Goal: Information Seeking & Learning: Learn about a topic

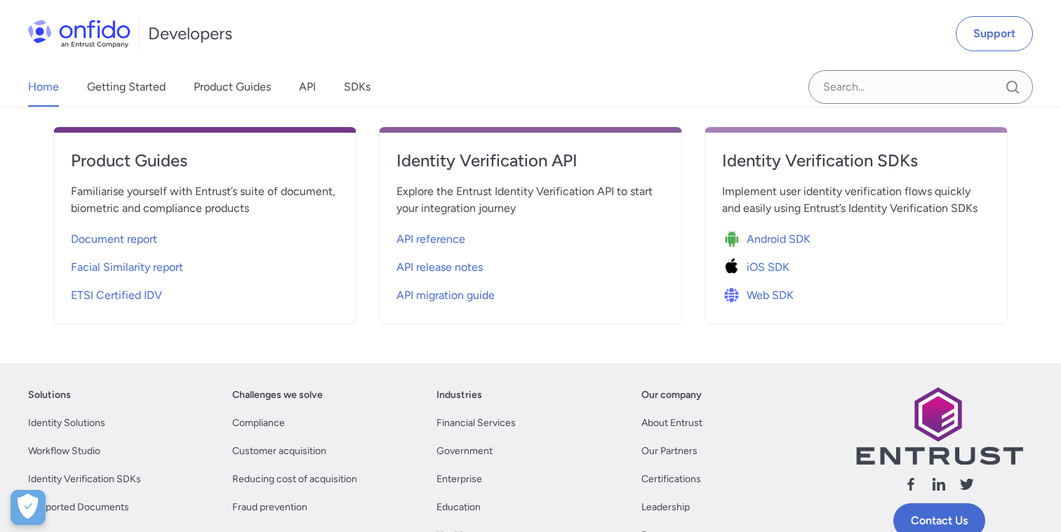
scroll to position [511, 0]
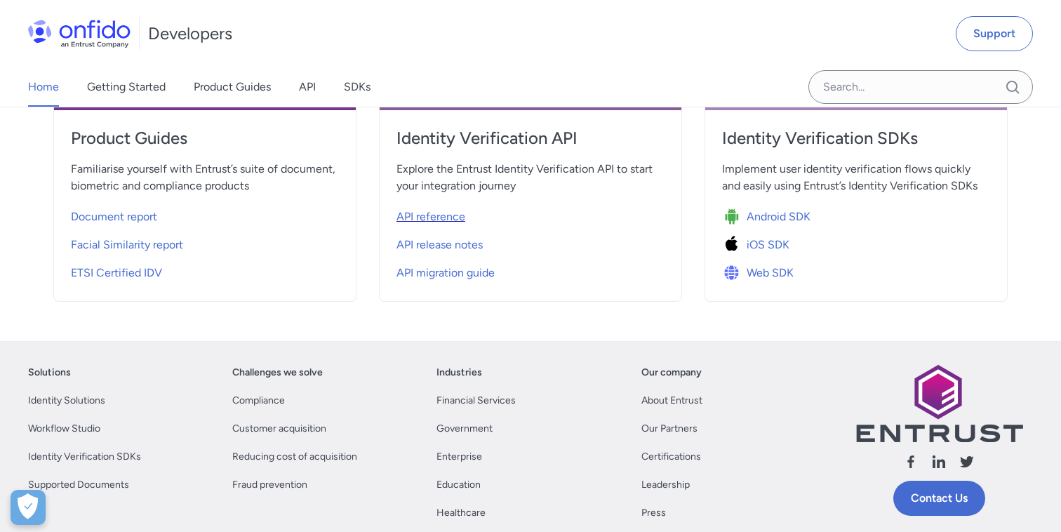
click at [445, 212] on span "API reference" at bounding box center [431, 216] width 69 height 17
select select "http"
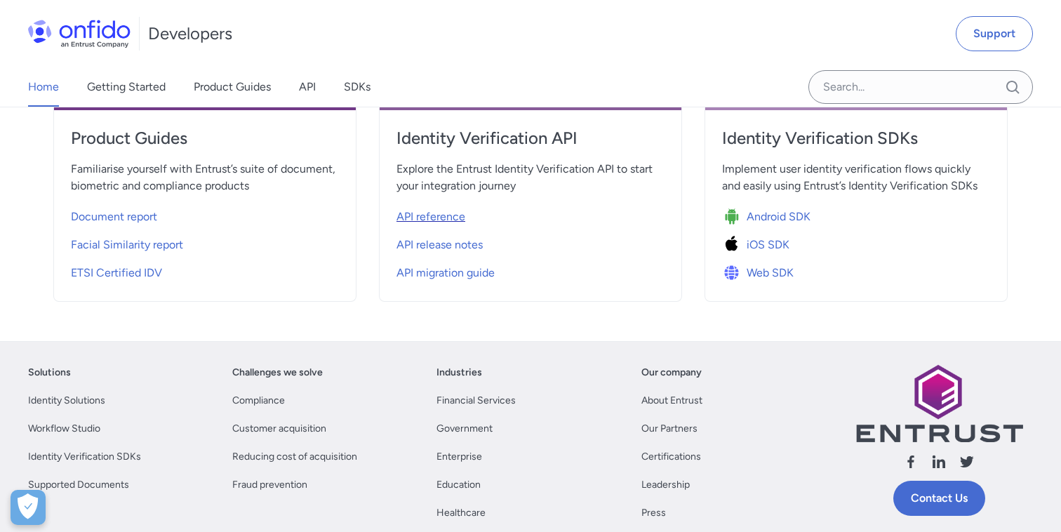
select select "http"
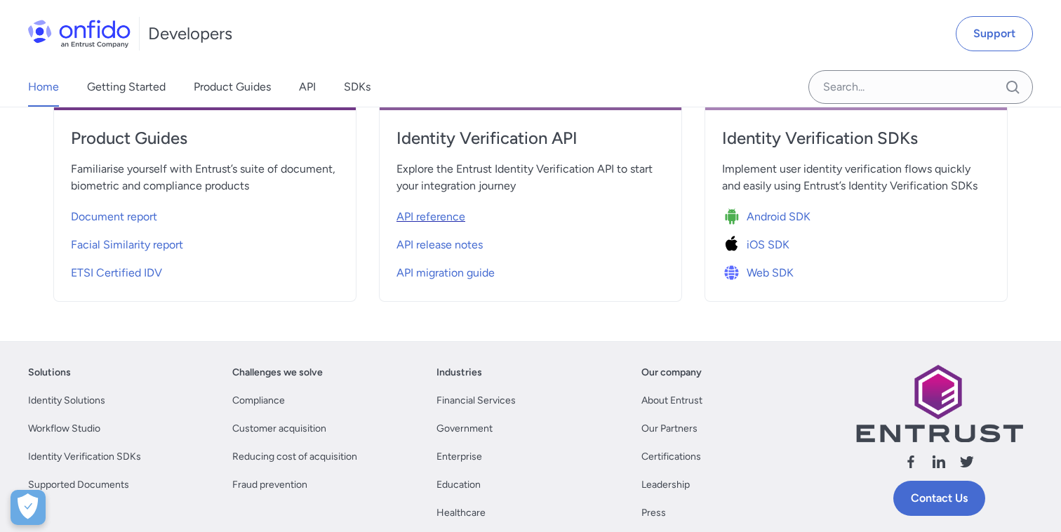
select select "http"
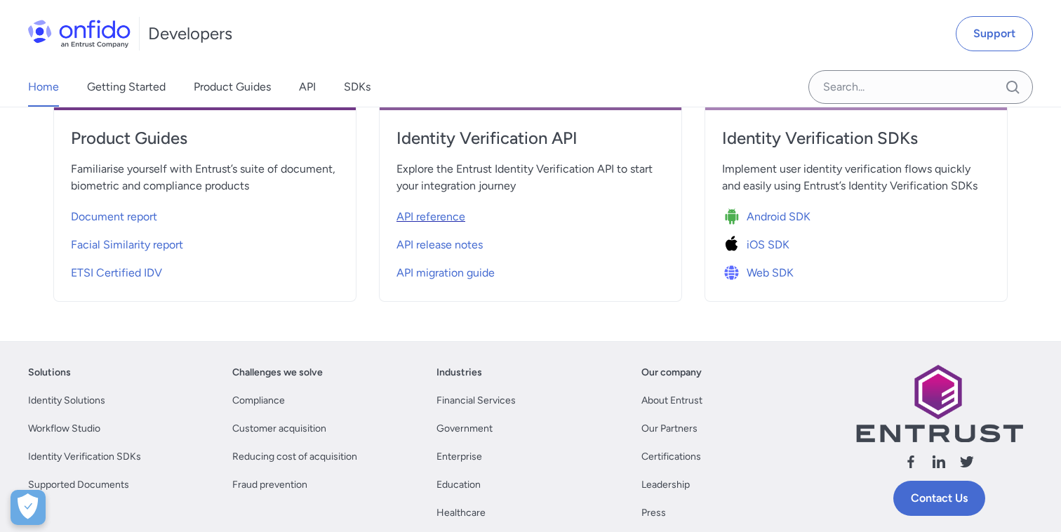
select select "http"
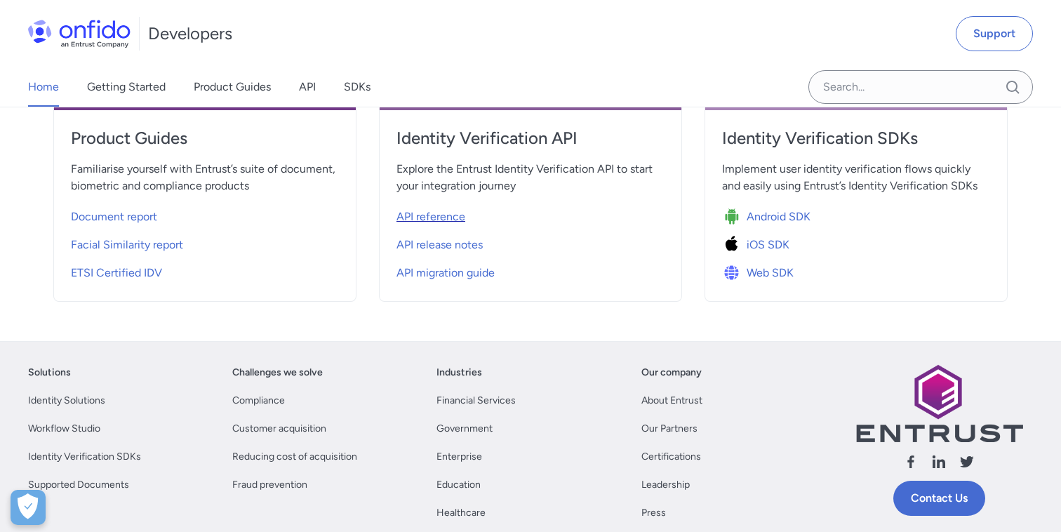
select select "http"
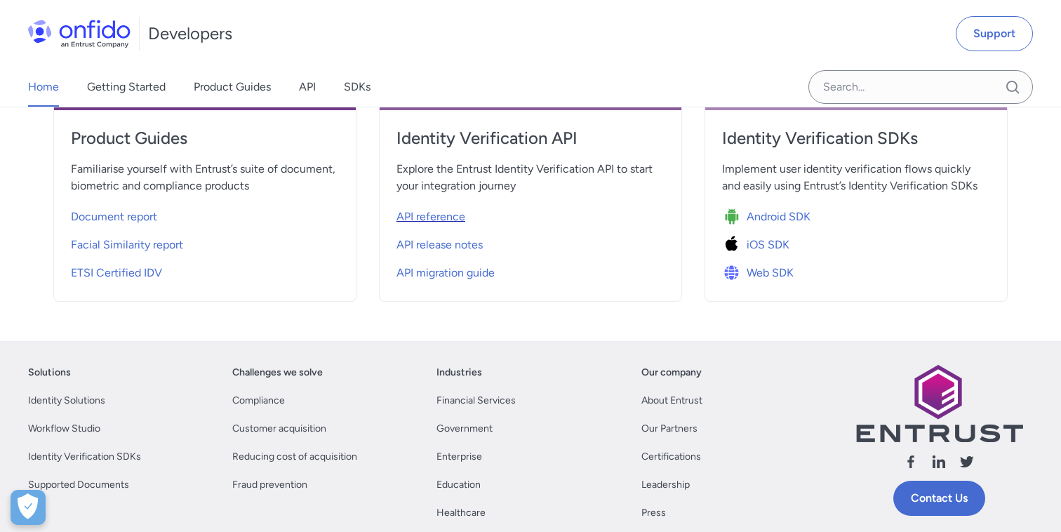
select select "http"
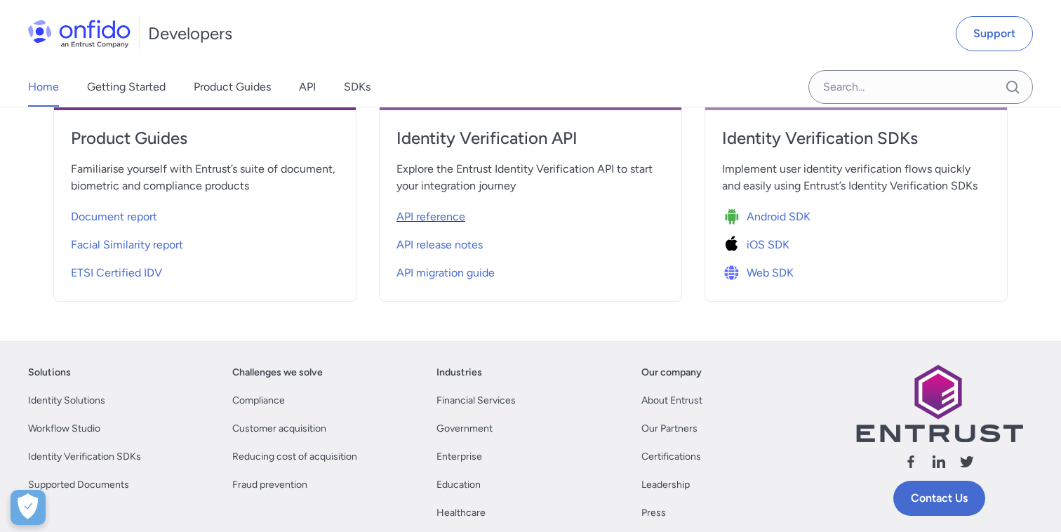
select select "http"
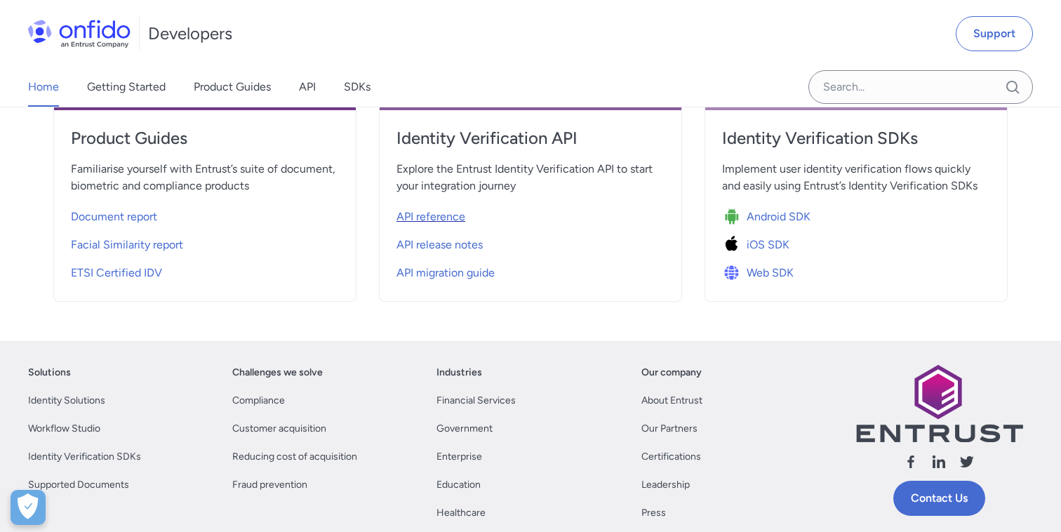
select select "http"
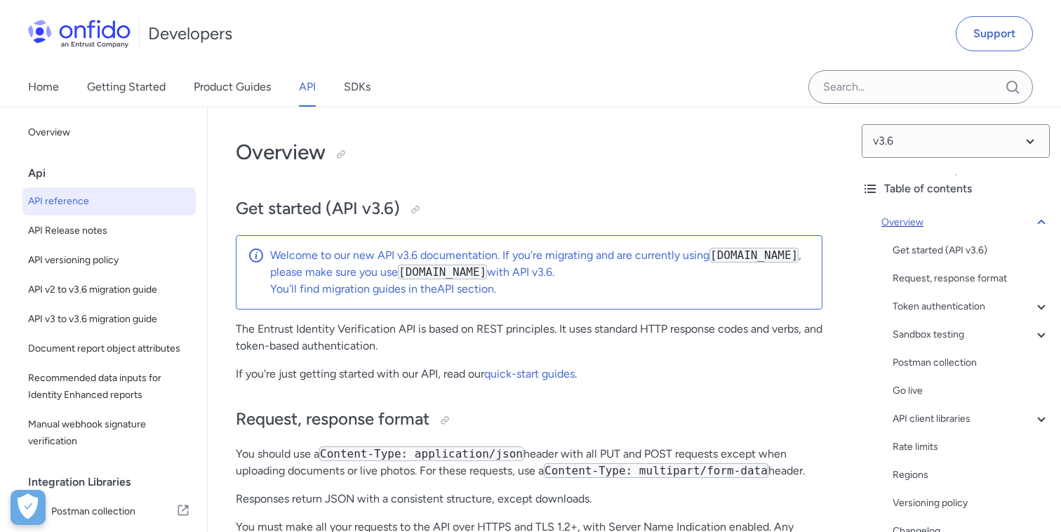
click at [1041, 220] on icon at bounding box center [1041, 222] width 8 height 5
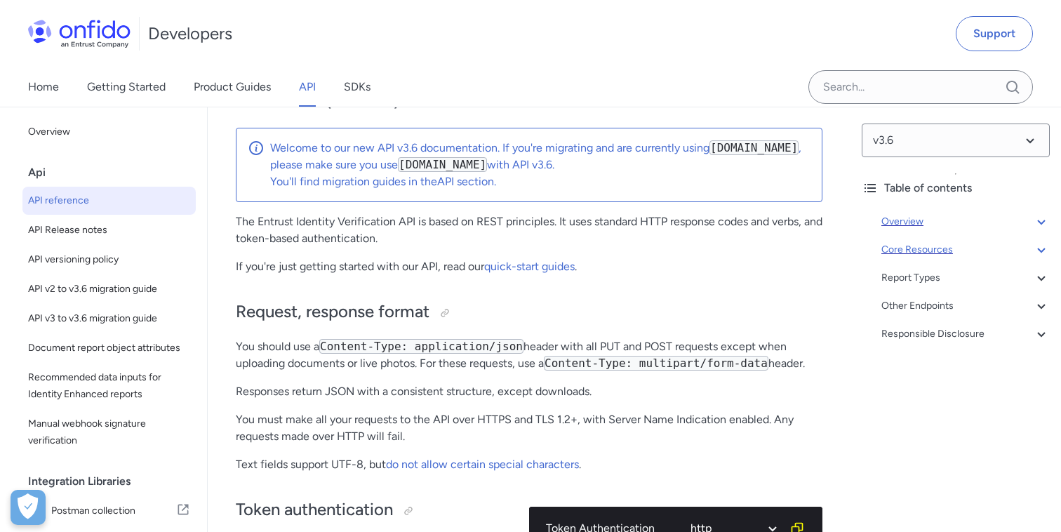
click at [915, 245] on div "Core Resources" at bounding box center [966, 249] width 168 height 17
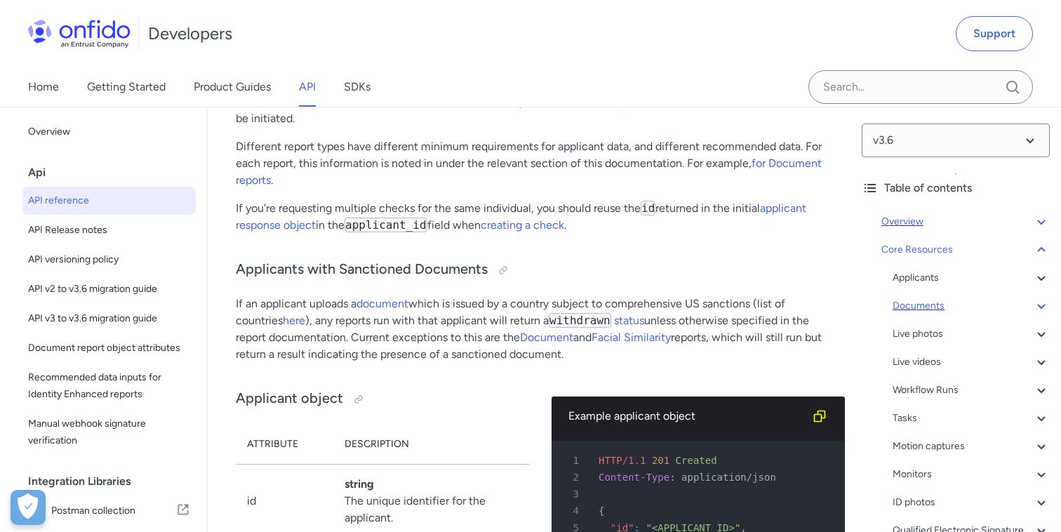
click at [926, 309] on div "Documents" at bounding box center [971, 306] width 157 height 17
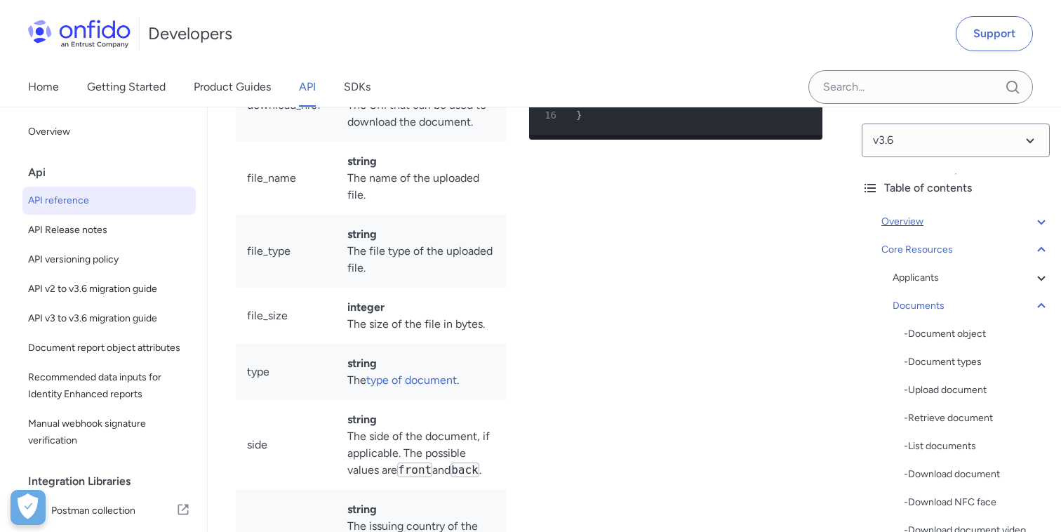
scroll to position [25064, 0]
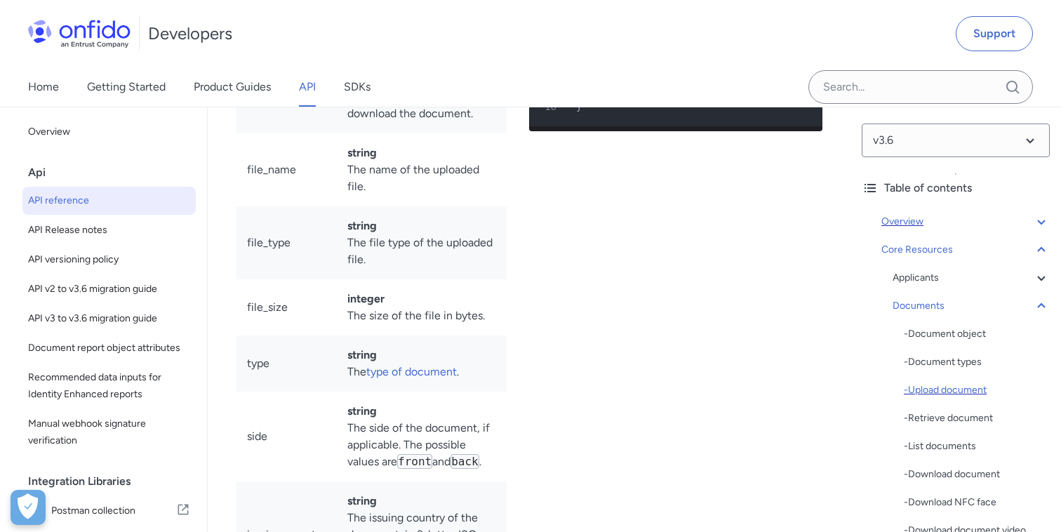
click at [959, 396] on div "- Upload document" at bounding box center [977, 390] width 146 height 17
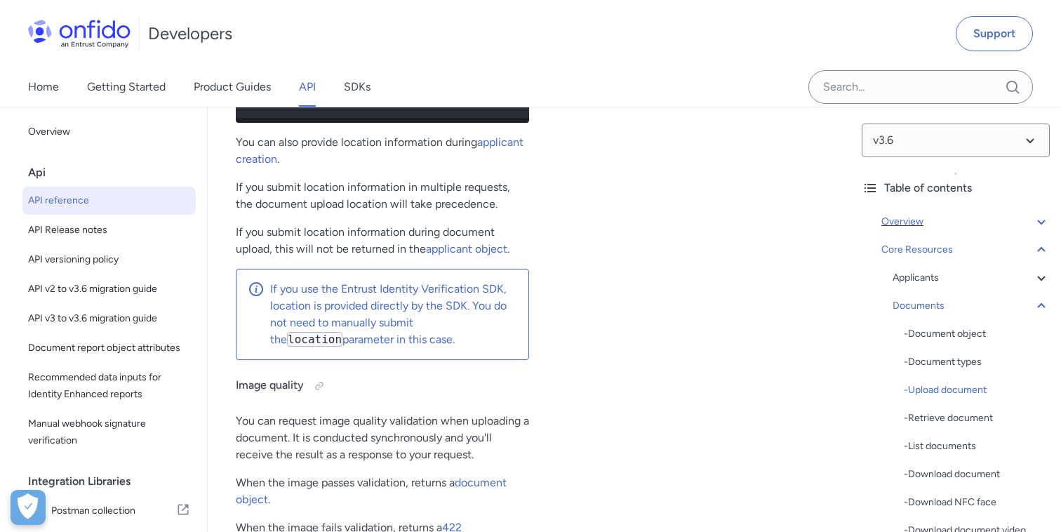
scroll to position [27579, 0]
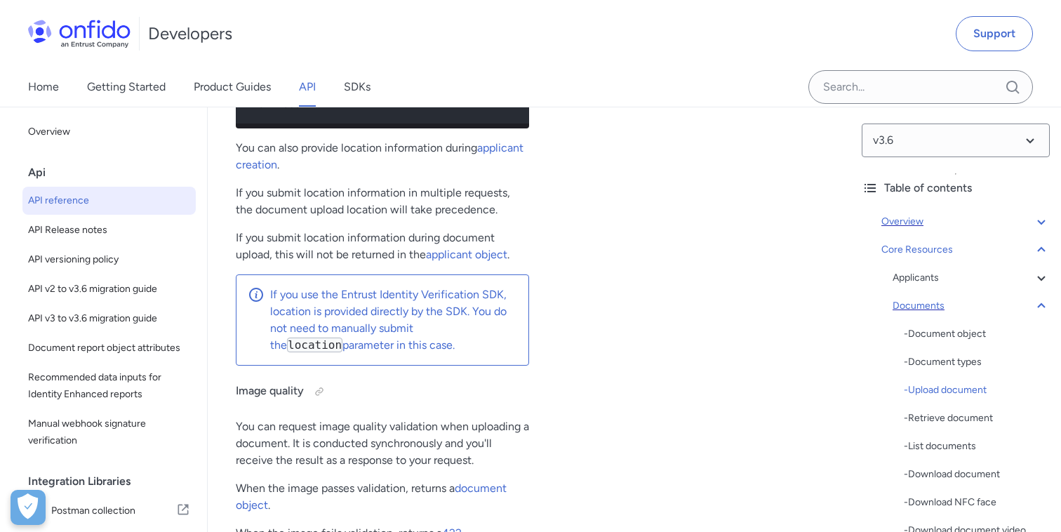
click at [918, 314] on div "Documents" at bounding box center [971, 306] width 157 height 17
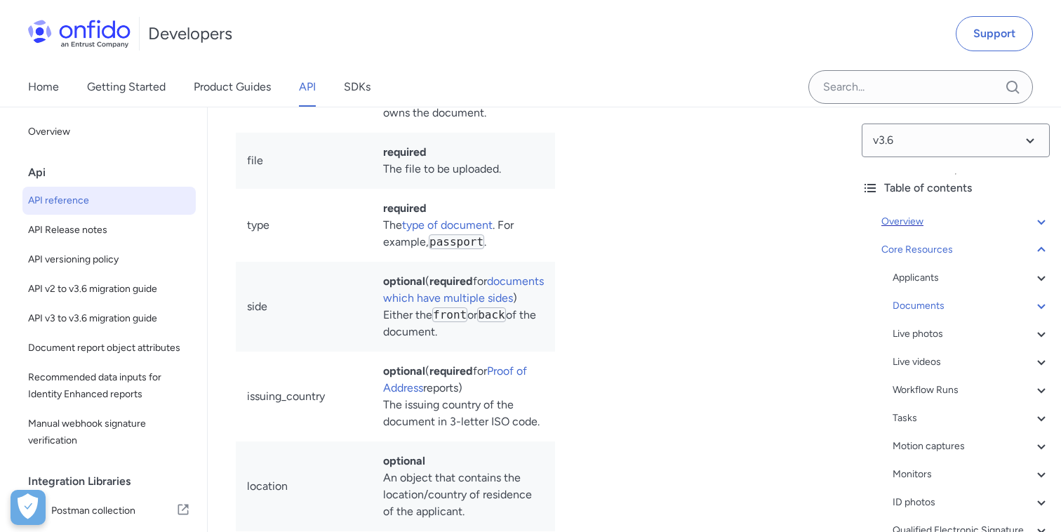
scroll to position [26654, 0]
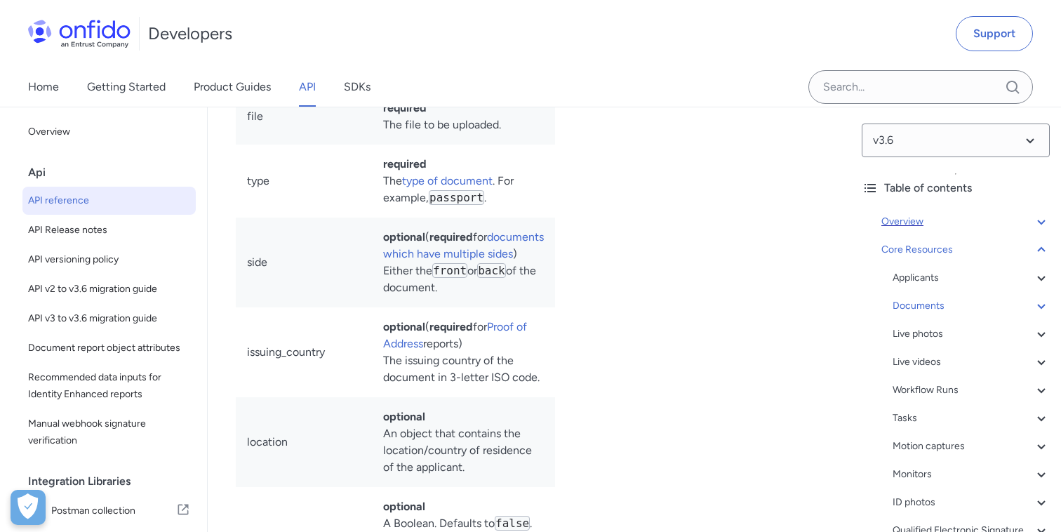
scroll to position [26714, 0]
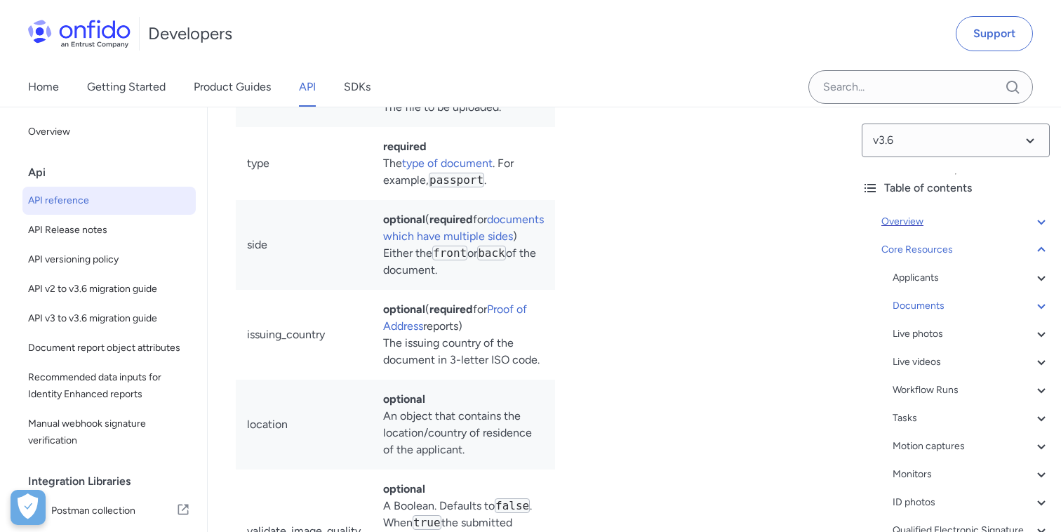
drag, startPoint x: 240, startPoint y: 312, endPoint x: 494, endPoint y: 305, distance: 254.2
copy p "We provide a sample document to test this endpoint."
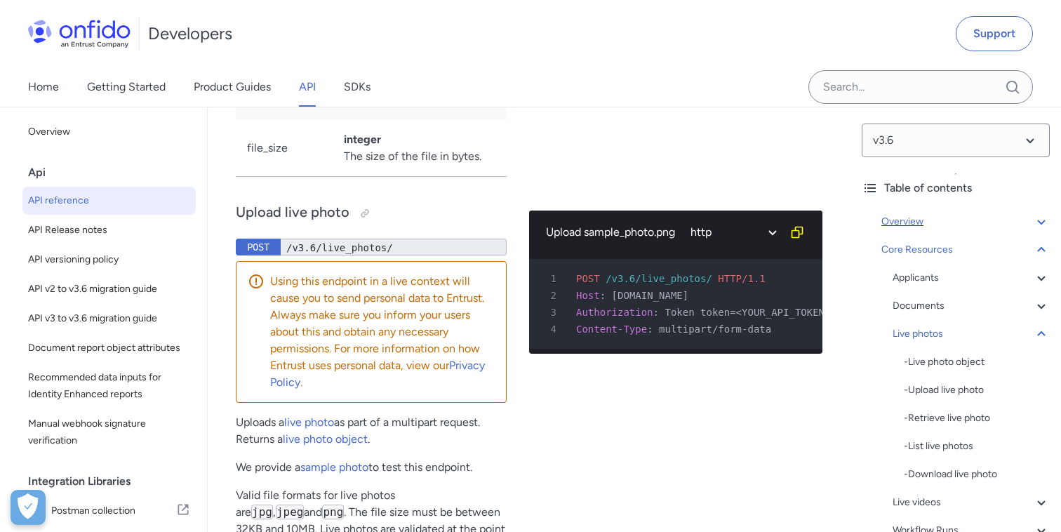
scroll to position [30044, 0]
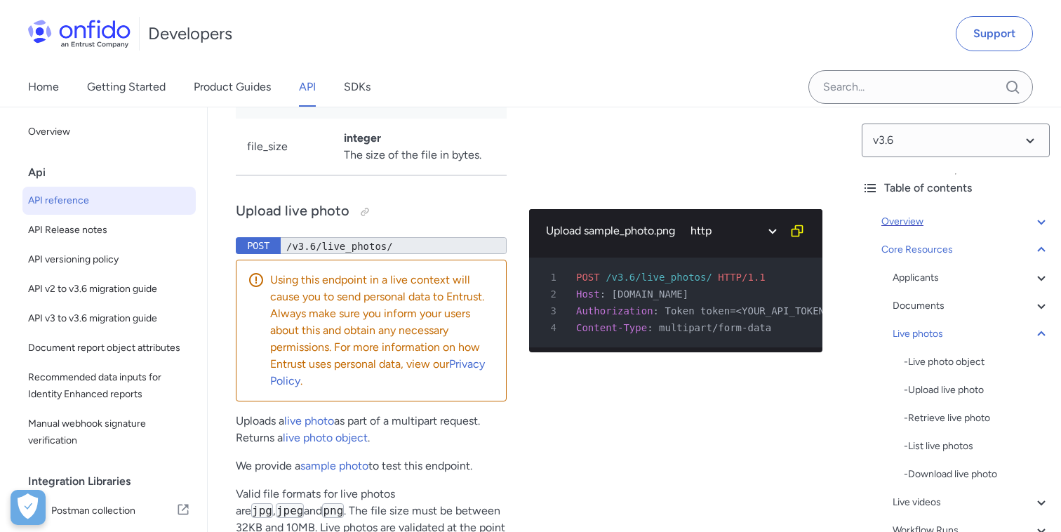
copy p "Live photos are images of the applicant's face, typically taken at the same tim…"
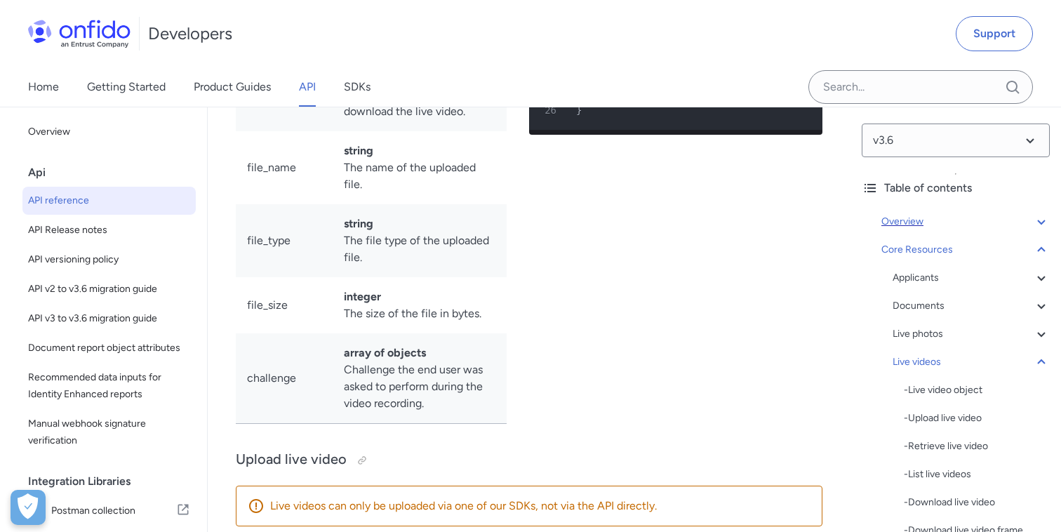
scroll to position [32034, 0]
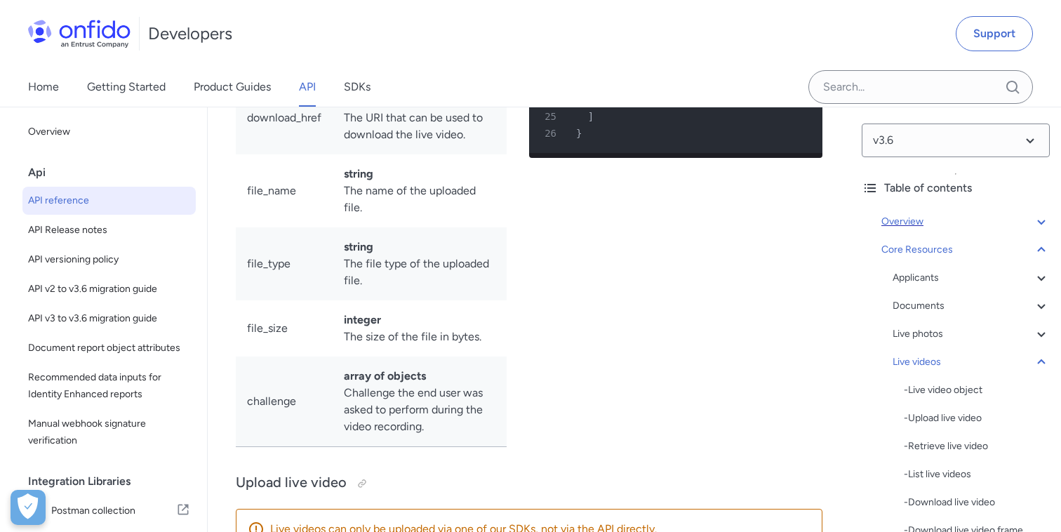
copy div "Live videos are footage of the applicant's face, recorded and uploaded by the E…"
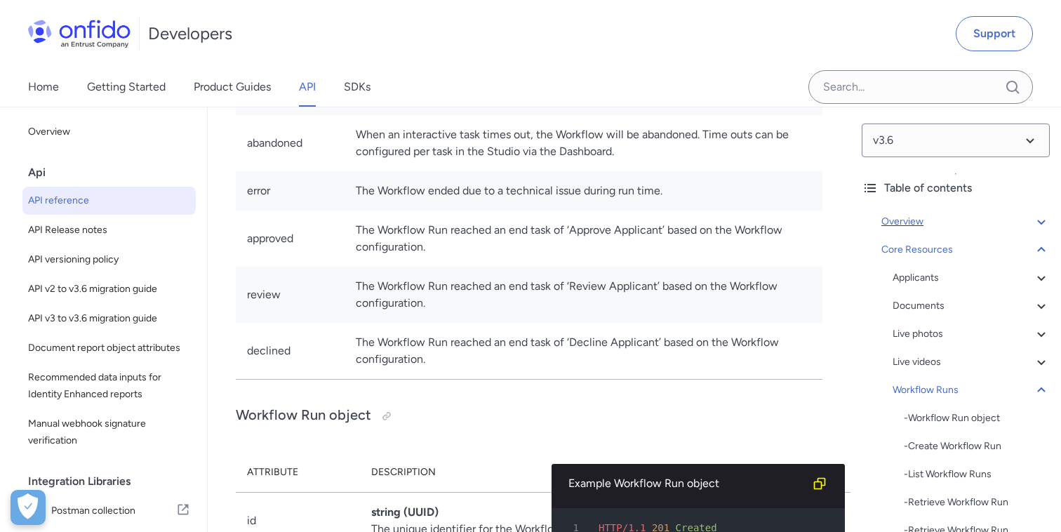
scroll to position [34466, 0]
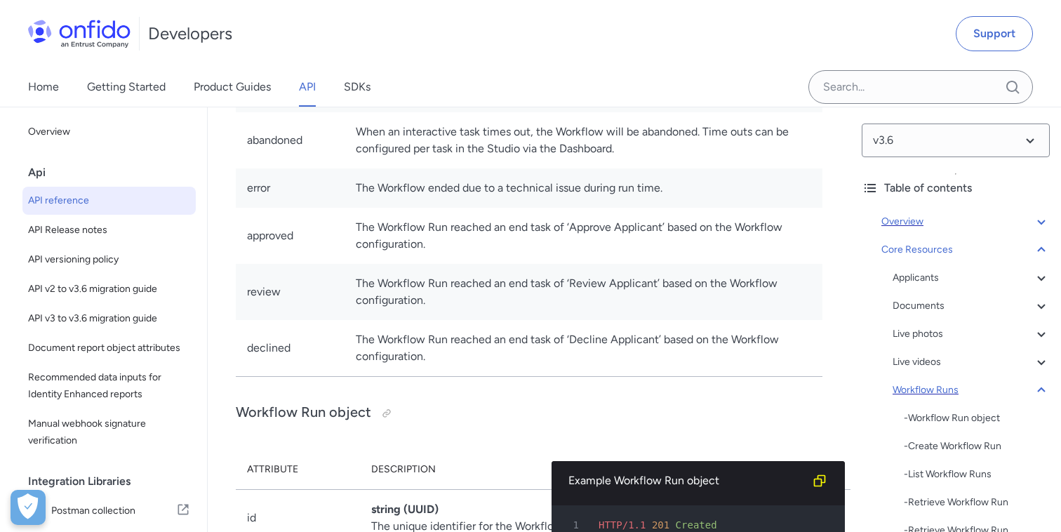
click at [1045, 392] on icon at bounding box center [1041, 390] width 17 height 17
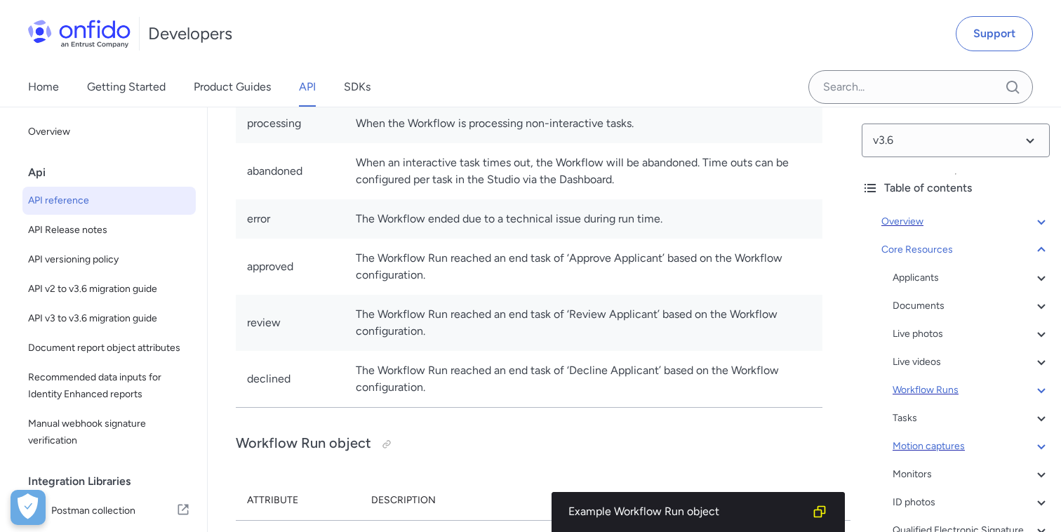
click at [924, 441] on div "Motion captures" at bounding box center [971, 446] width 157 height 17
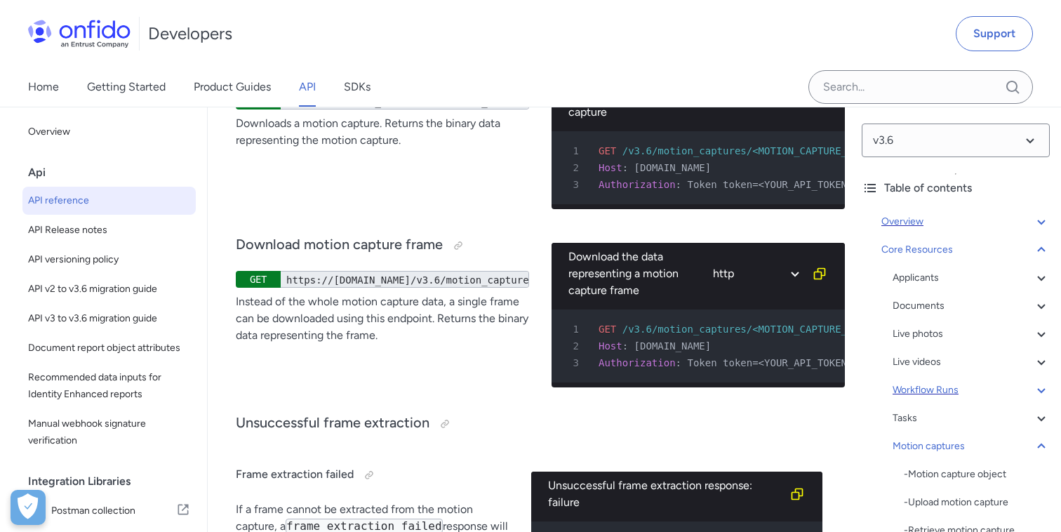
scroll to position [45216, 0]
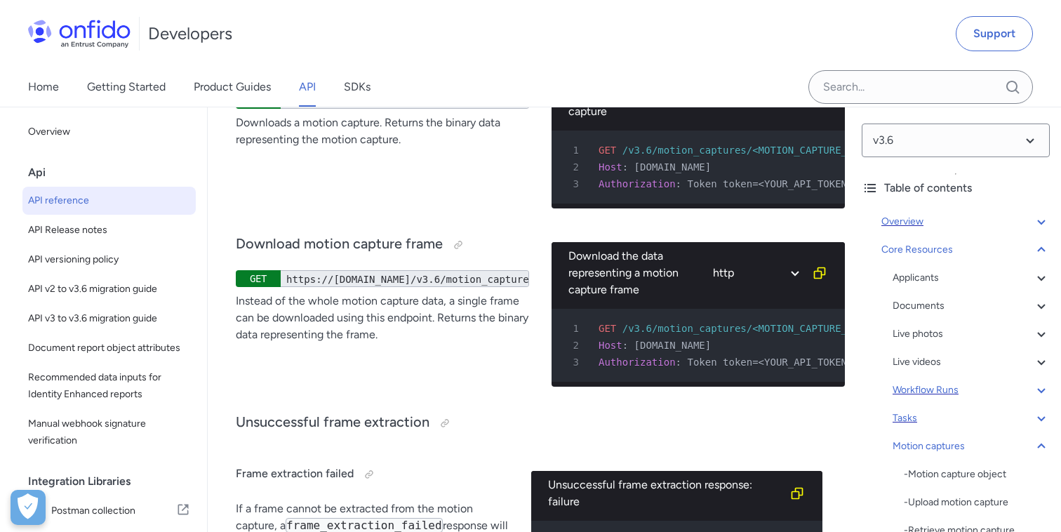
click at [915, 421] on div "Tasks" at bounding box center [971, 418] width 157 height 17
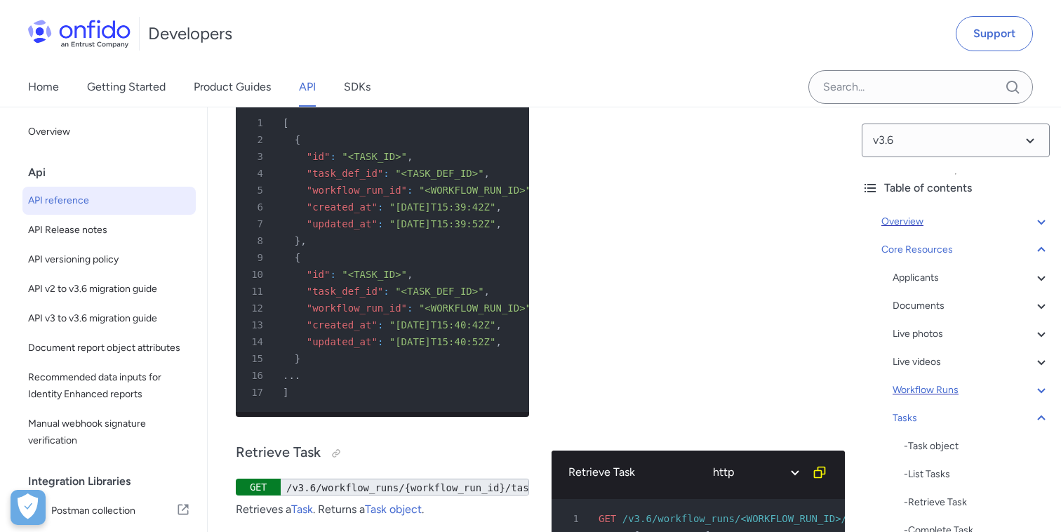
scroll to position [42176, 0]
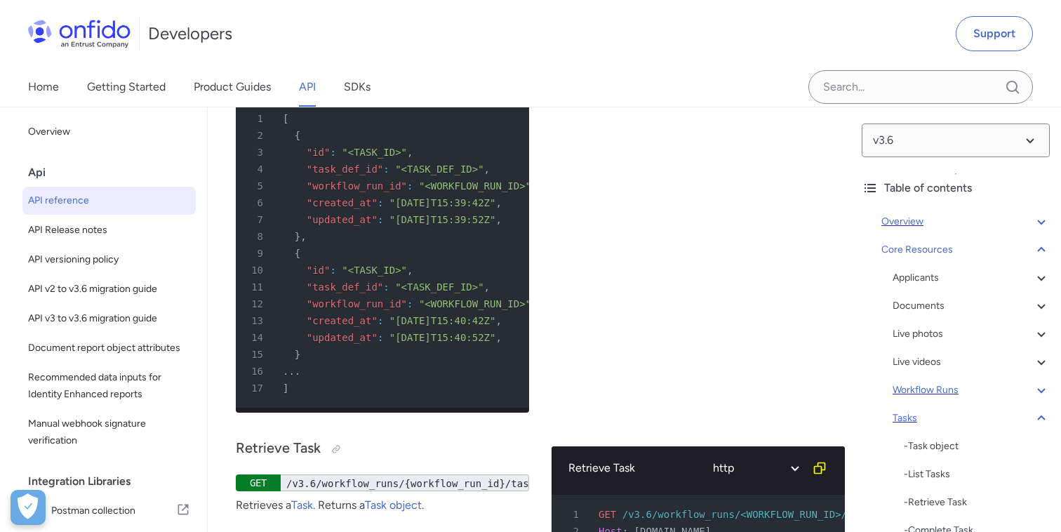
click at [1043, 413] on icon at bounding box center [1041, 418] width 17 height 17
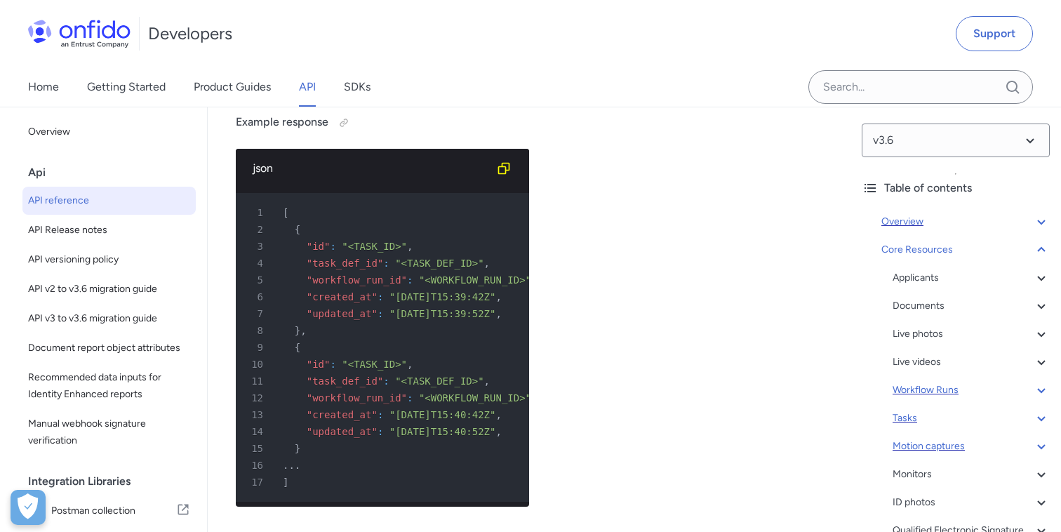
click at [901, 446] on div "Motion captures" at bounding box center [971, 446] width 157 height 17
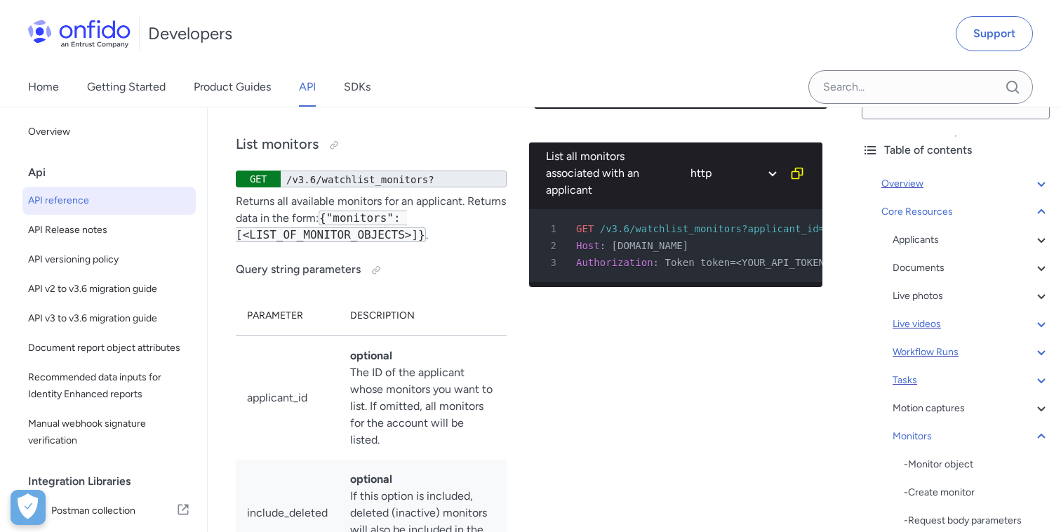
scroll to position [39, 0]
click at [1038, 430] on icon at bounding box center [1041, 435] width 17 height 17
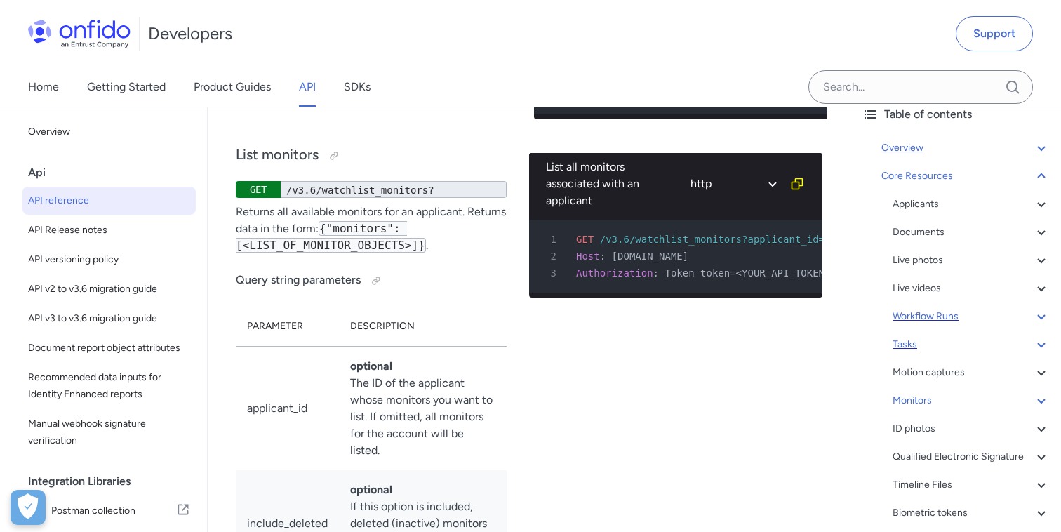
scroll to position [47440, 0]
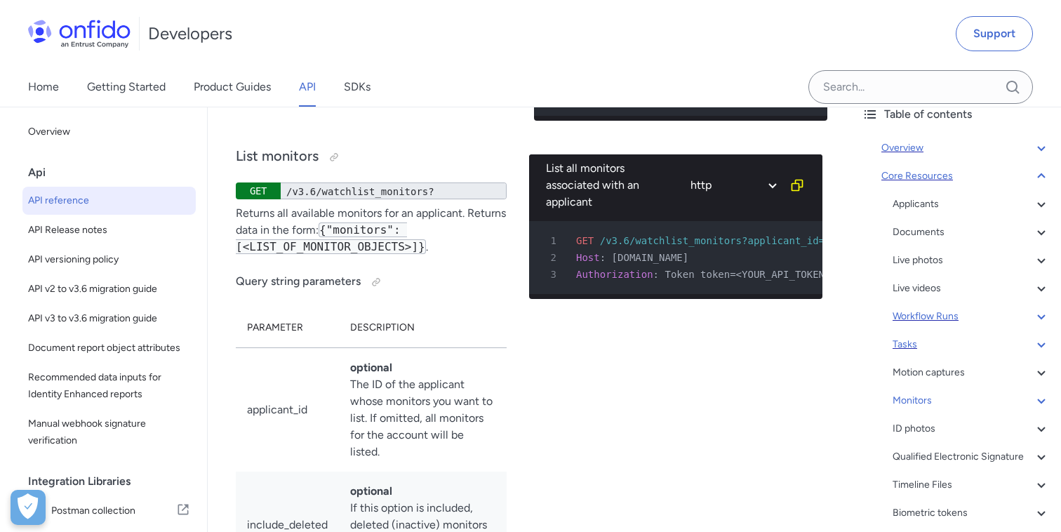
click at [1041, 178] on icon at bounding box center [1041, 176] width 17 height 17
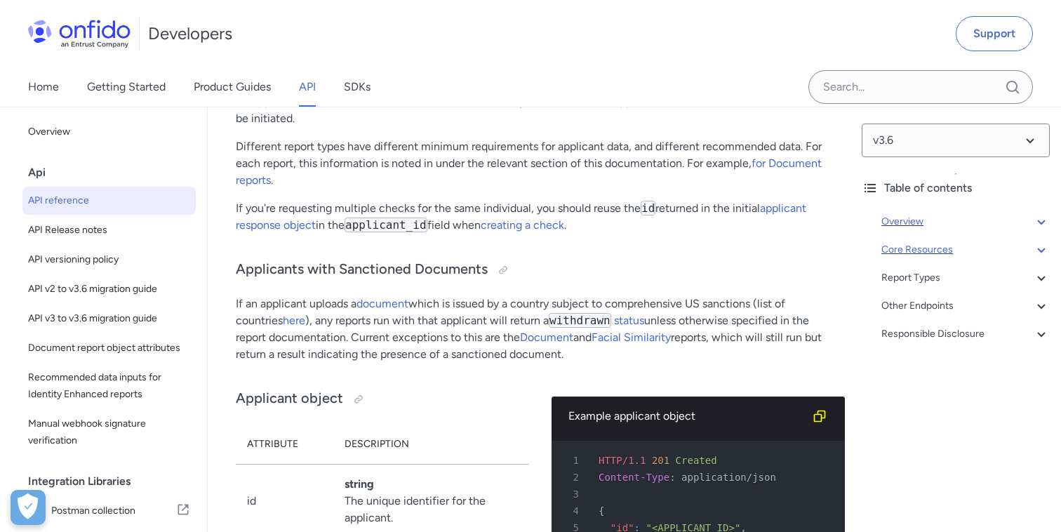
click at [1039, 252] on icon at bounding box center [1041, 249] width 17 height 17
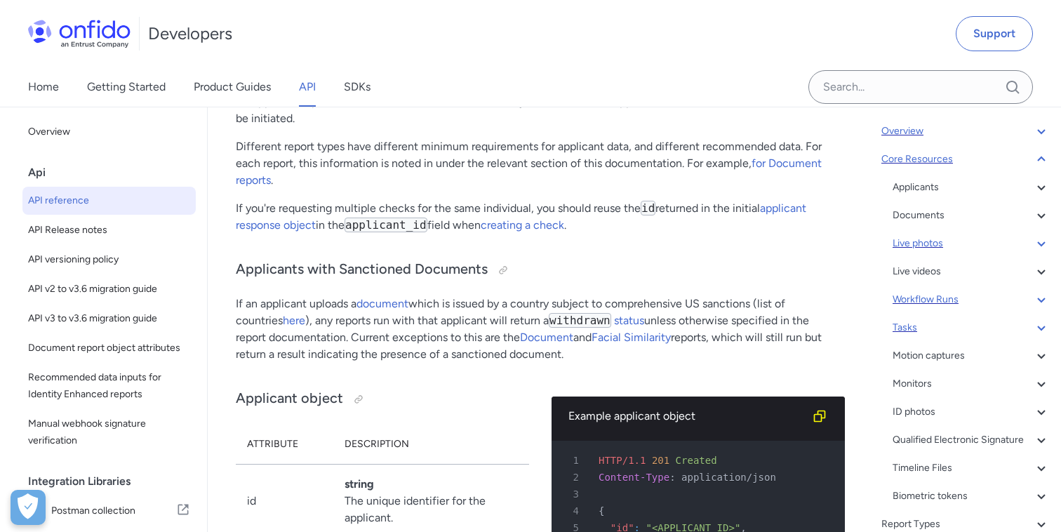
scroll to position [100, 0]
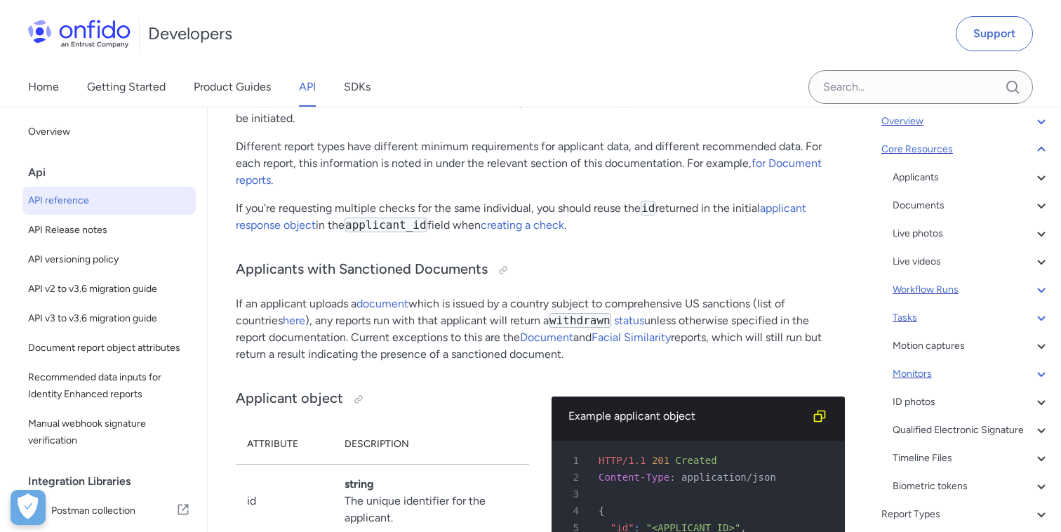
click at [926, 371] on div "Monitors" at bounding box center [971, 374] width 157 height 17
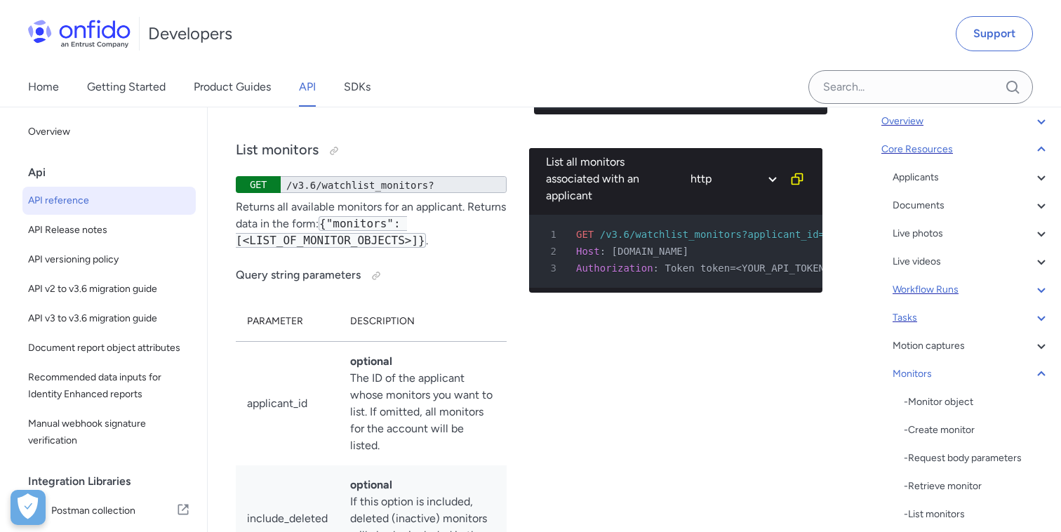
scroll to position [47447, 0]
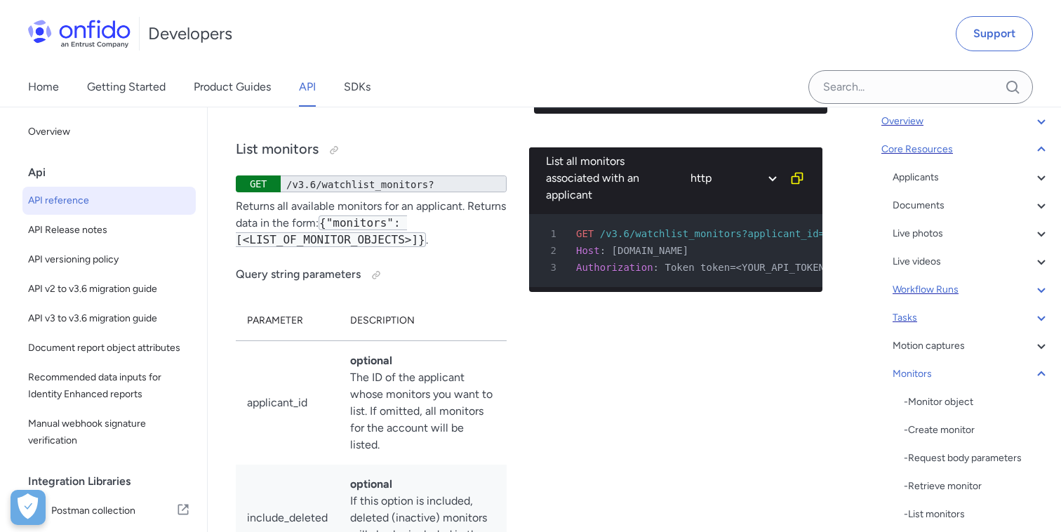
copy div "Monitors are used for Ongoing Monitoring of an applicant and must be used toget…"
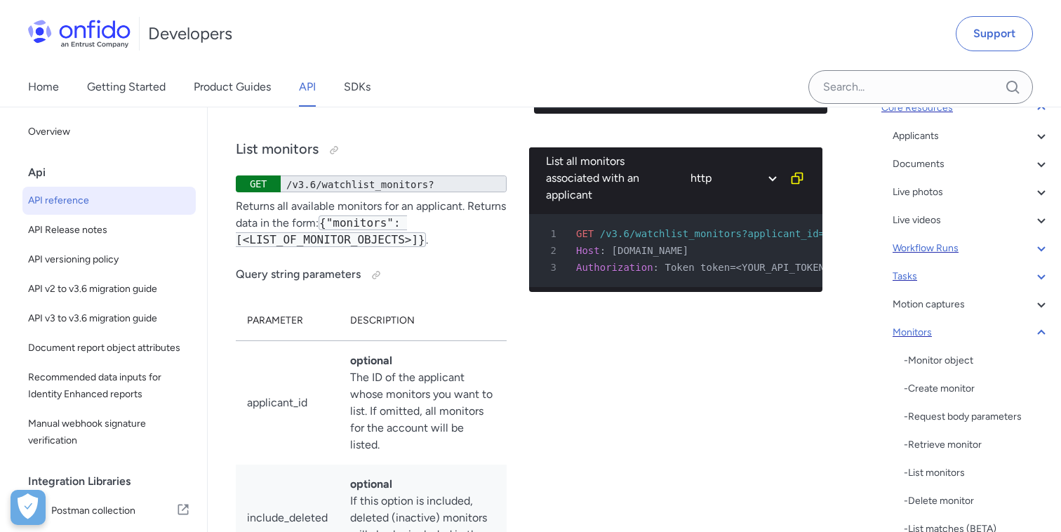
scroll to position [152, 0]
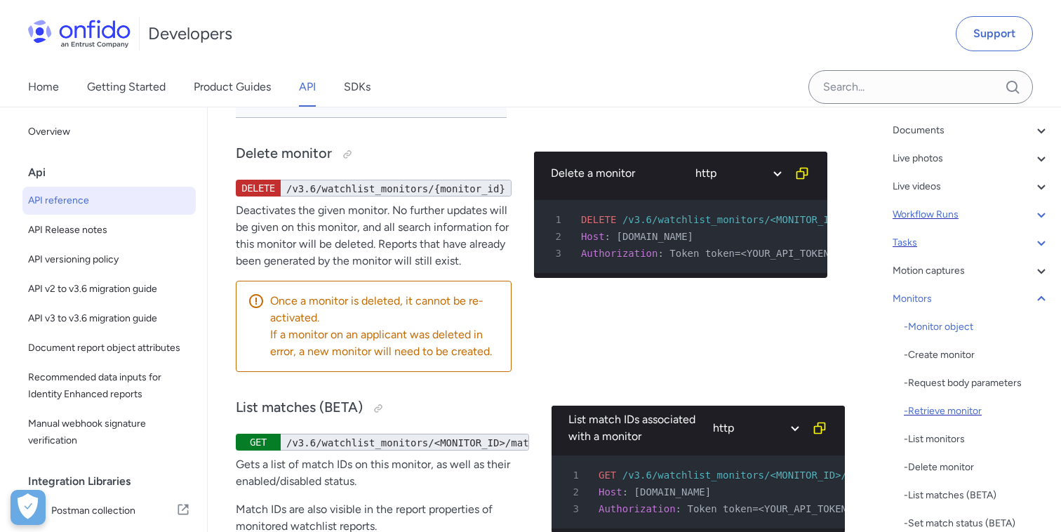
scroll to position [178, 0]
click at [927, 408] on div "- Retrieve monitor" at bounding box center [977, 408] width 146 height 17
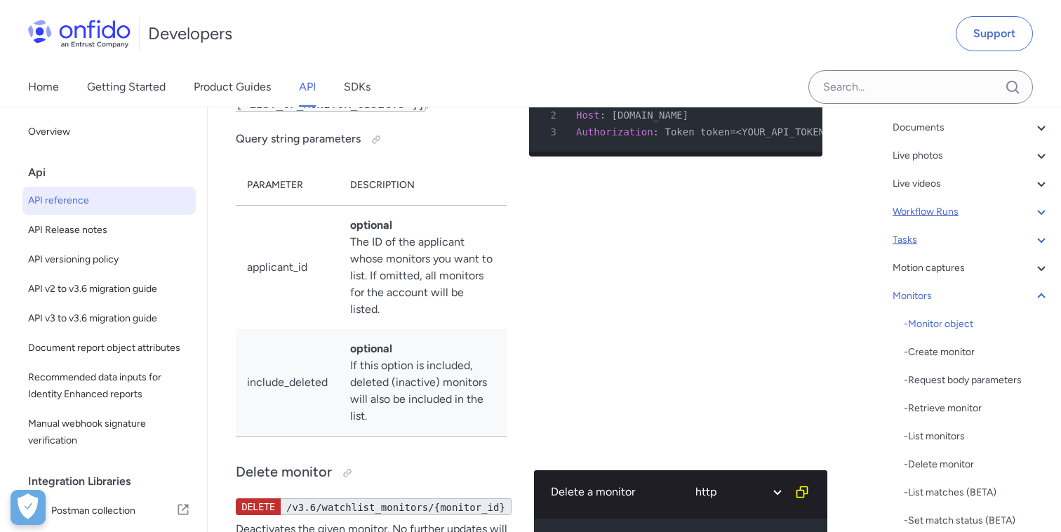
scroll to position [47599, 0]
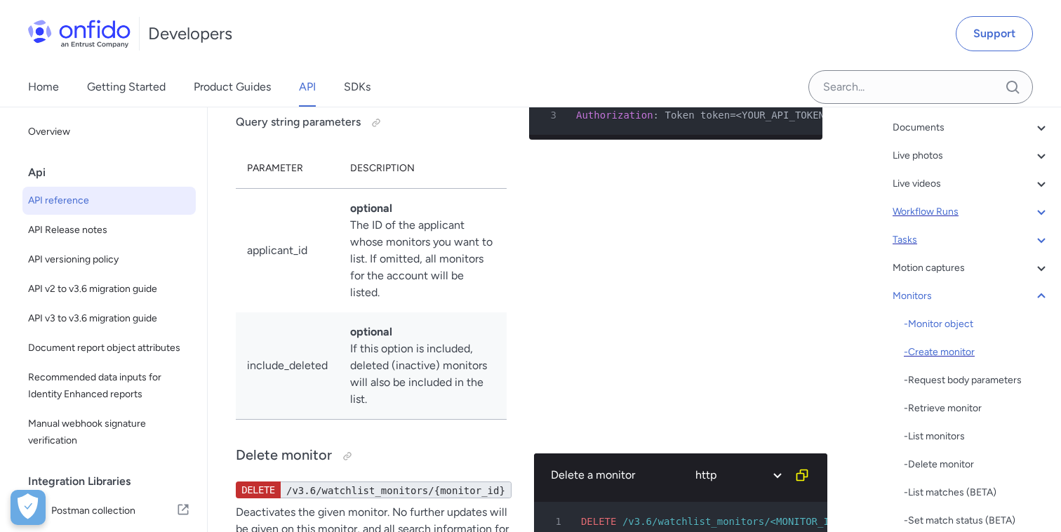
click at [925, 353] on div "- Create monitor" at bounding box center [977, 352] width 146 height 17
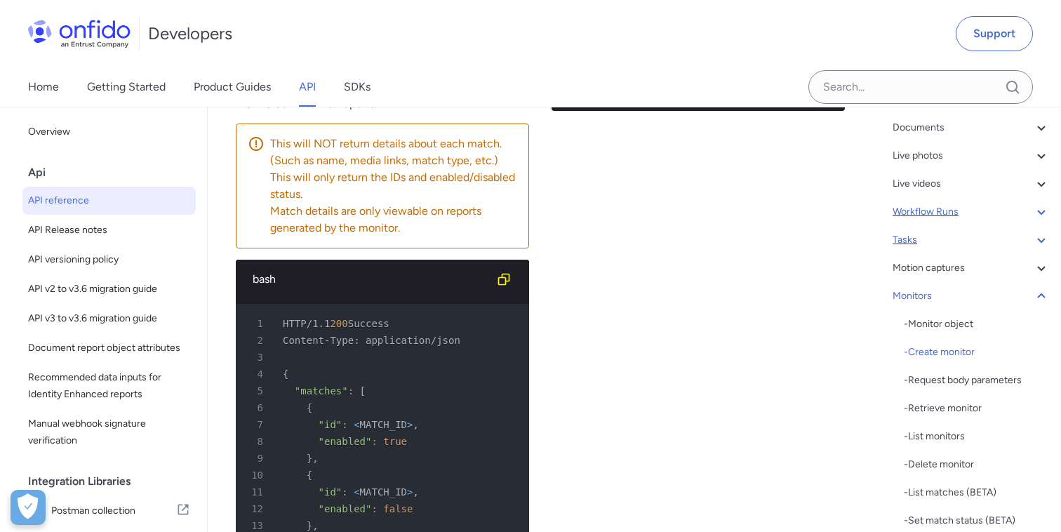
scroll to position [48324, 0]
click at [1042, 299] on icon at bounding box center [1041, 296] width 17 height 17
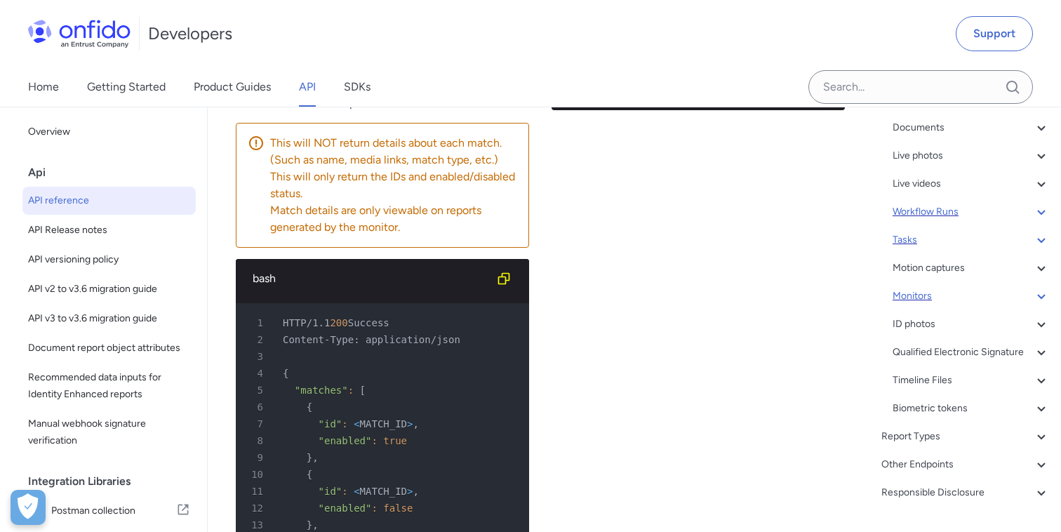
scroll to position [47406, 0]
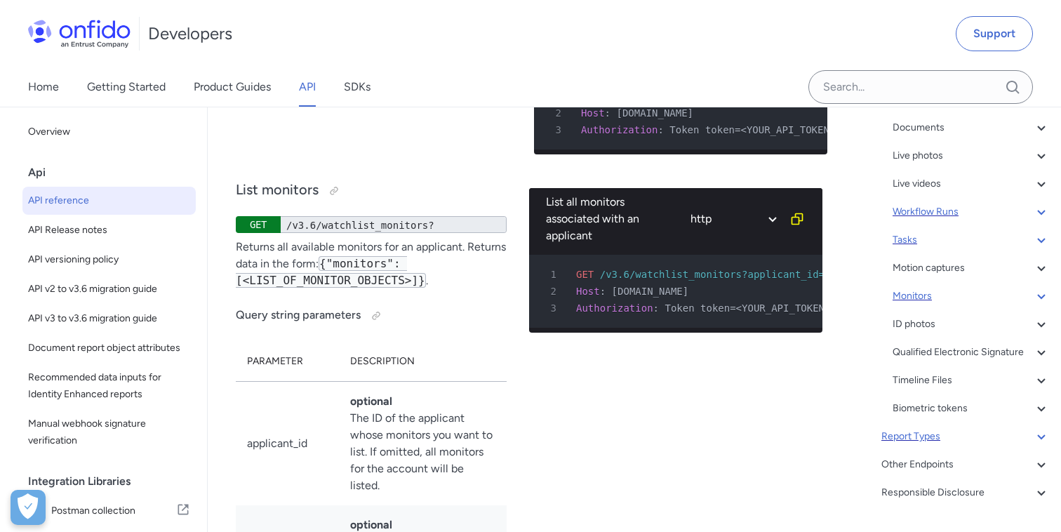
click at [933, 434] on div "Report Types" at bounding box center [966, 436] width 168 height 17
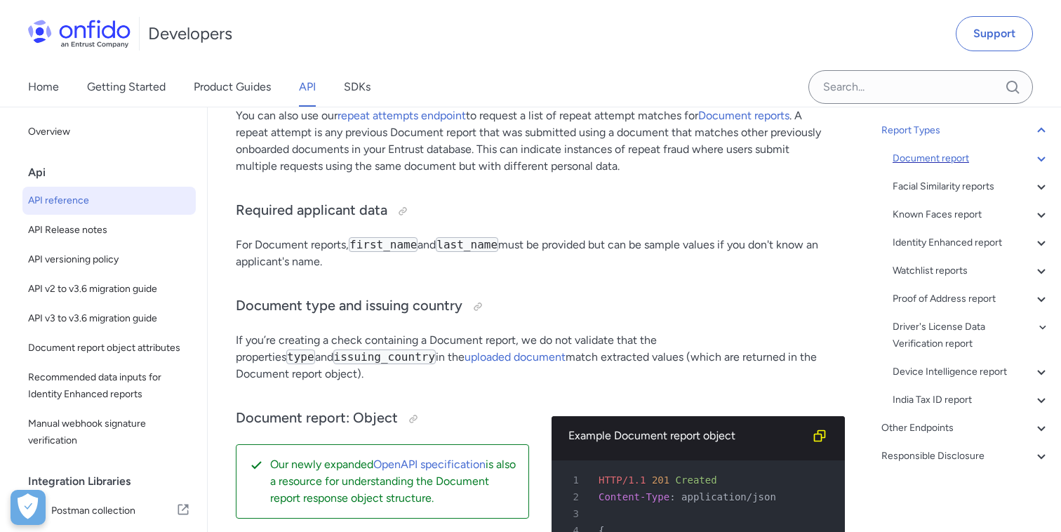
click at [905, 164] on div "Document report" at bounding box center [971, 158] width 157 height 17
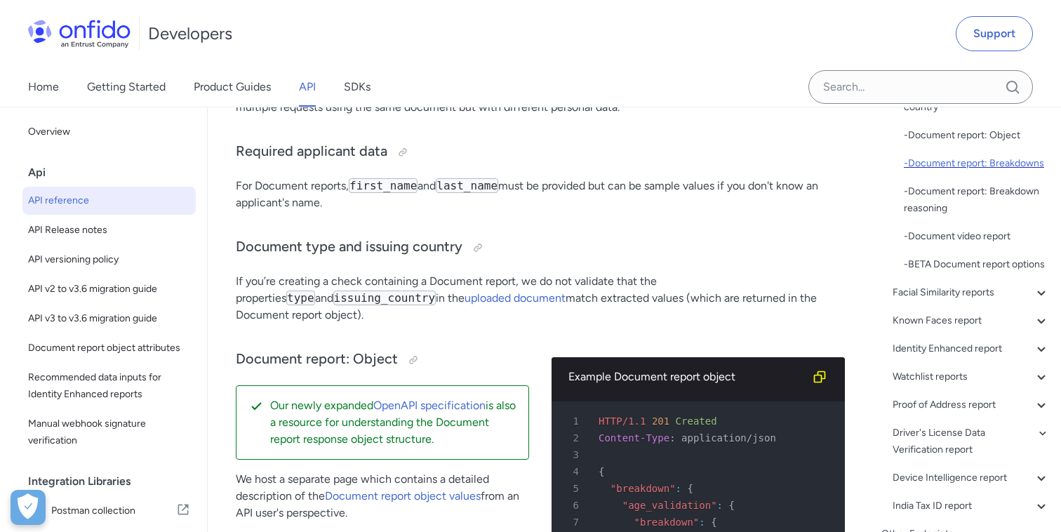
scroll to position [378, 0]
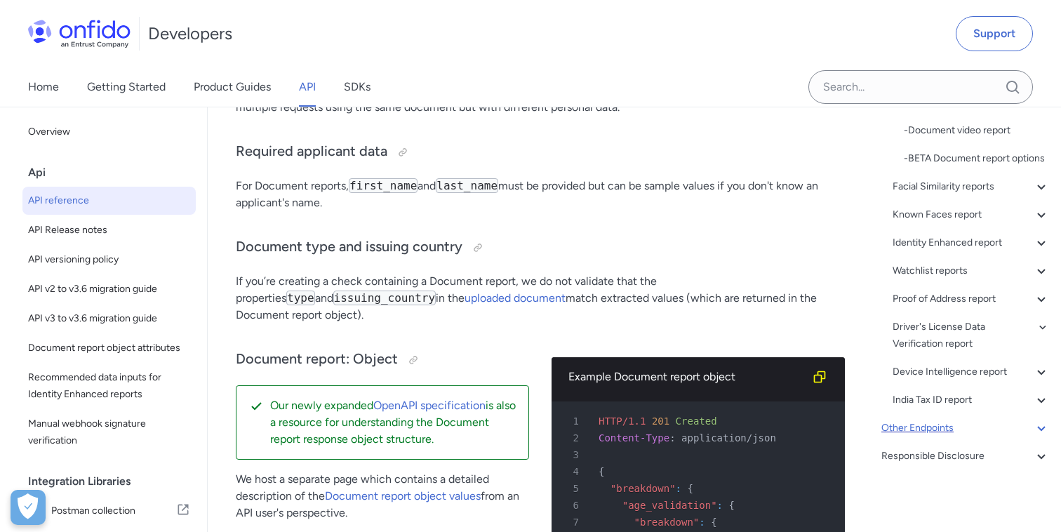
click at [1035, 430] on icon at bounding box center [1041, 428] width 17 height 17
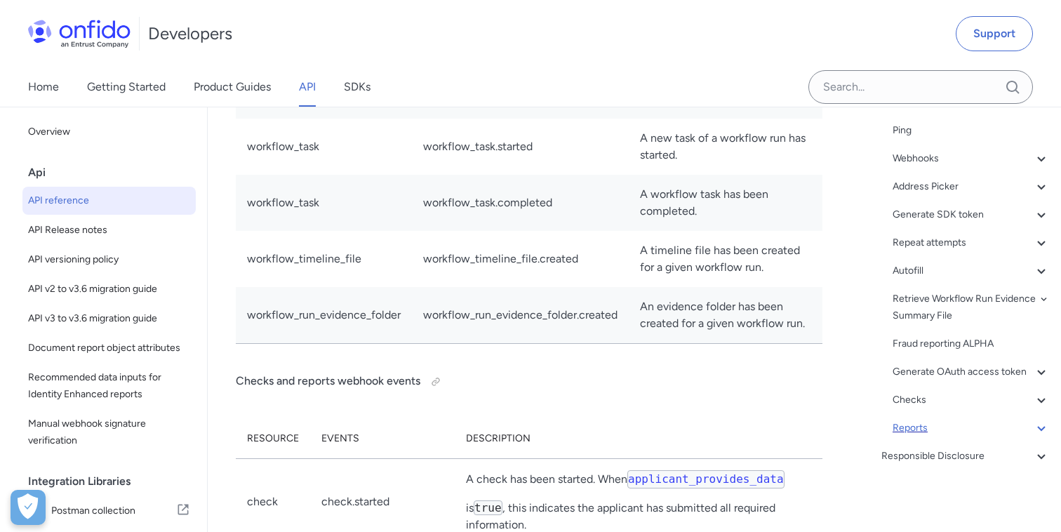
click at [922, 431] on div "Reports" at bounding box center [971, 428] width 157 height 17
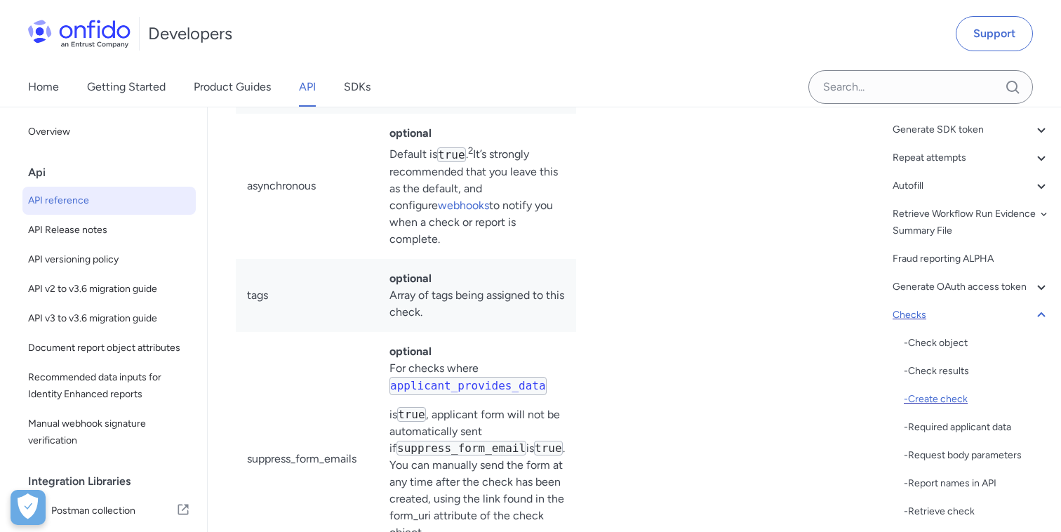
click at [950, 404] on div "- Create check" at bounding box center [977, 399] width 146 height 17
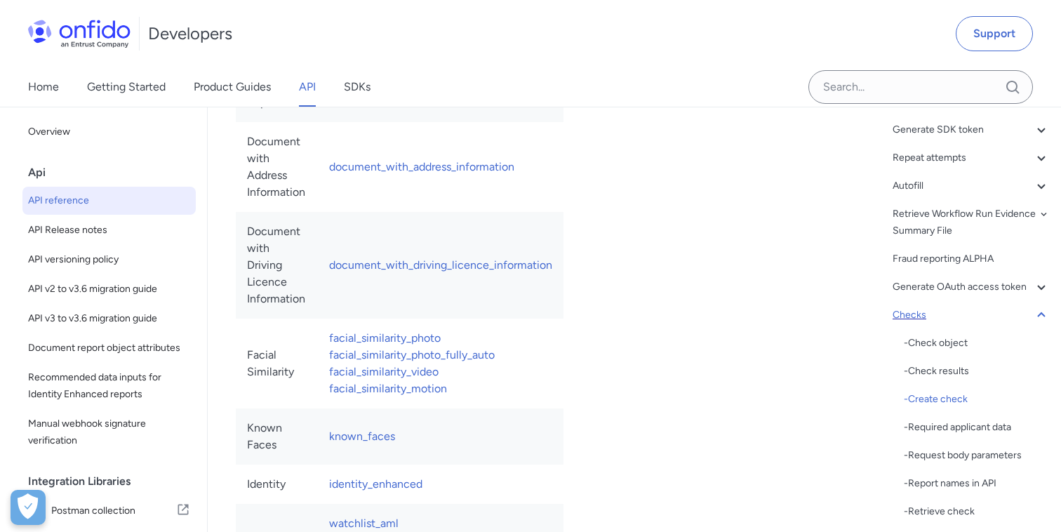
scroll to position [152165, 0]
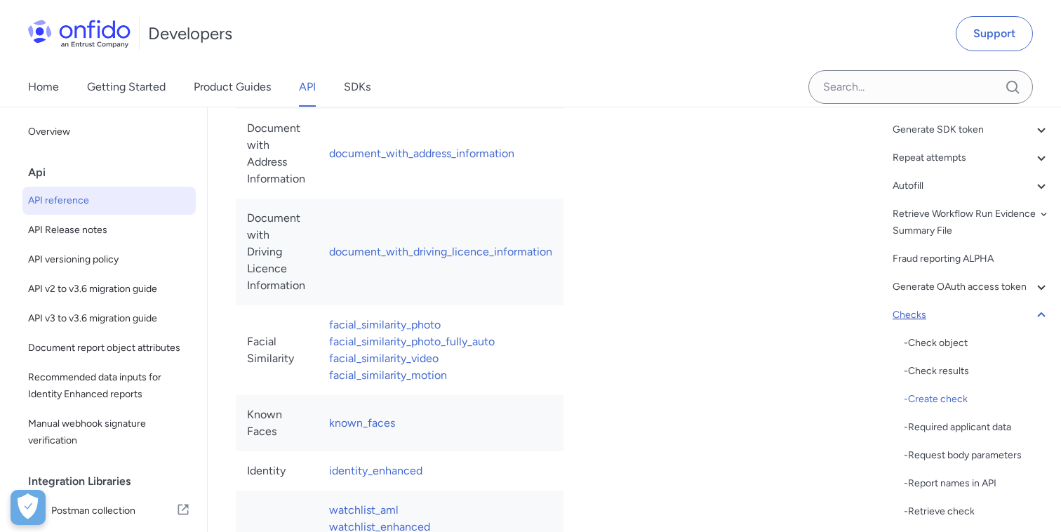
copy div "Please note : When integrating with Studio workflows, checks are created automa…"
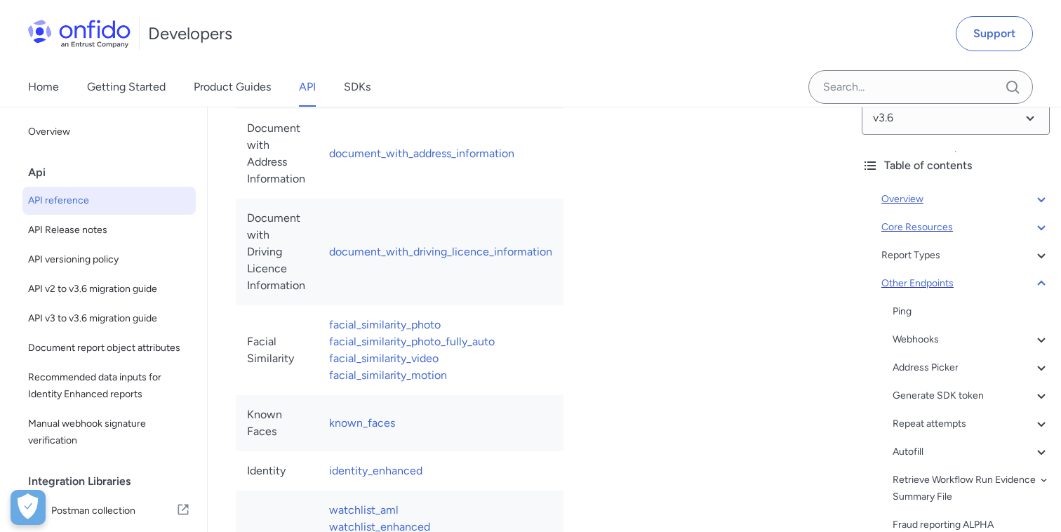
scroll to position [14, 0]
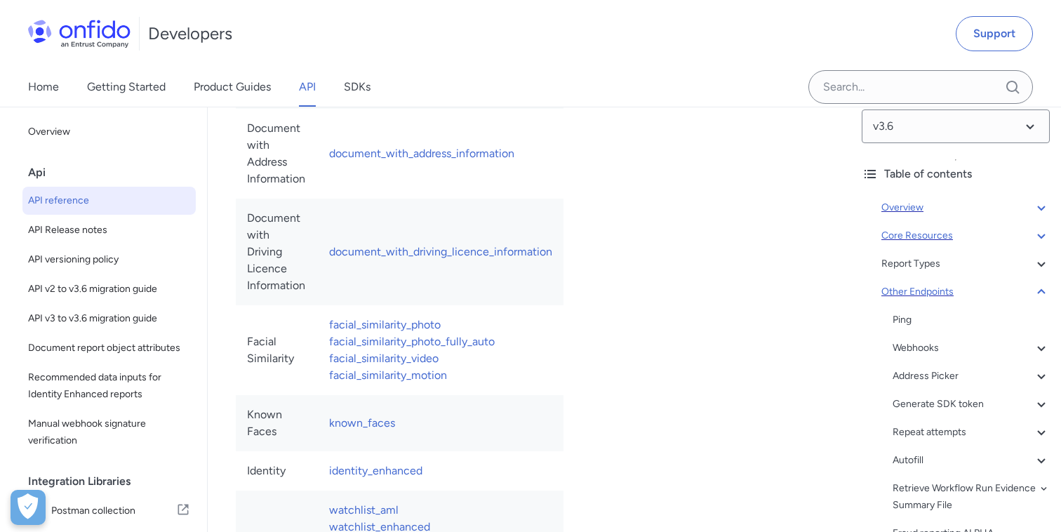
click at [1037, 236] on icon at bounding box center [1041, 235] width 17 height 17
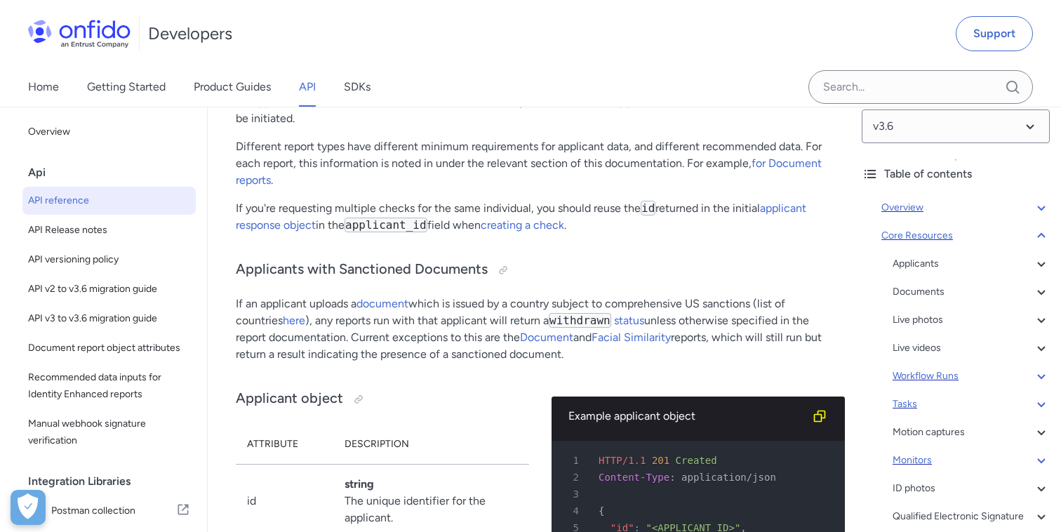
click at [914, 456] on div "Monitors" at bounding box center [971, 460] width 157 height 17
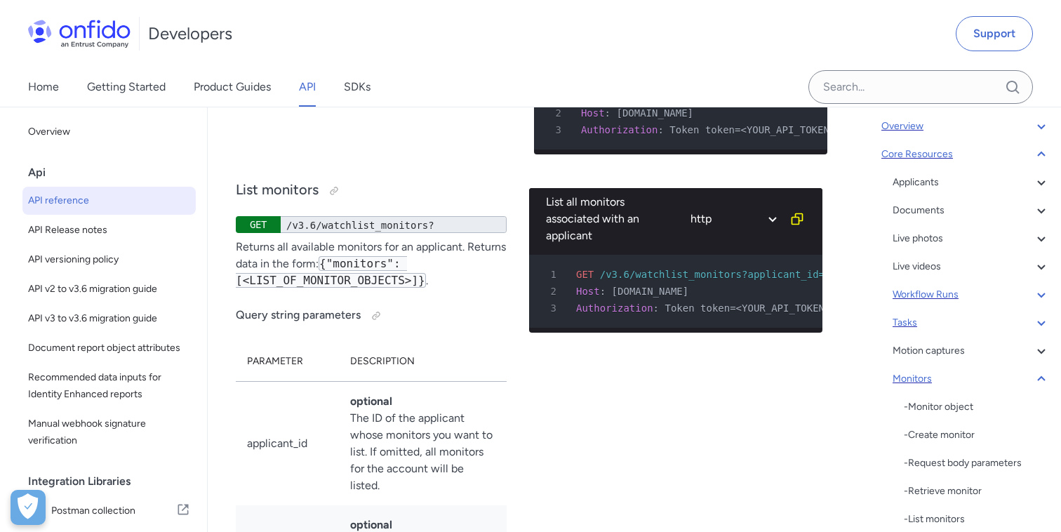
scroll to position [100, 0]
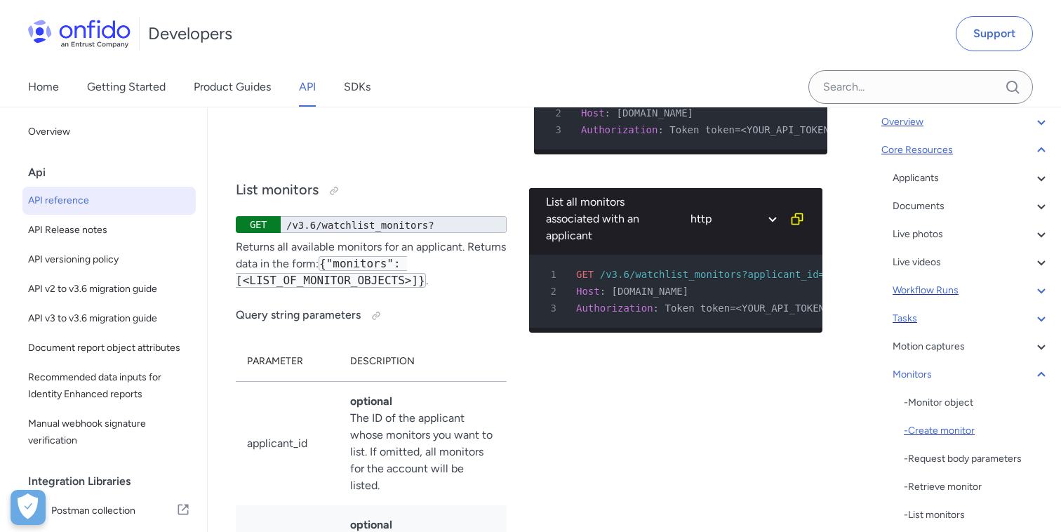
click at [925, 434] on div "- Create monitor" at bounding box center [977, 431] width 146 height 17
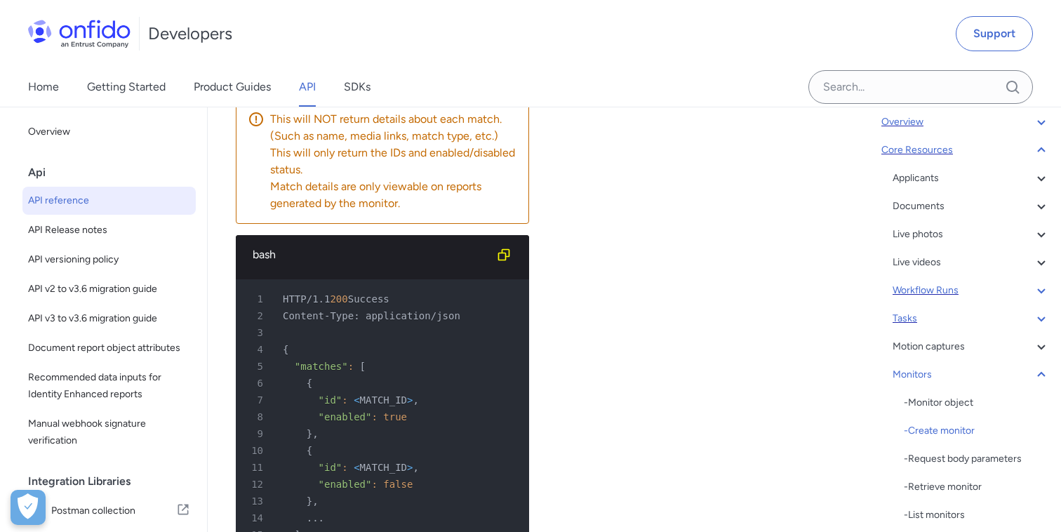
scroll to position [48352, 0]
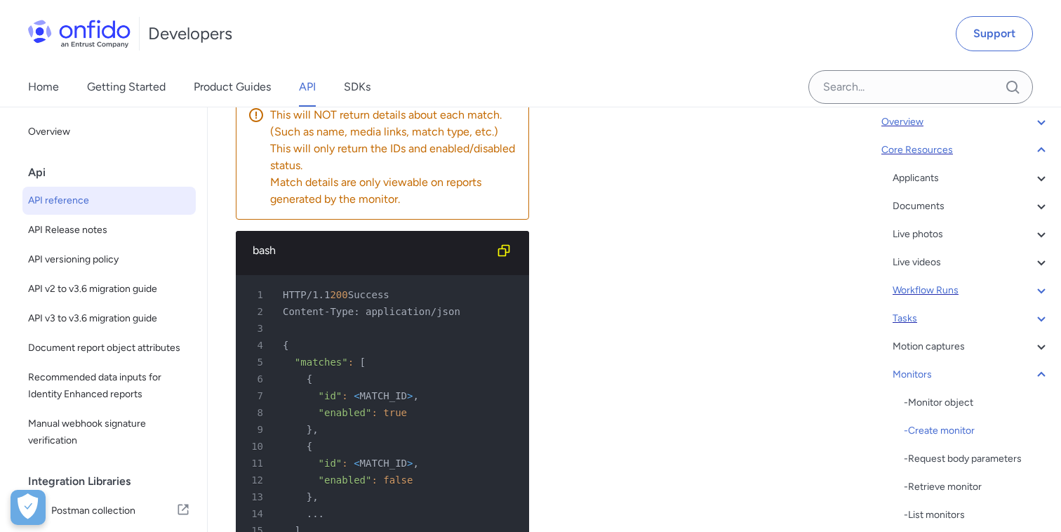
copy div "Creates a new monitor for the applicant. Once created, the monitor will create …"
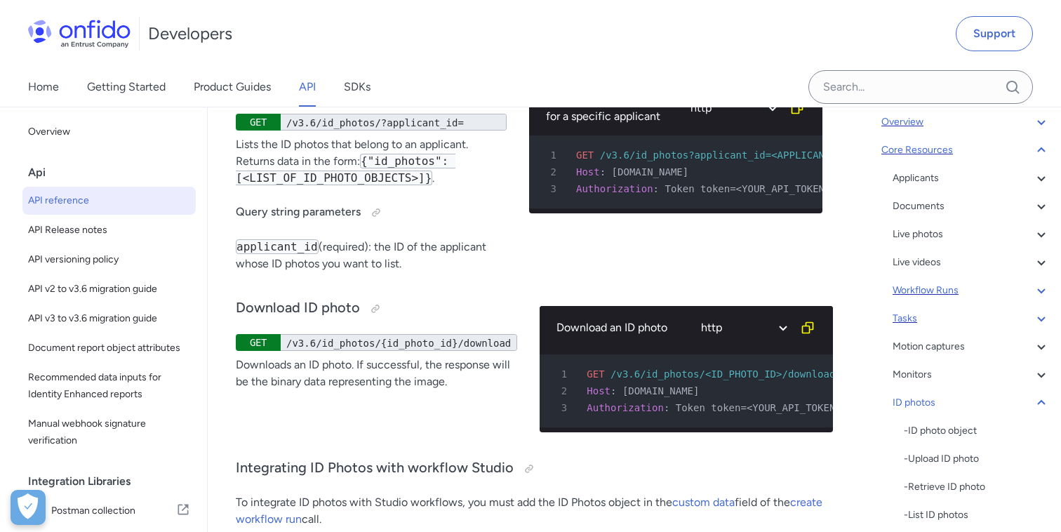
scroll to position [51540, 0]
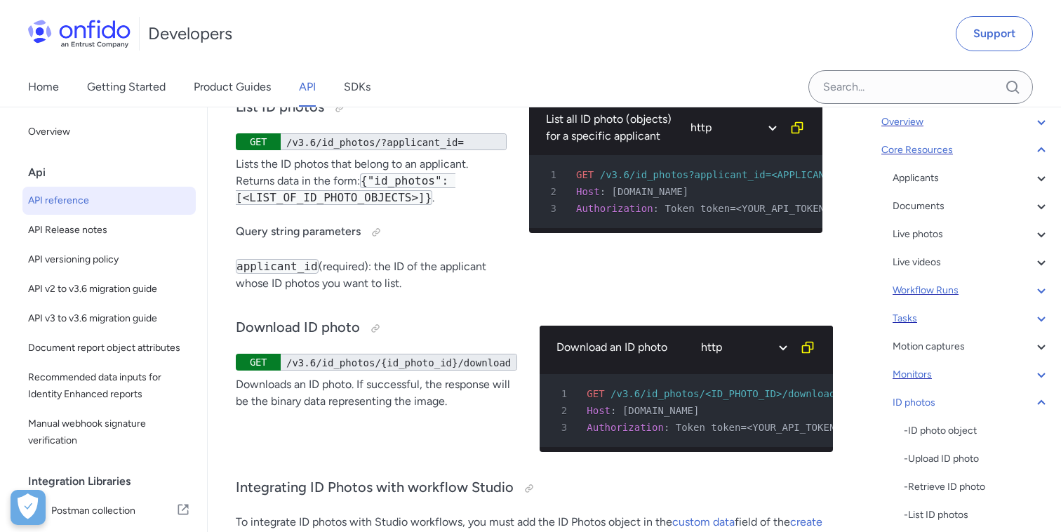
click at [920, 379] on div "Monitors" at bounding box center [971, 374] width 157 height 17
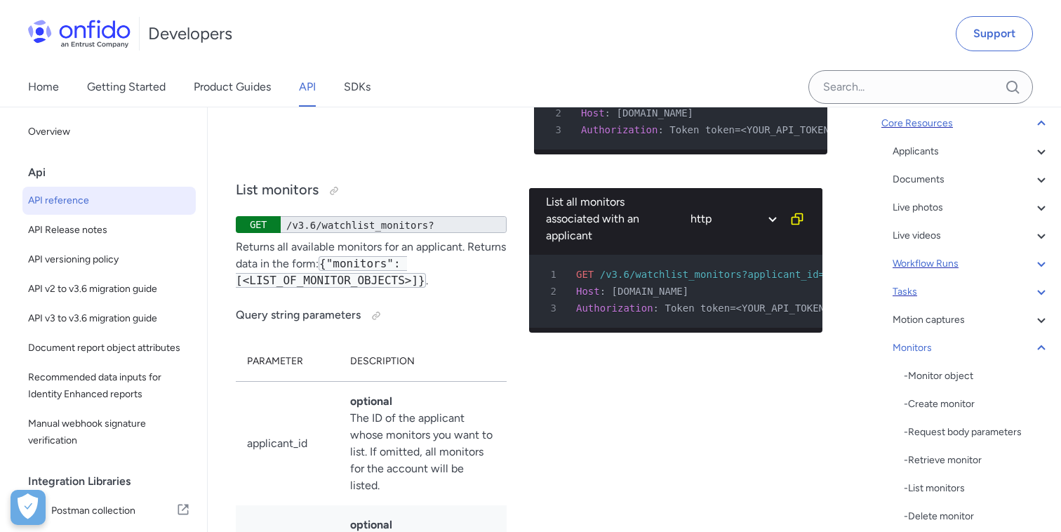
scroll to position [128, 0]
click at [948, 457] on div "- Retrieve monitor" at bounding box center [977, 458] width 146 height 17
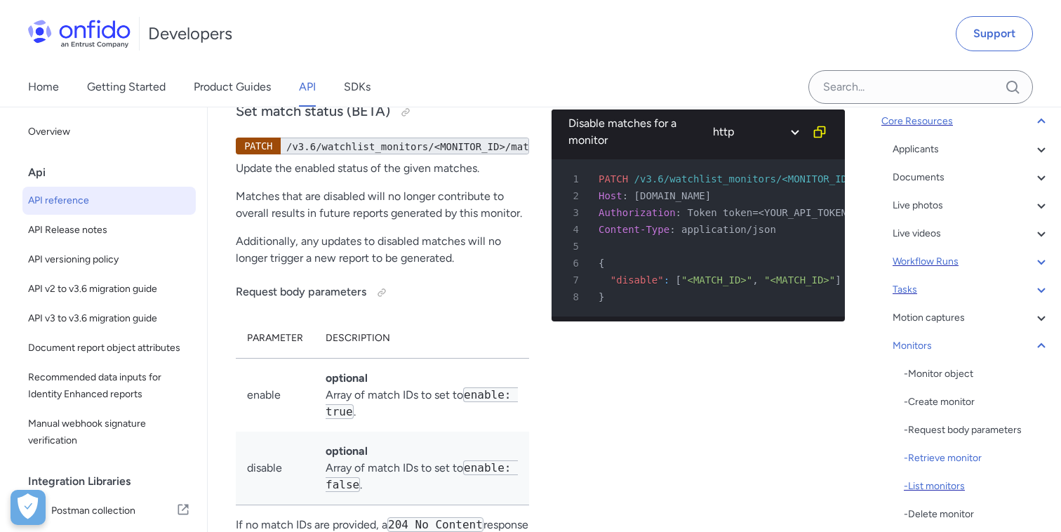
click at [937, 486] on div "- List monitors" at bounding box center [977, 486] width 146 height 17
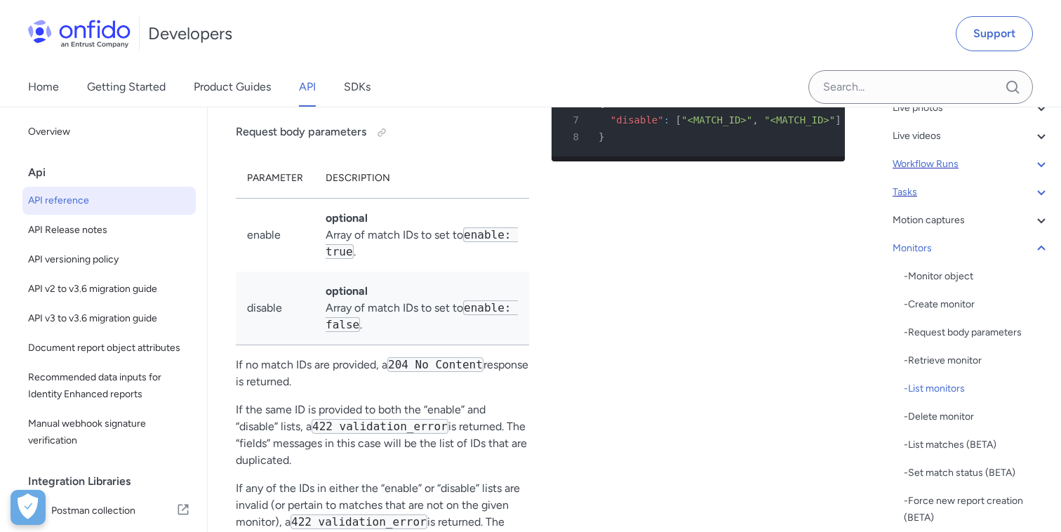
scroll to position [227, 0]
click at [941, 418] on div "- Delete monitor" at bounding box center [977, 416] width 146 height 17
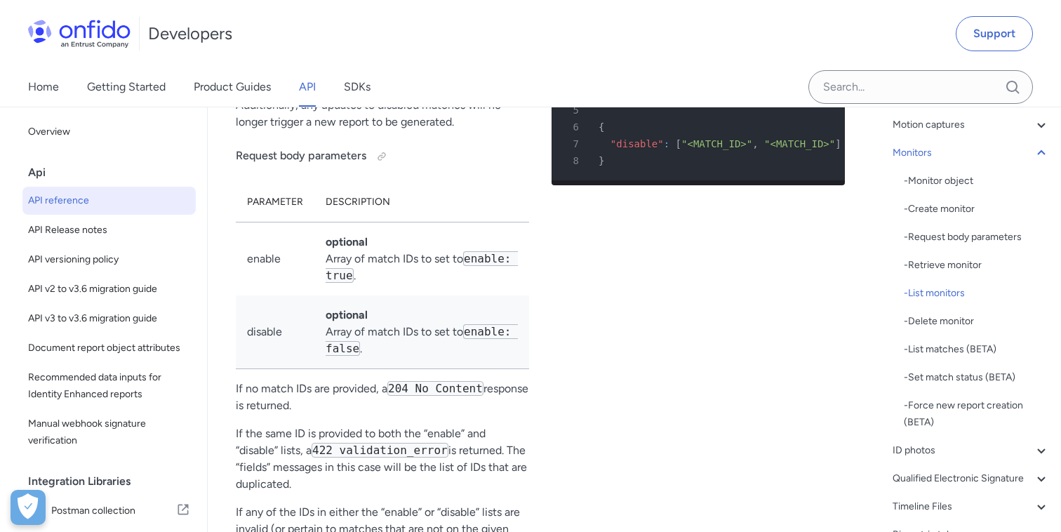
scroll to position [48477, 0]
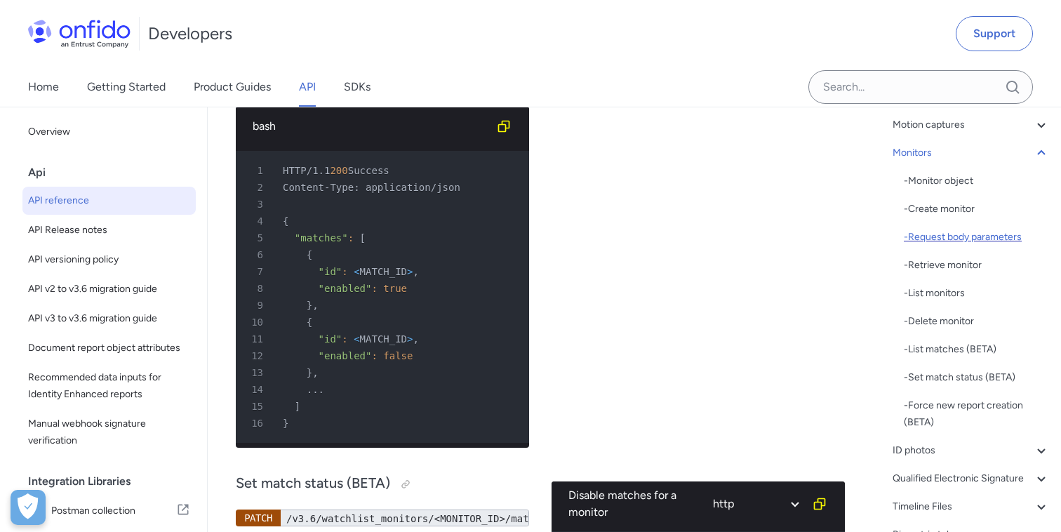
click at [941, 235] on div "- Request body parameters" at bounding box center [977, 237] width 146 height 17
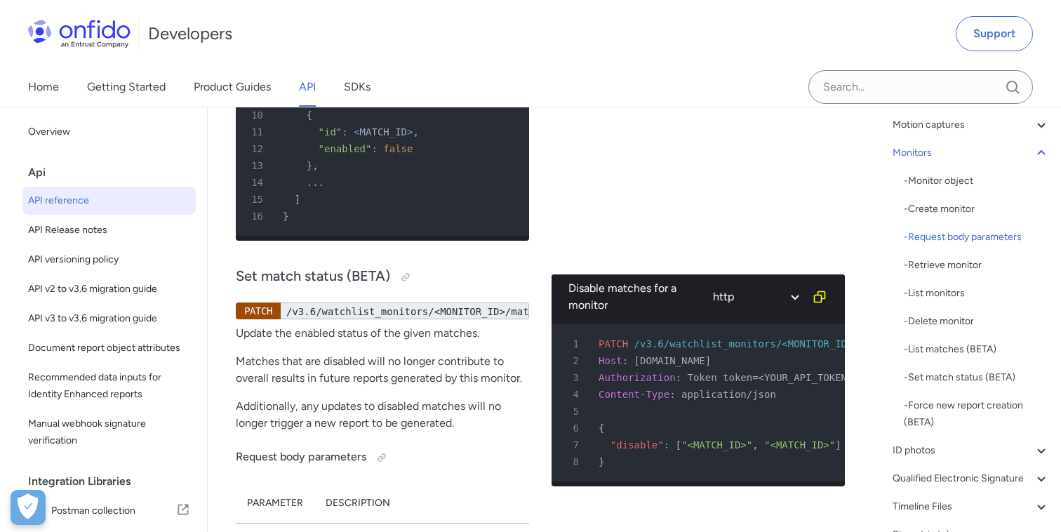
scroll to position [48739, 0]
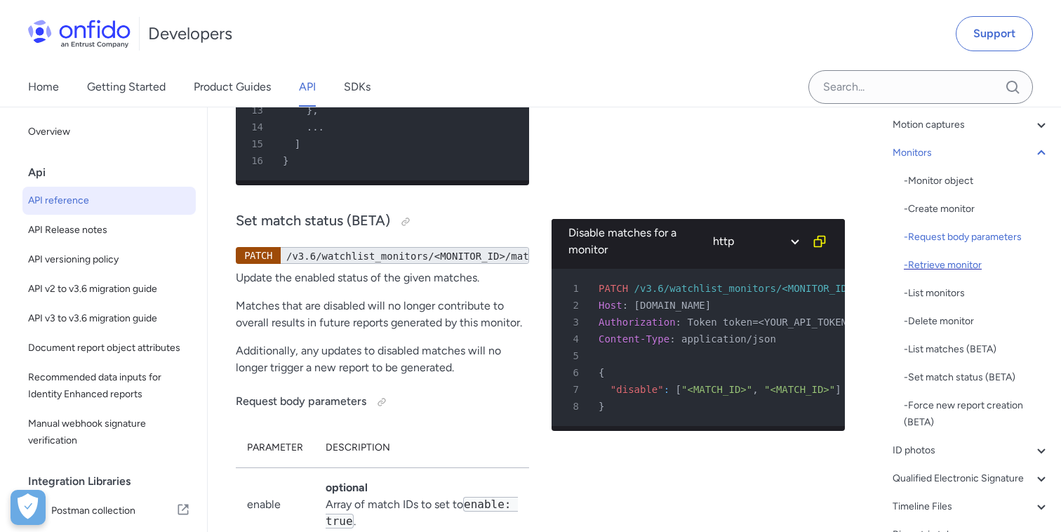
click at [941, 261] on div "- Retrieve monitor" at bounding box center [977, 265] width 146 height 17
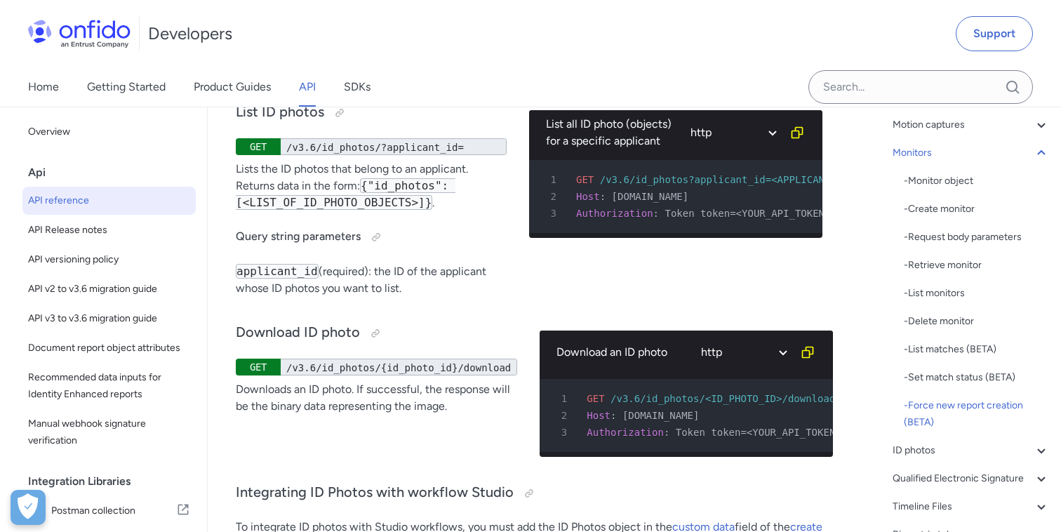
scroll to position [51545, 0]
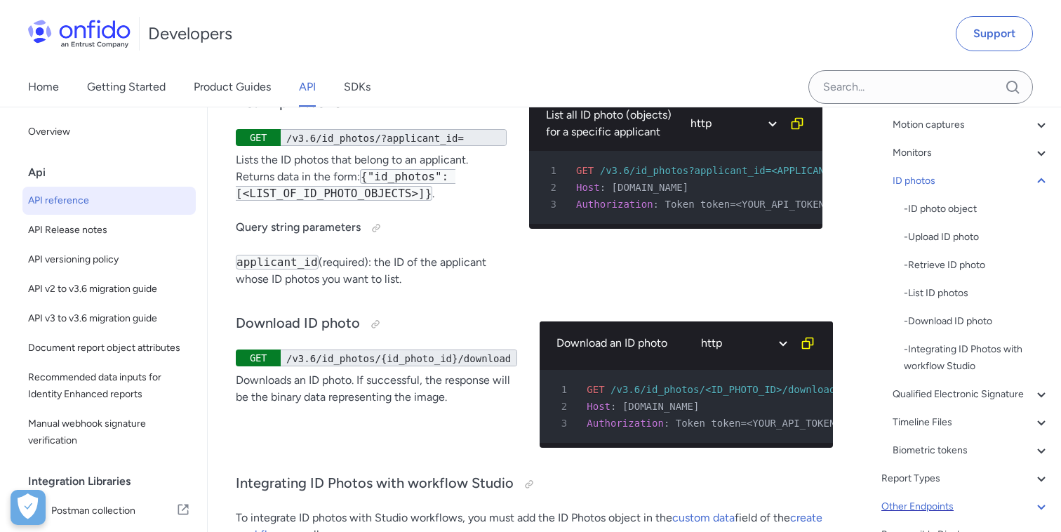
click at [937, 239] on div "- Upload ID photo" at bounding box center [977, 237] width 146 height 17
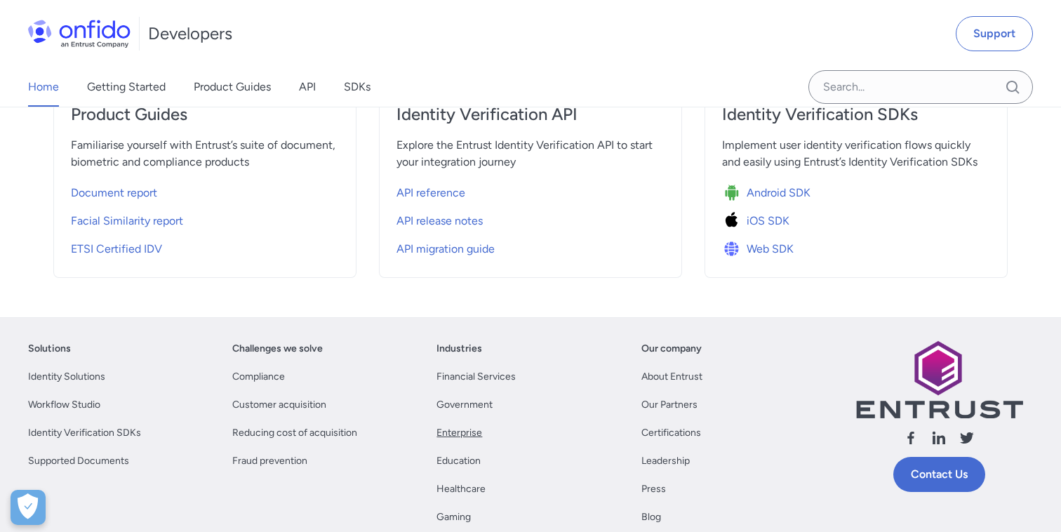
scroll to position [513, 0]
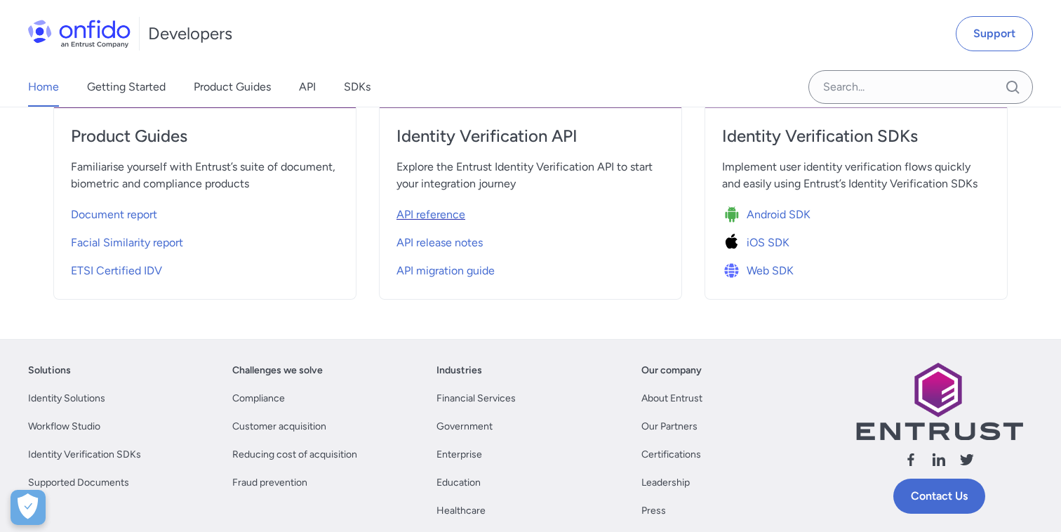
click at [450, 219] on span "API reference" at bounding box center [431, 214] width 69 height 17
select select "http"
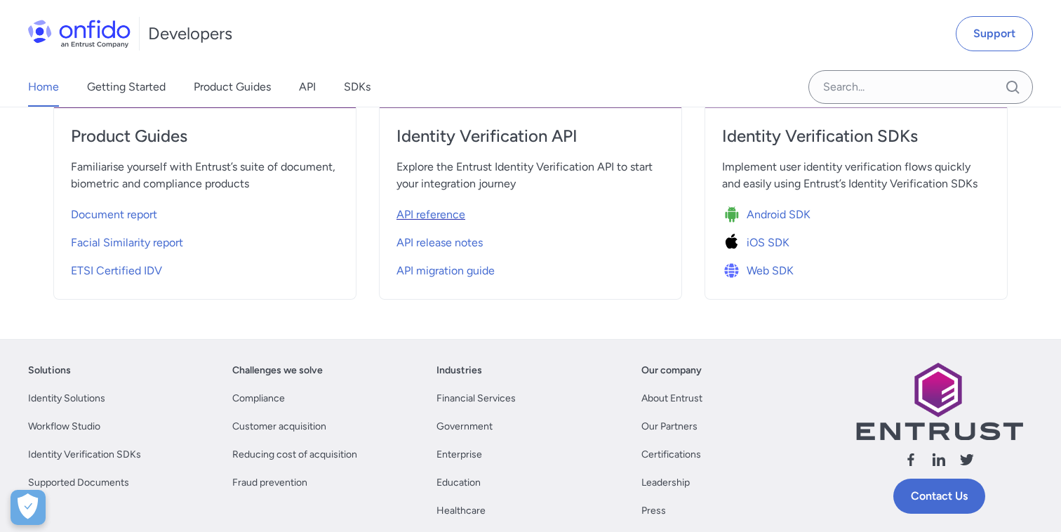
select select "http"
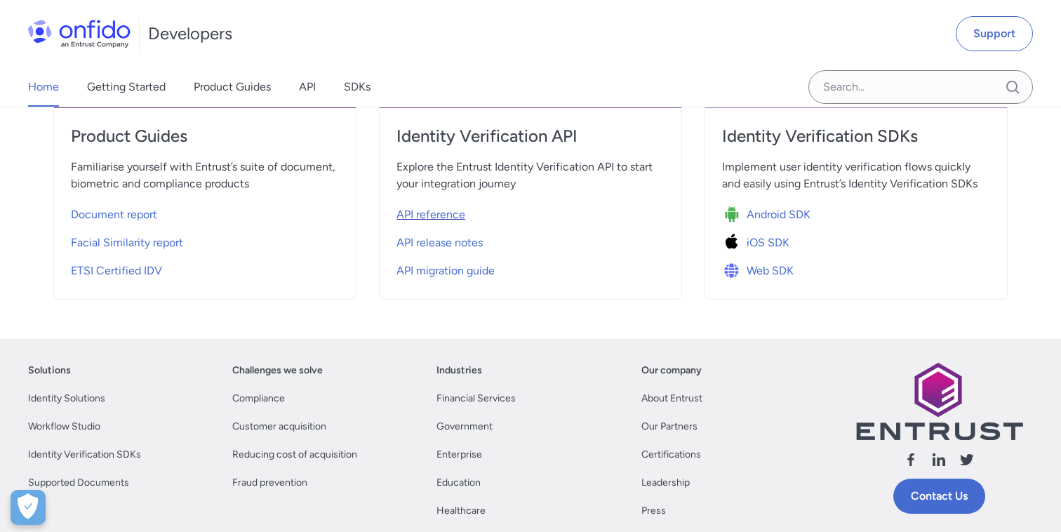
select select "http"
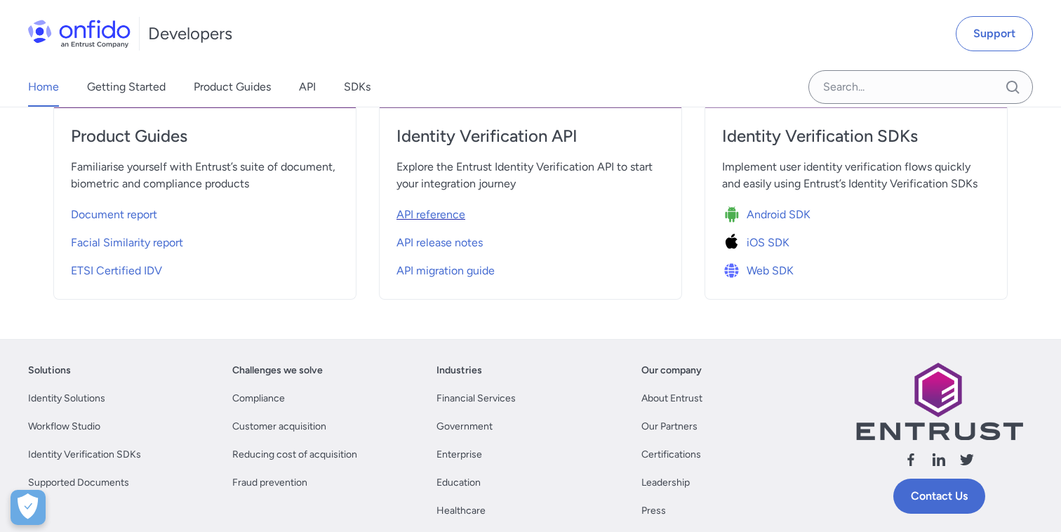
select select "http"
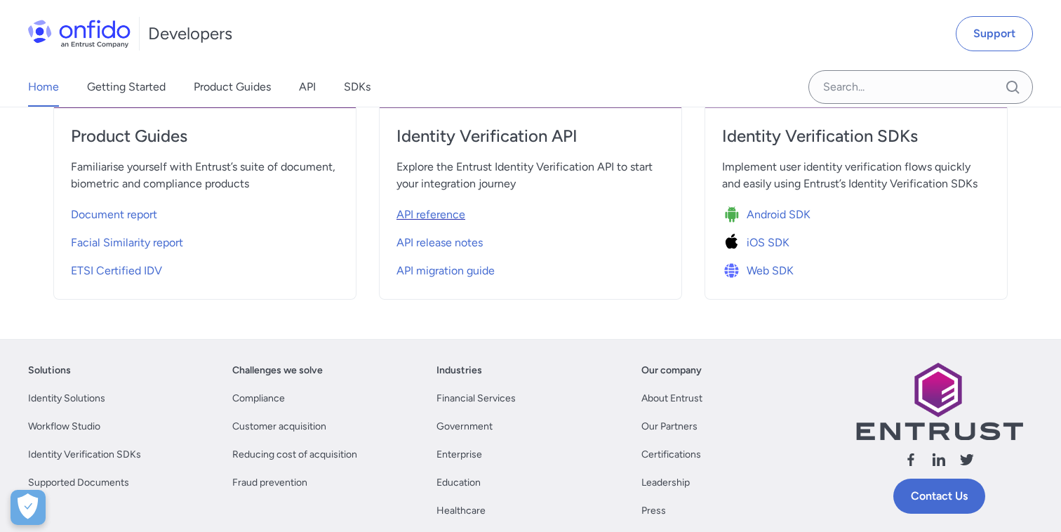
select select "http"
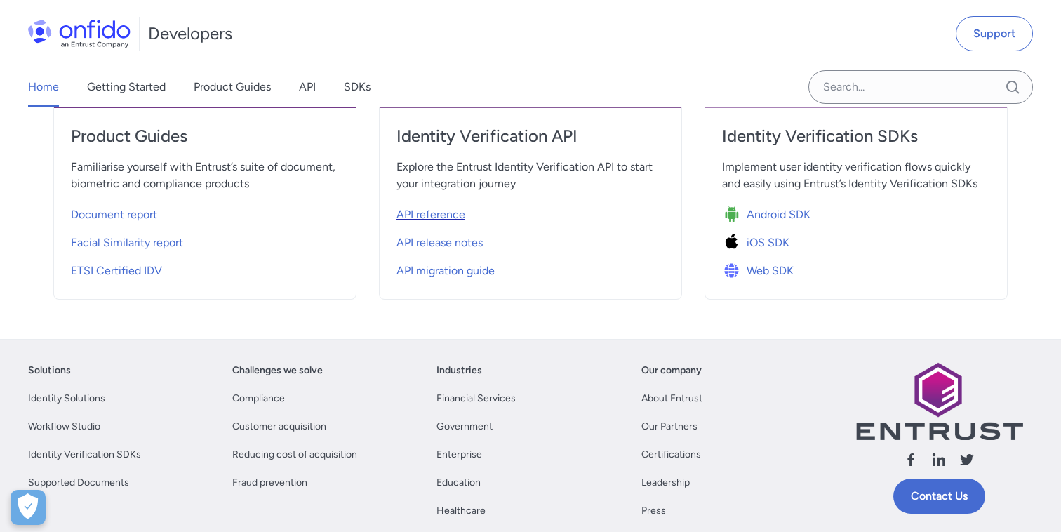
select select "http"
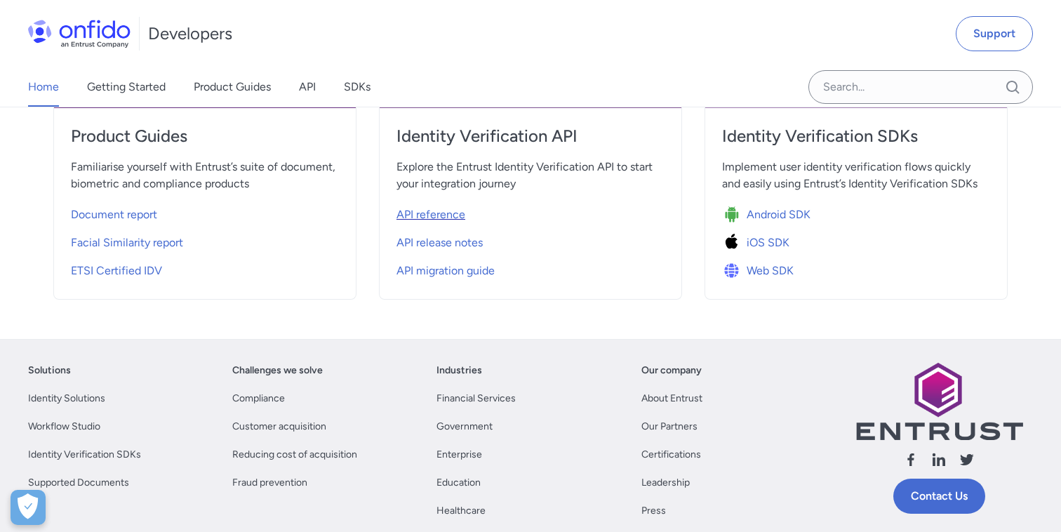
select select "http"
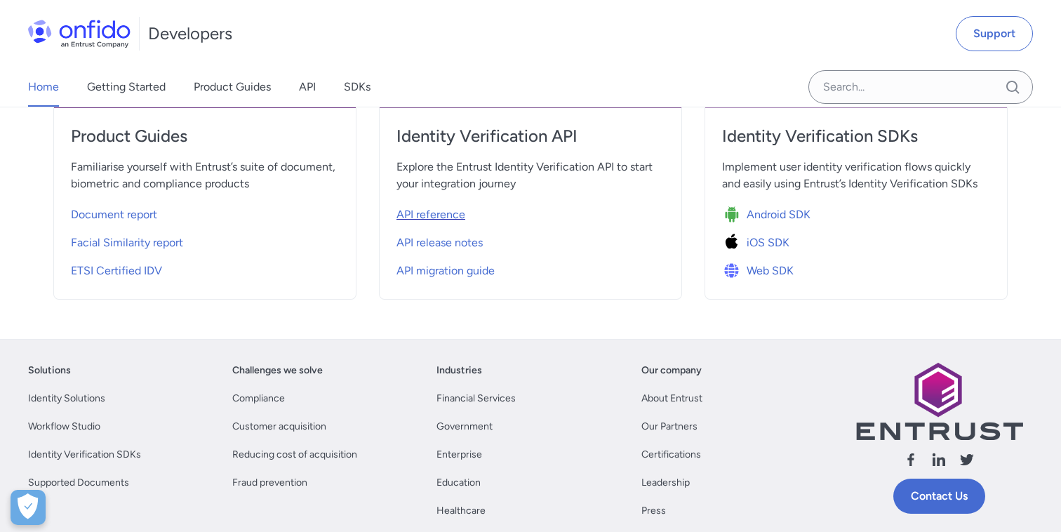
select select "http"
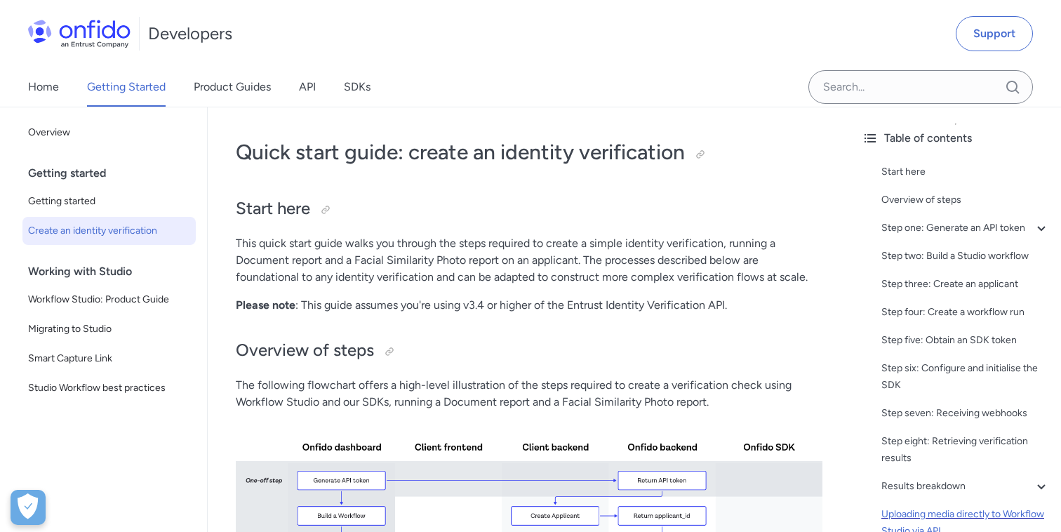
click at [897, 511] on div "Uploading media directly to Workflow Studio via API" at bounding box center [966, 523] width 168 height 34
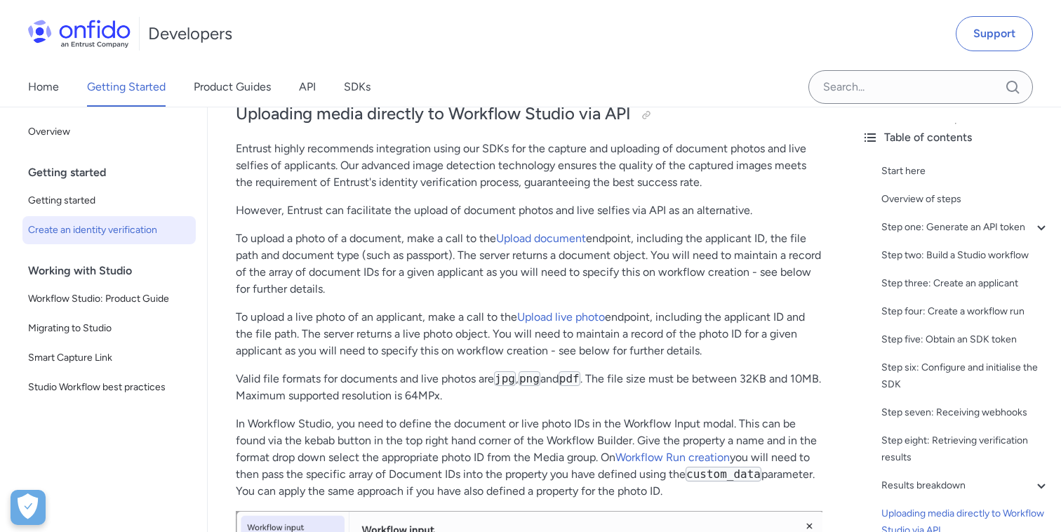
scroll to position [5792, 0]
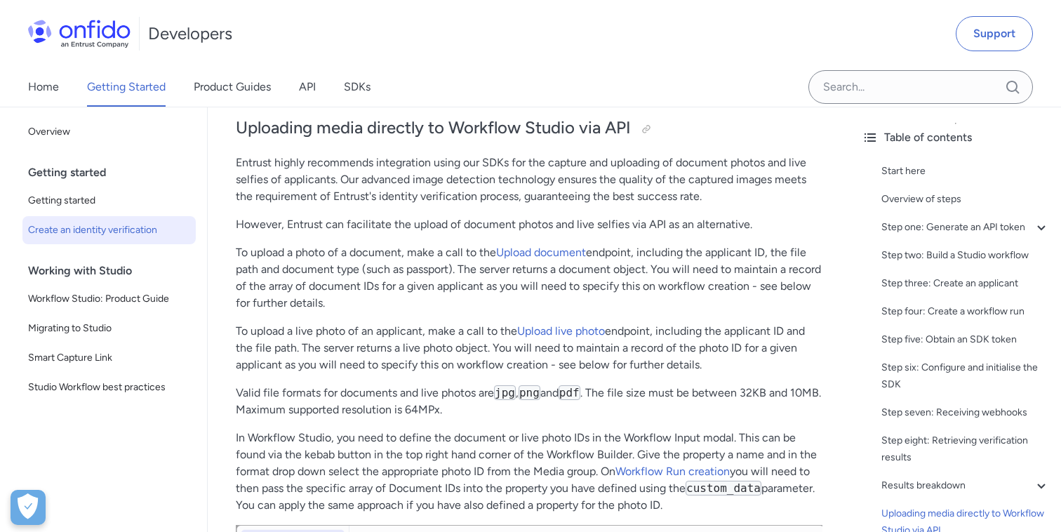
click at [250, 173] on p "Entrust highly recommends integration using our SDKs for the capture and upload…" at bounding box center [529, 179] width 587 height 51
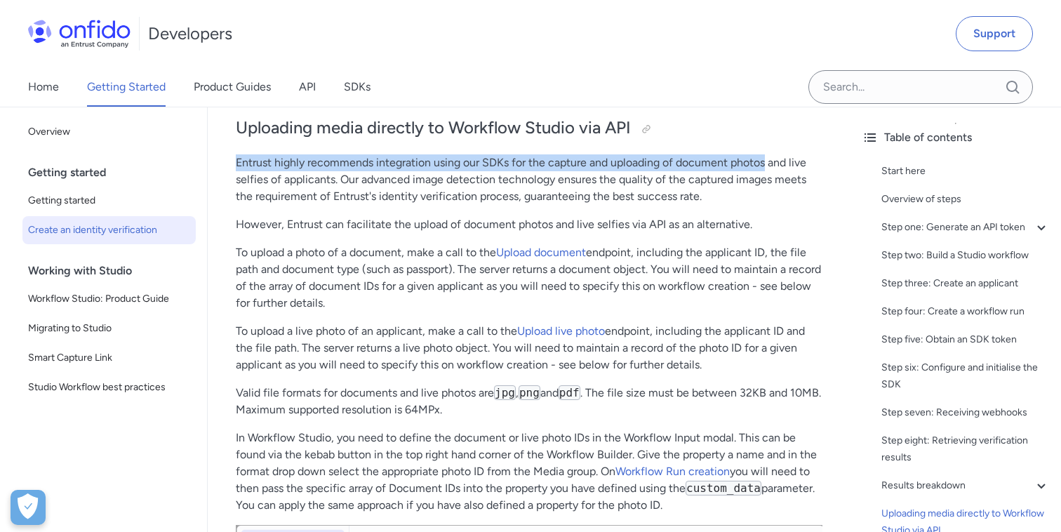
click at [751, 168] on p "Entrust highly recommends integration using our SDKs for the capture and upload…" at bounding box center [529, 179] width 587 height 51
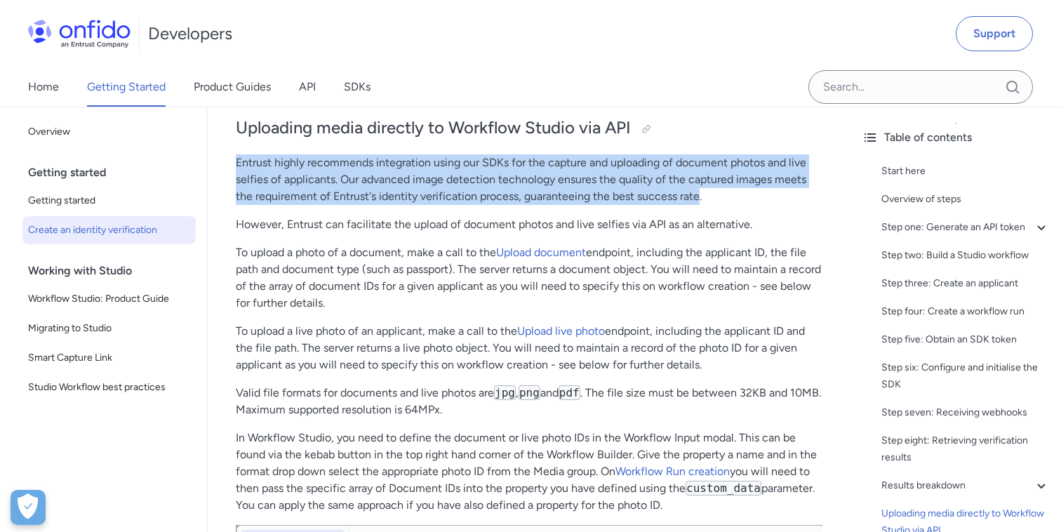
click at [684, 200] on p "Entrust highly recommends integration using our SDKs for the capture and upload…" at bounding box center [529, 179] width 587 height 51
copy p "Entrust highly recommends integration using our SDKs for the capture and upload…"
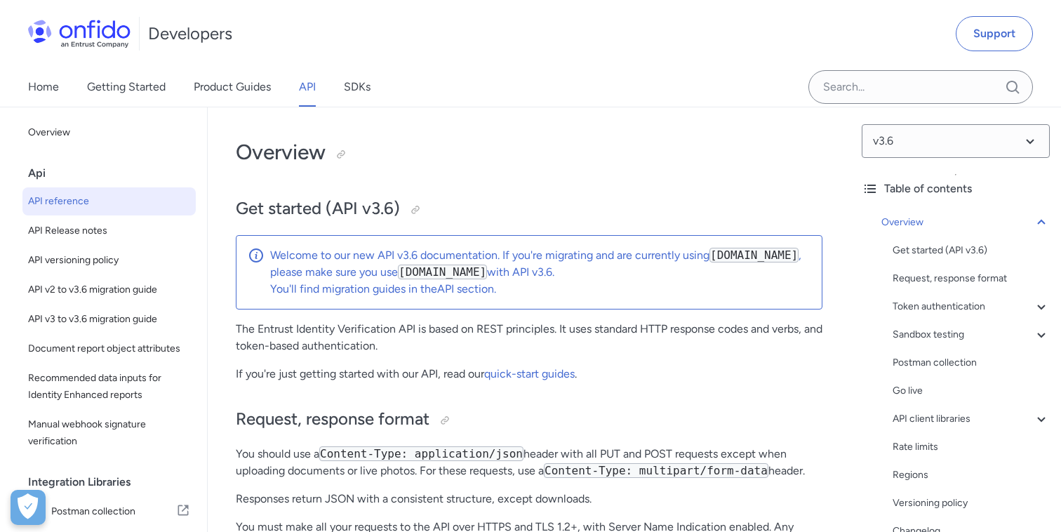
select select "http"
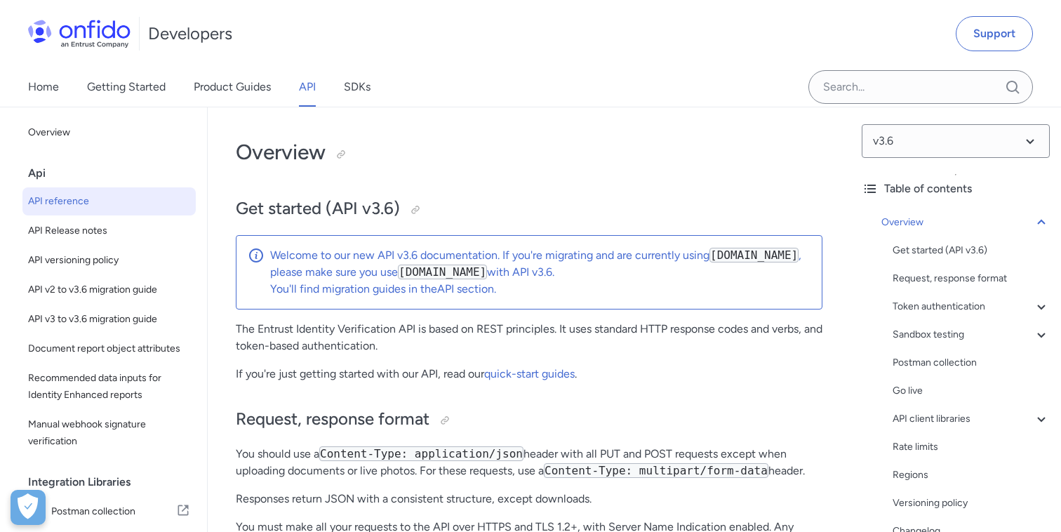
select select "http"
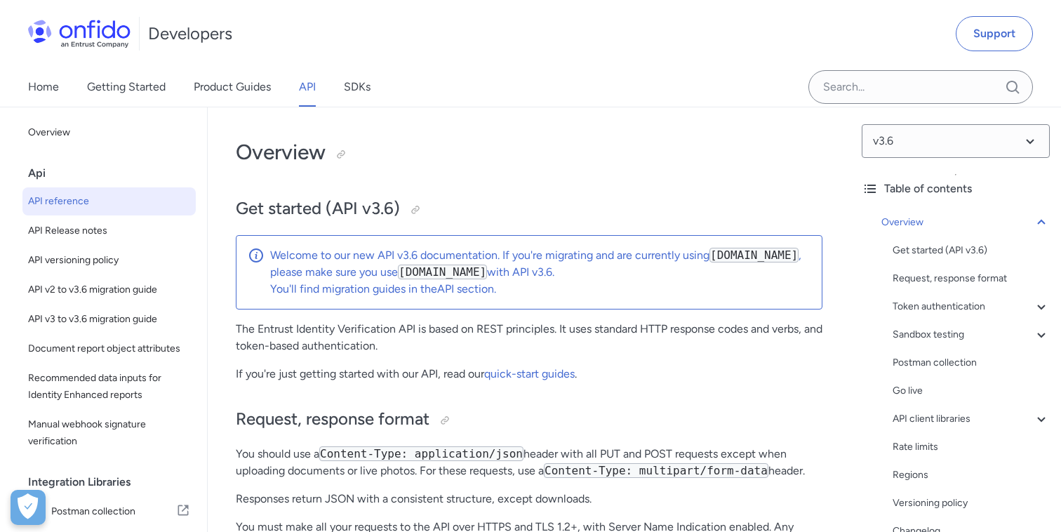
select select "http"
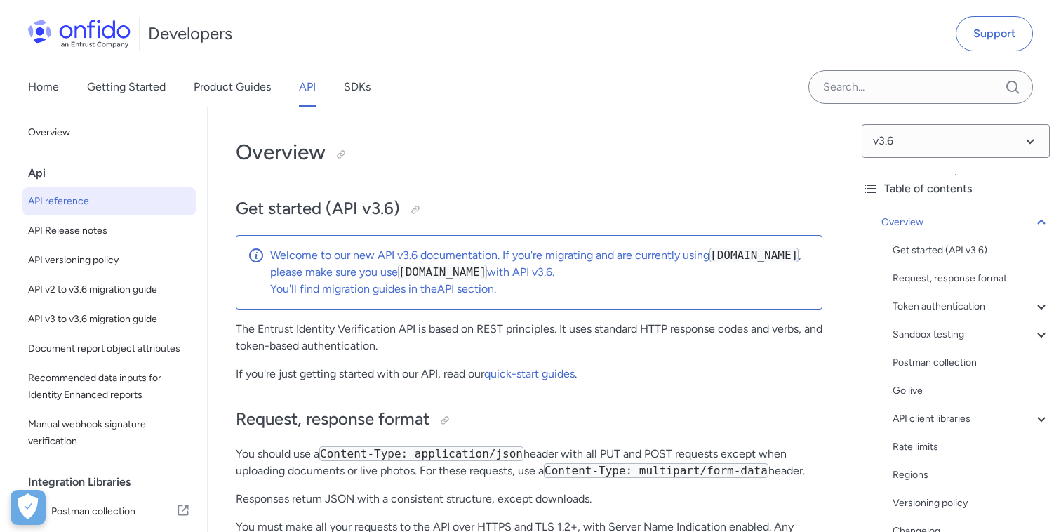
select select "http"
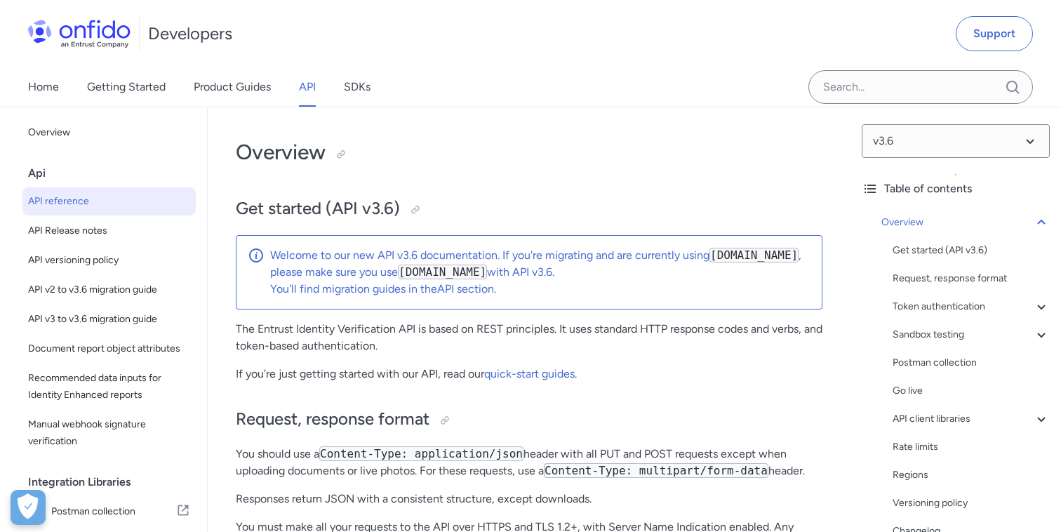
select select "http"
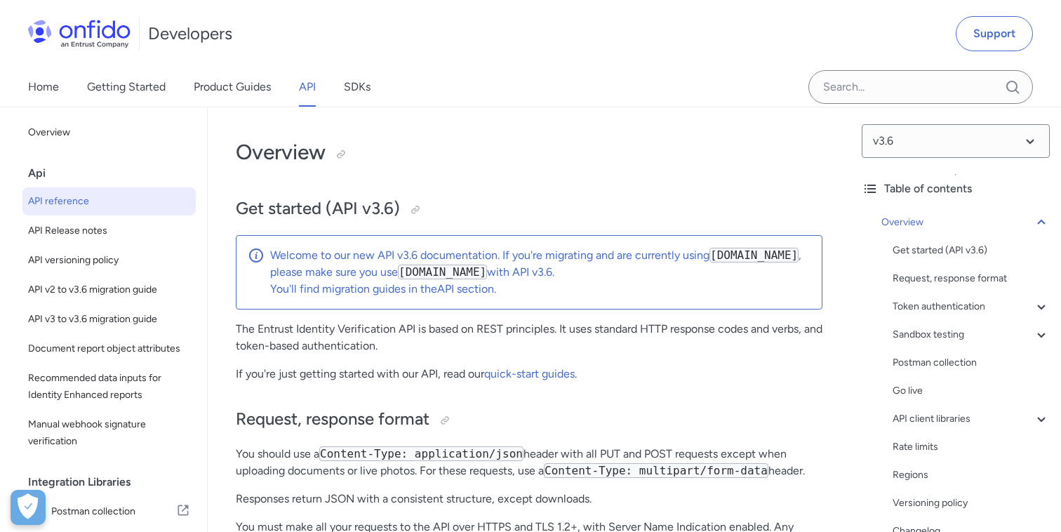
select select "http"
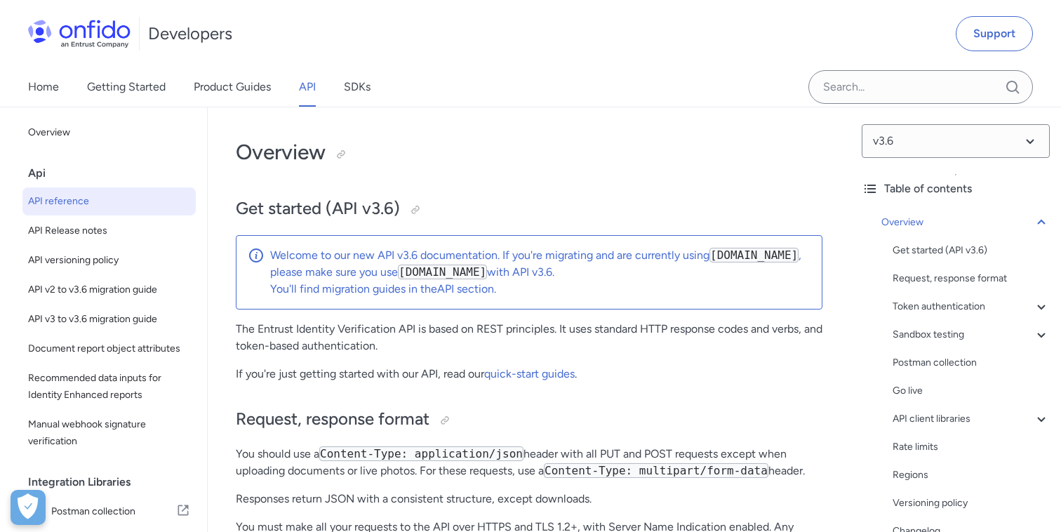
select select "http"
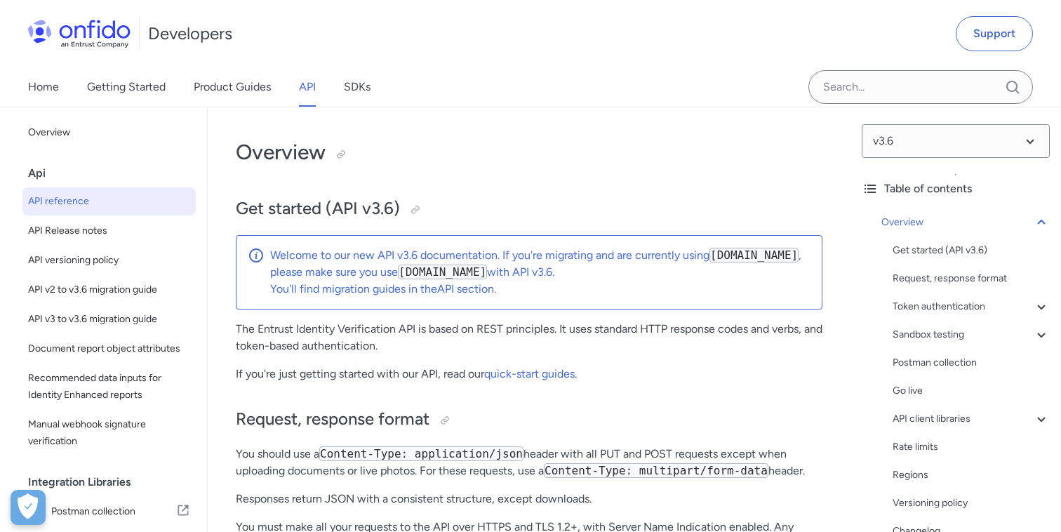
select select "http"
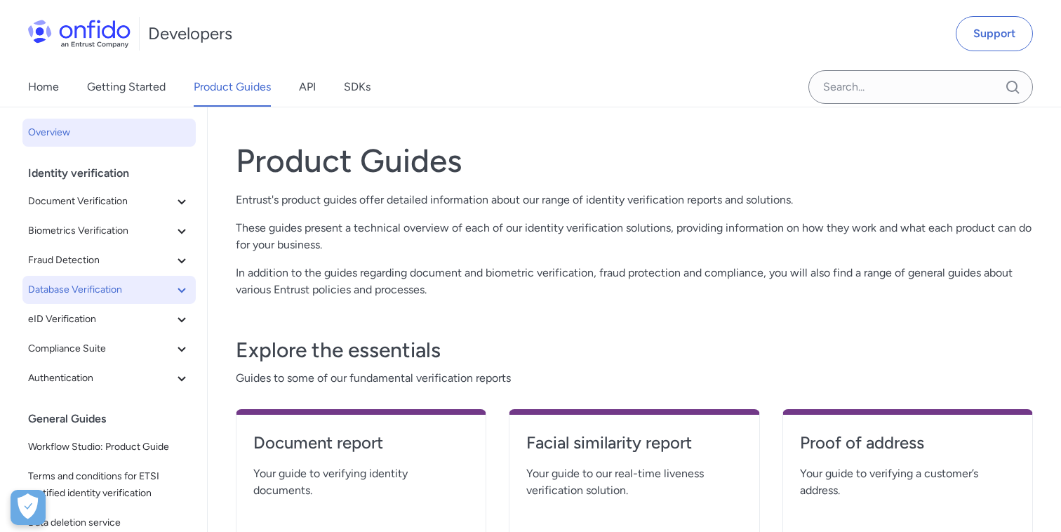
click at [188, 291] on icon at bounding box center [181, 289] width 17 height 17
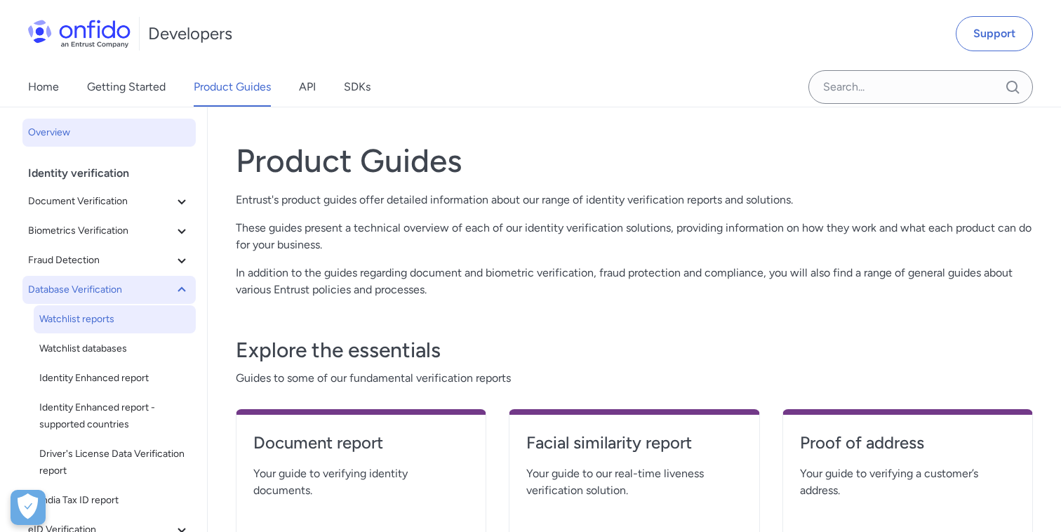
click at [92, 315] on span "Watchlist reports" at bounding box center [114, 319] width 151 height 17
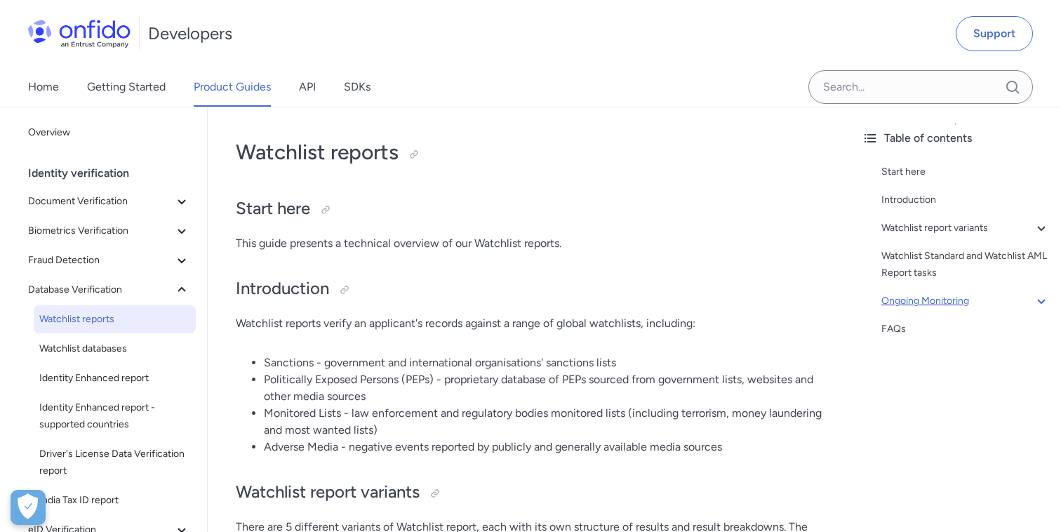
click at [896, 305] on div "Ongoing Monitoring" at bounding box center [966, 301] width 168 height 17
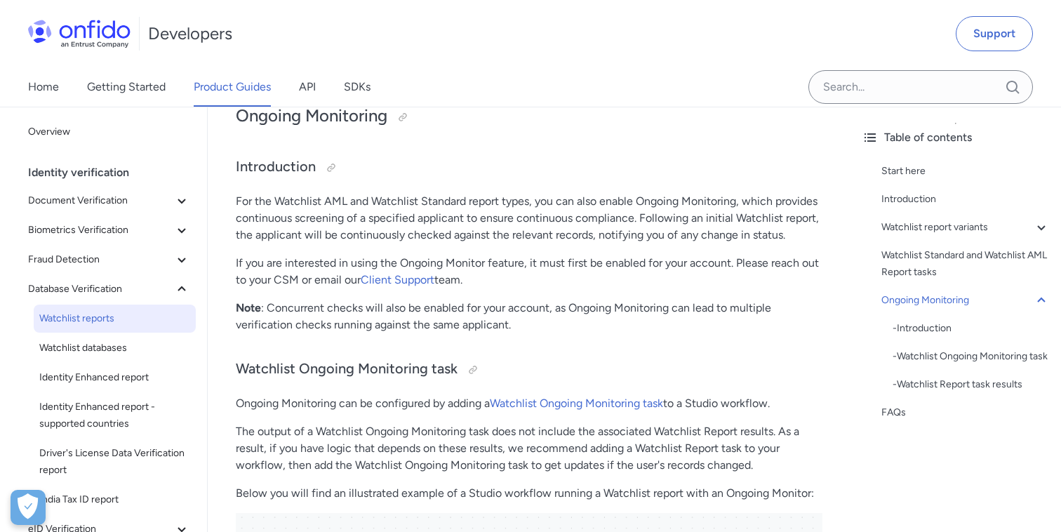
scroll to position [2098, 0]
click at [667, 214] on p "For the Watchlist AML and Watchlist Standard report types, you can also enable …" at bounding box center [529, 217] width 587 height 51
click at [498, 220] on p "For the Watchlist AML and Watchlist Standard report types, you can also enable …" at bounding box center [529, 217] width 587 height 51
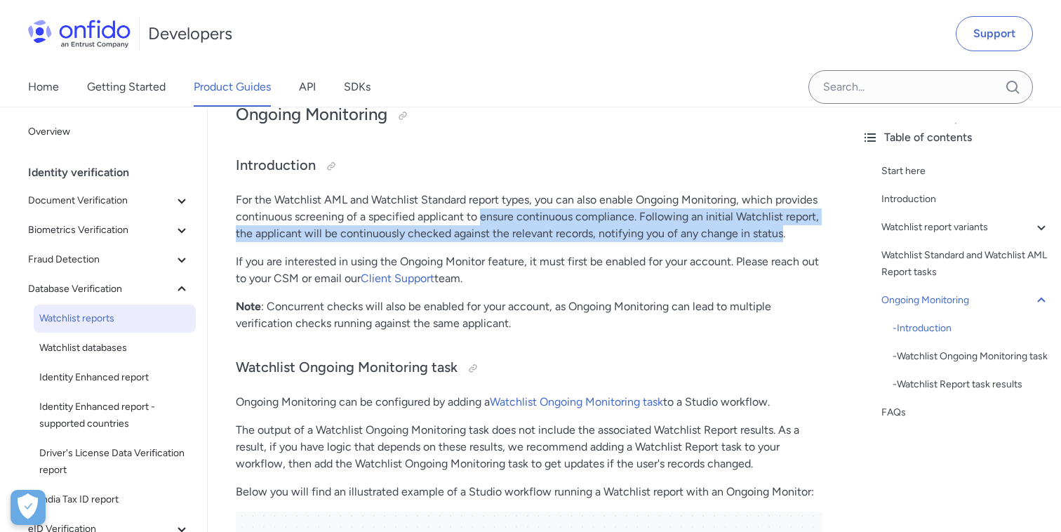
click at [764, 236] on p "For the Watchlist AML and Watchlist Standard report types, you can also enable …" at bounding box center [529, 217] width 587 height 51
copy p "ensure continuous compliance. Following an initial Watchlist report, the applic…"
click at [486, 261] on p "If you are interested in using the Ongoing Monitor feature, it must first be en…" at bounding box center [529, 270] width 587 height 34
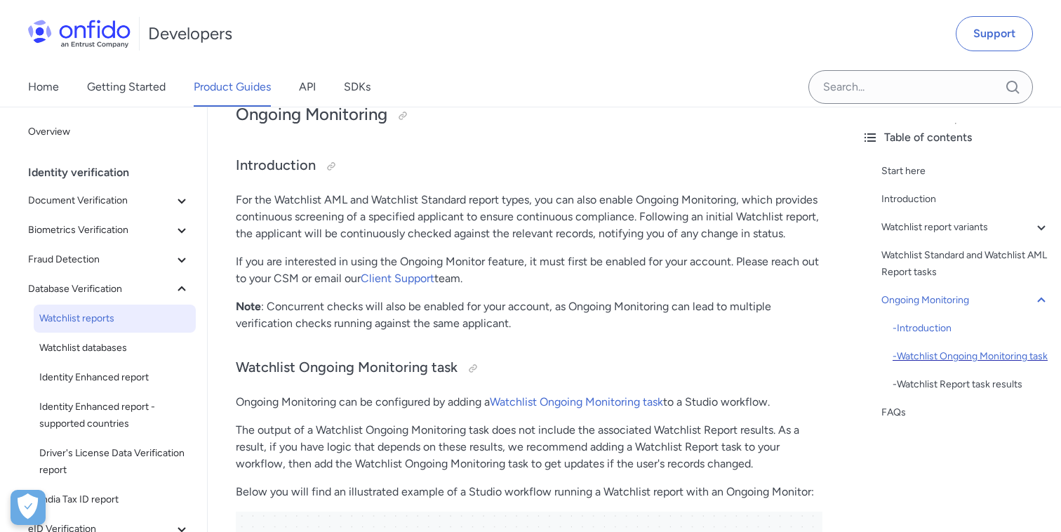
click at [929, 356] on div "- Watchlist Ongoing Monitoring task" at bounding box center [971, 356] width 157 height 17
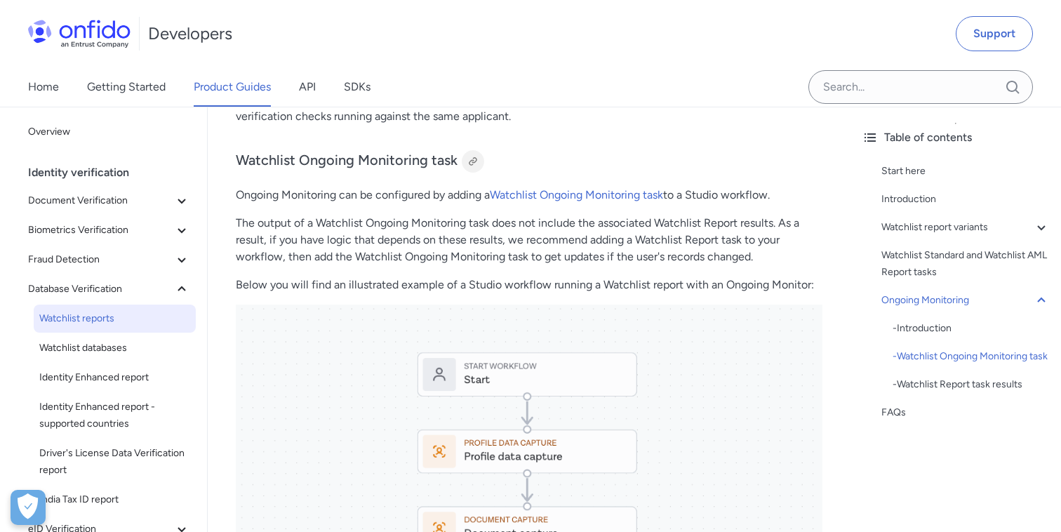
click at [474, 166] on div at bounding box center [472, 161] width 11 height 11
click at [380, 74] on div "Home Getting Started Product Guides API SDKs" at bounding box center [213, 86] width 427 height 39
click at [472, 164] on div at bounding box center [472, 161] width 11 height 11
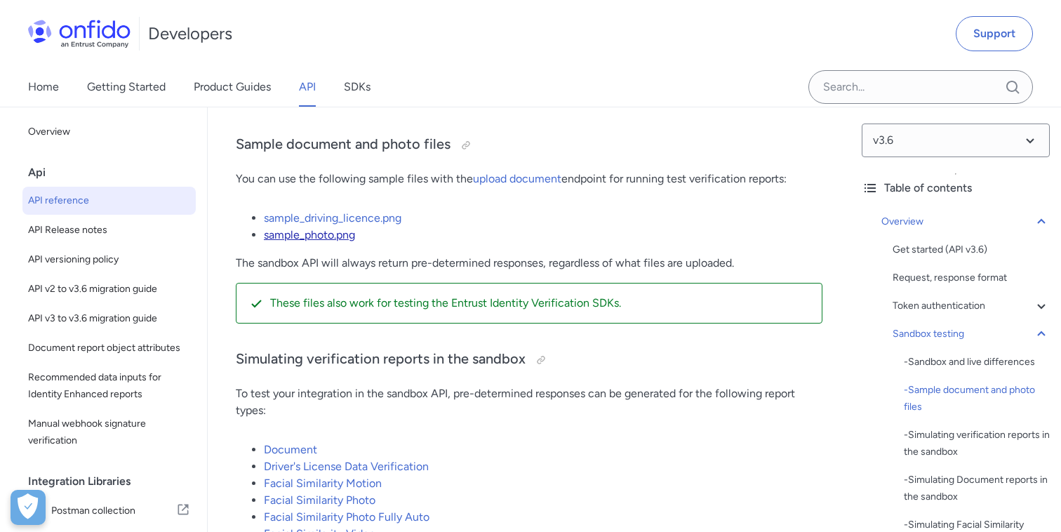
click at [310, 241] on link "sample_photo.png" at bounding box center [309, 234] width 91 height 13
click at [352, 225] on link "sample_driving_licence.png" at bounding box center [333, 217] width 138 height 13
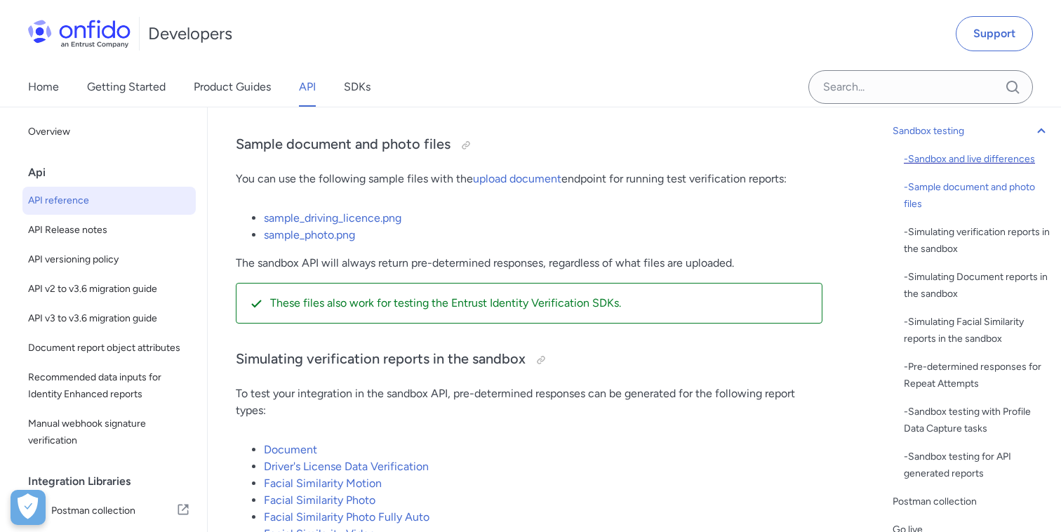
scroll to position [212, 0]
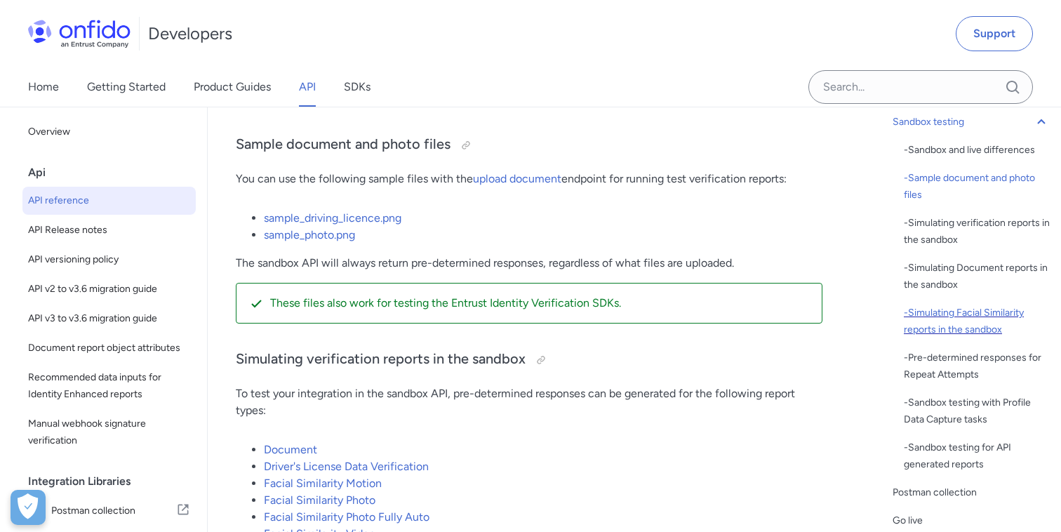
click at [978, 333] on div "- Simulating Facial Similarity reports in the sandbox" at bounding box center [977, 322] width 146 height 34
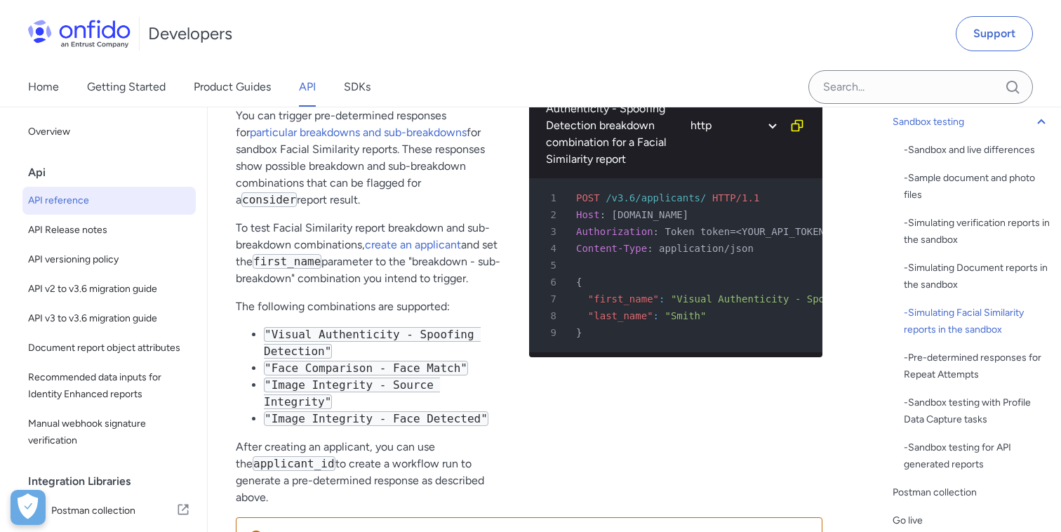
scroll to position [6073, 0]
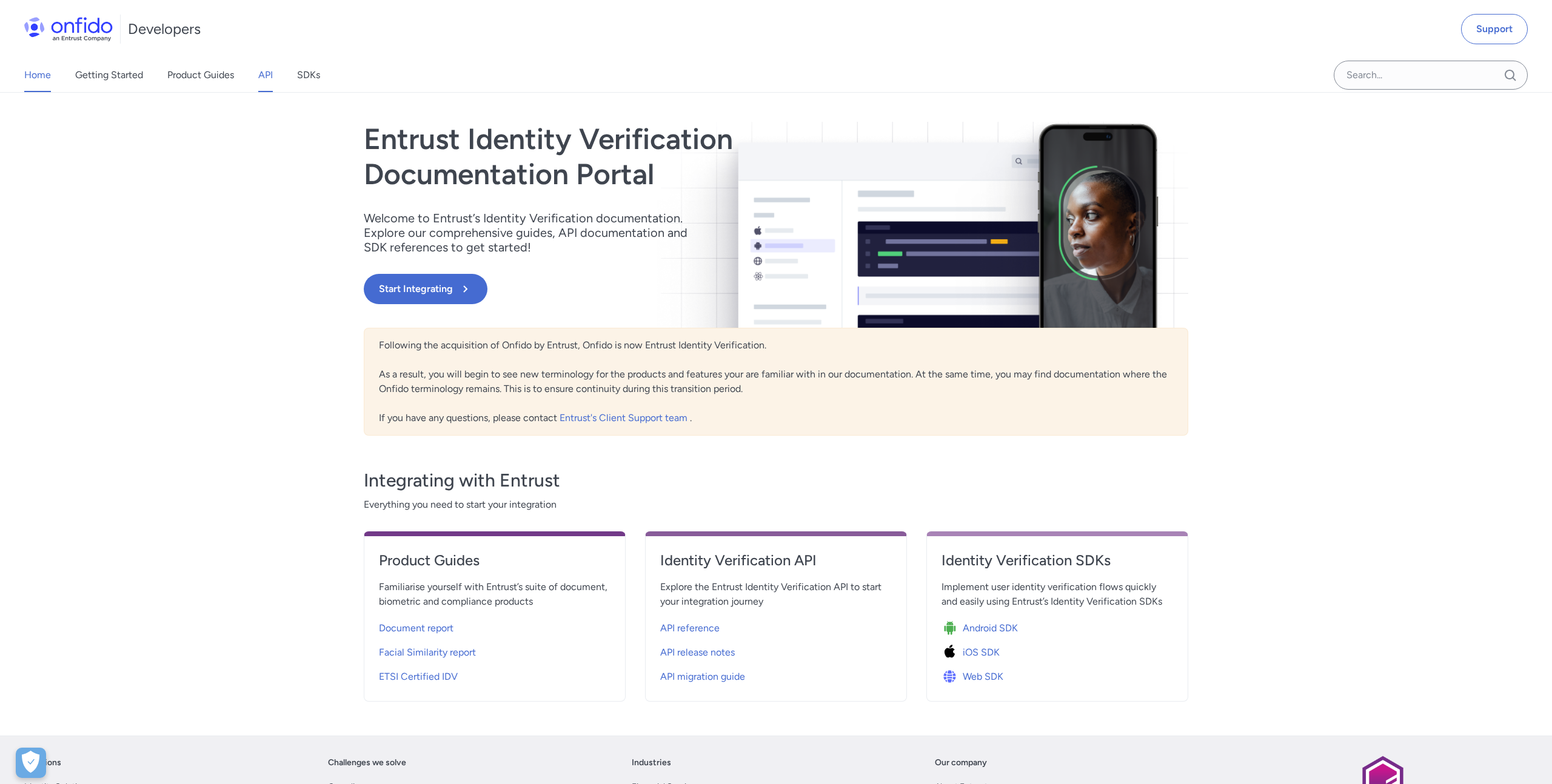
click at [262, 74] on link "API" at bounding box center [265, 74] width 15 height 34
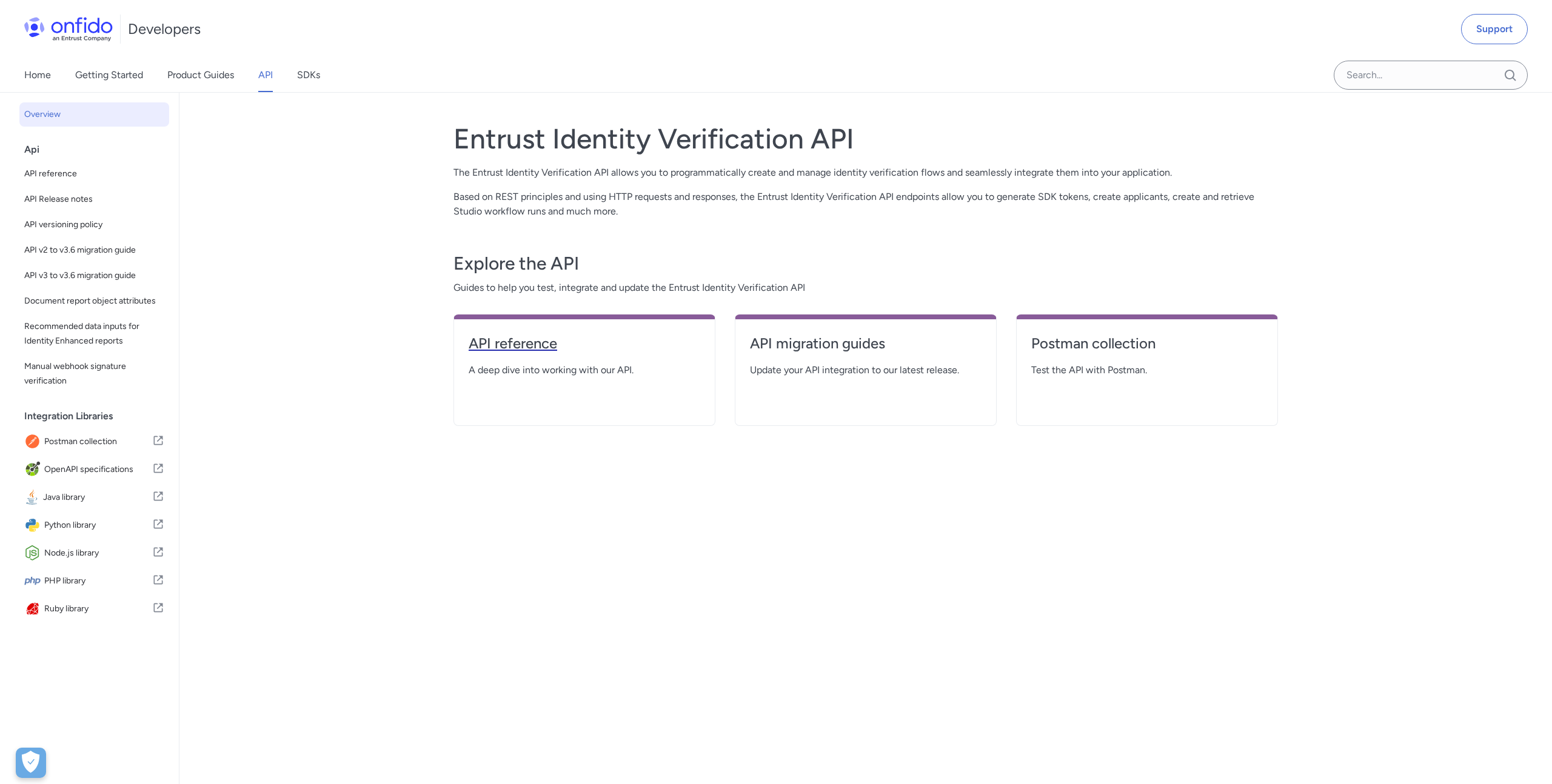
click at [495, 353] on link "API reference" at bounding box center [585, 349] width 231 height 29
select select "http"
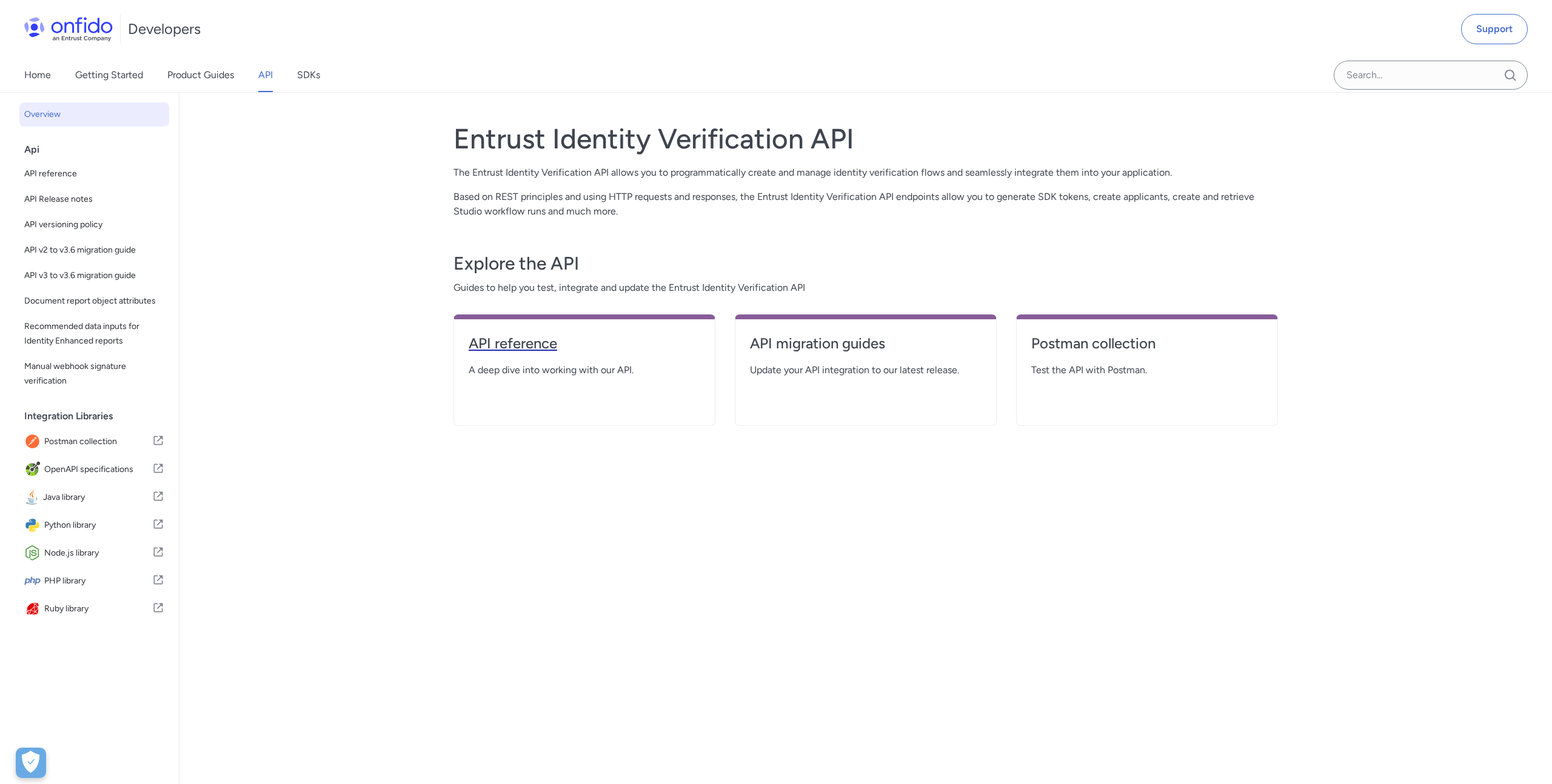
select select "http"
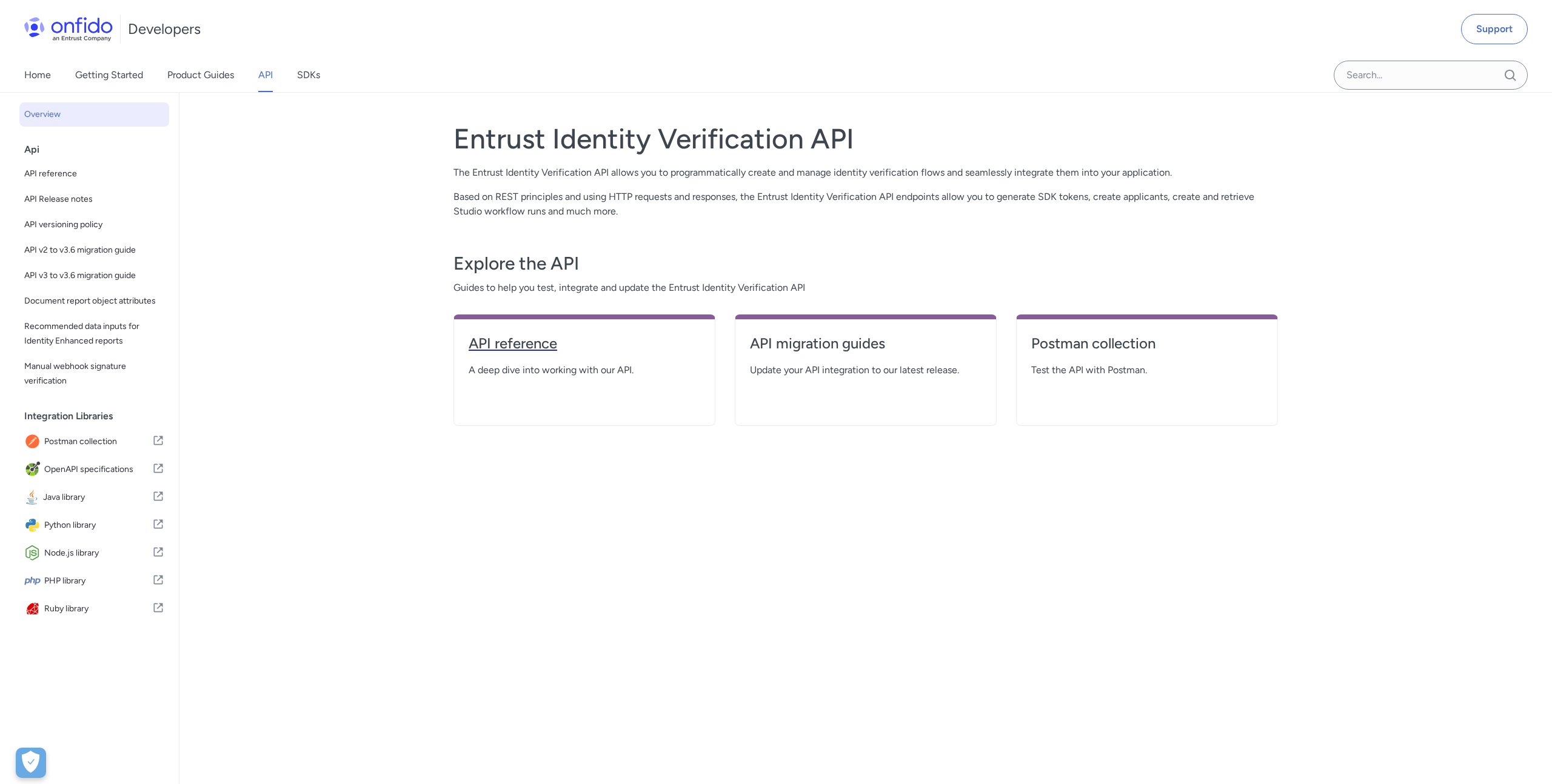
select select "http"
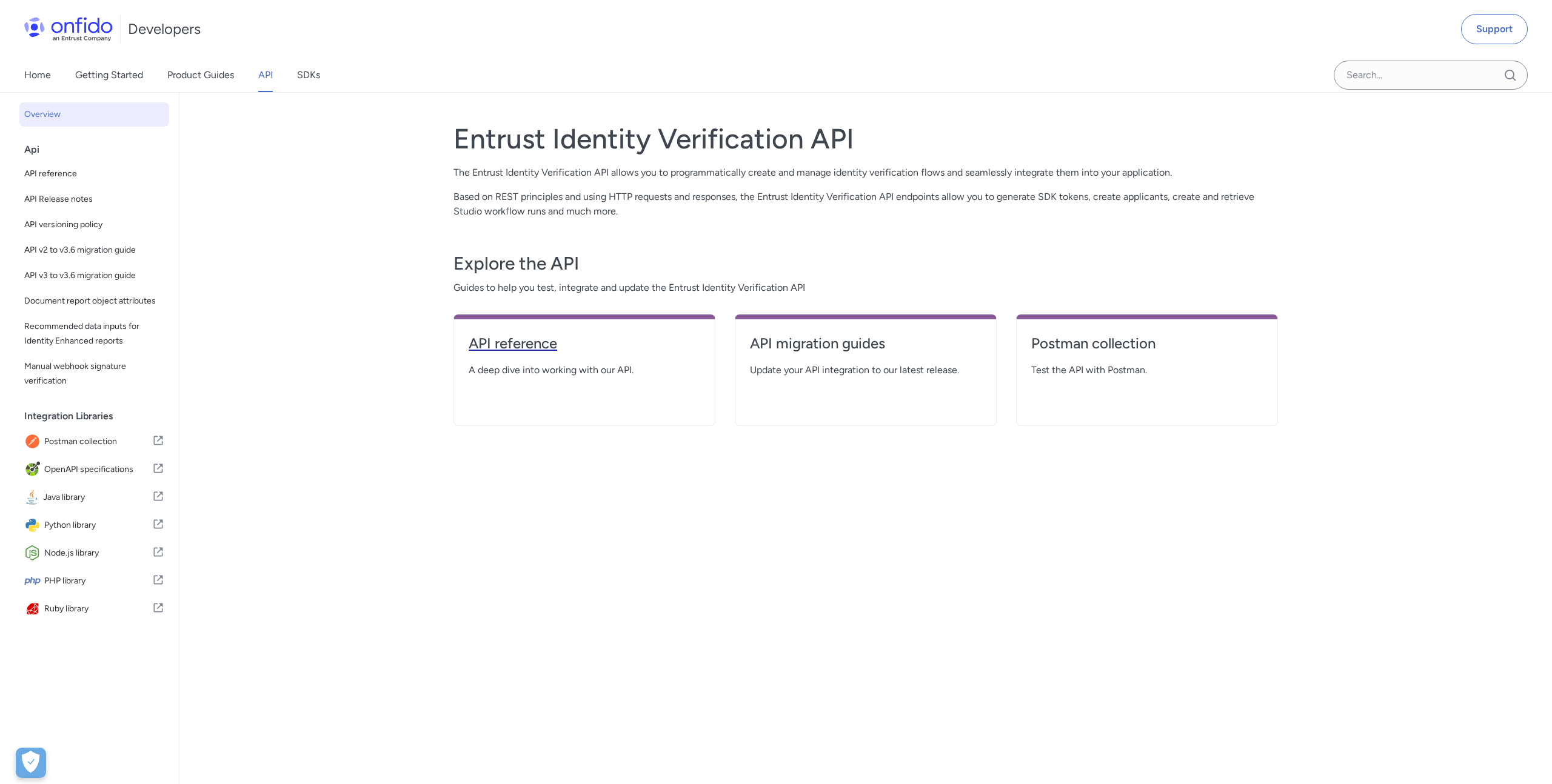
select select "http"
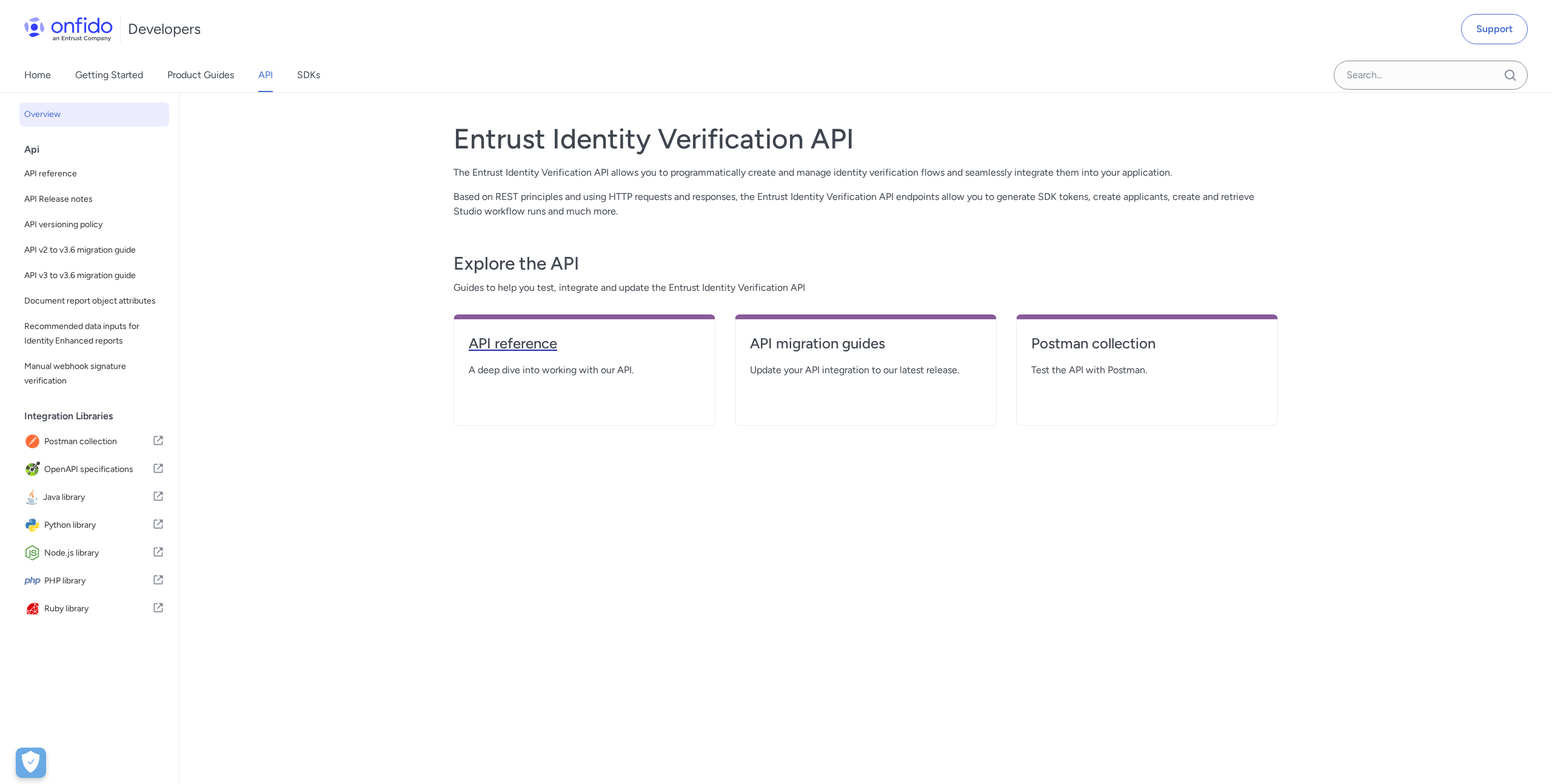
select select "http"
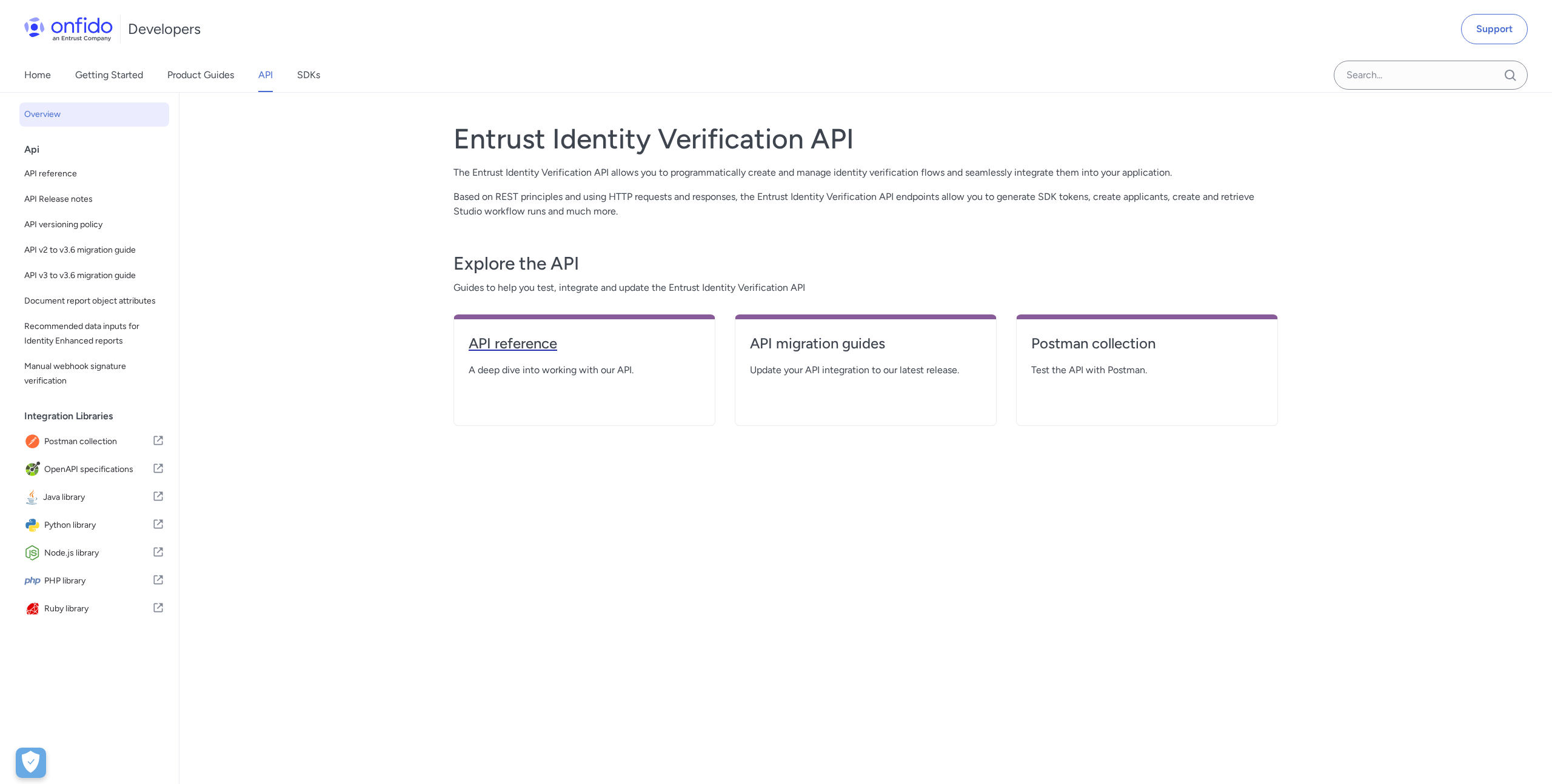
select select "http"
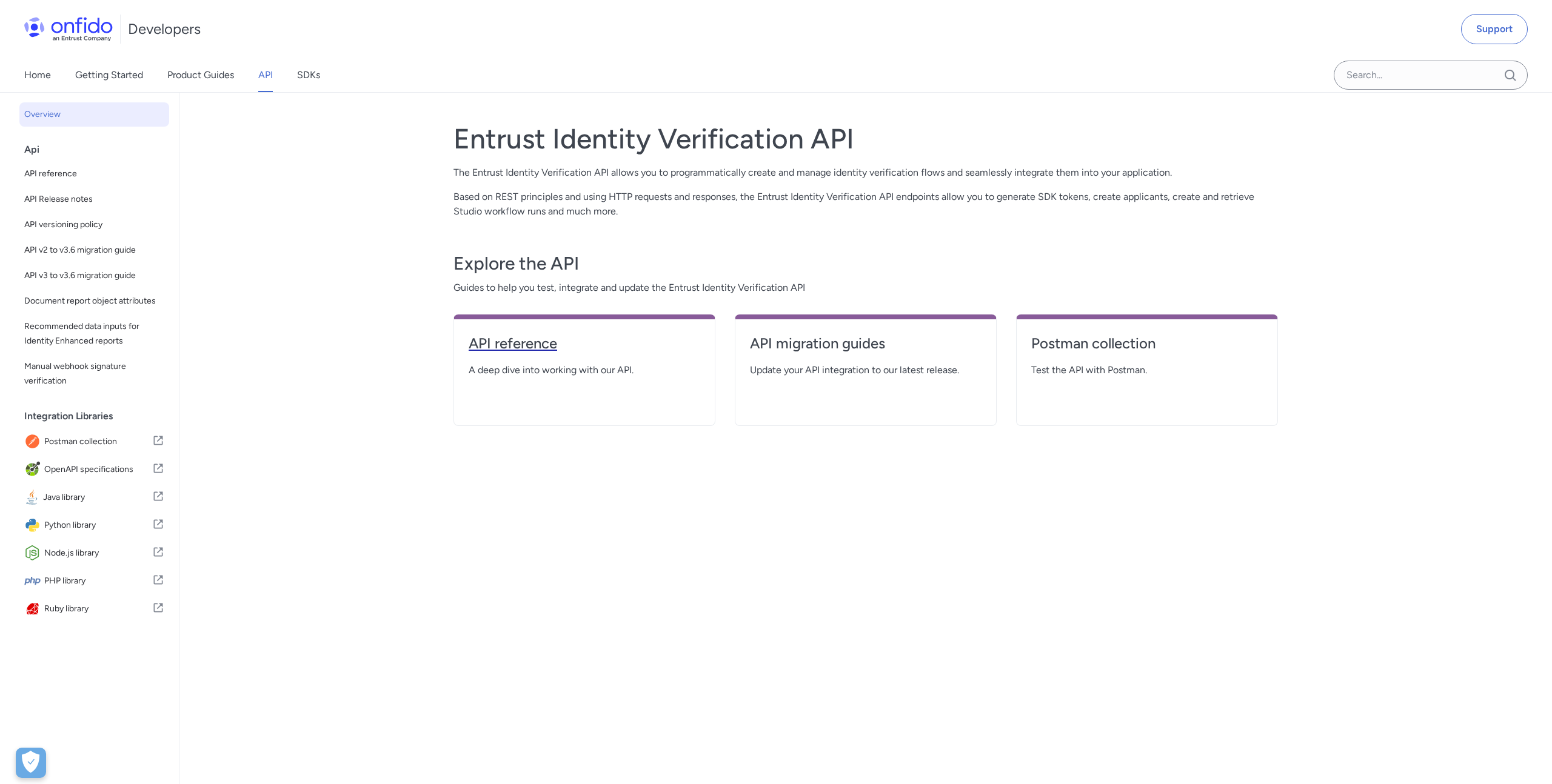
select select "http"
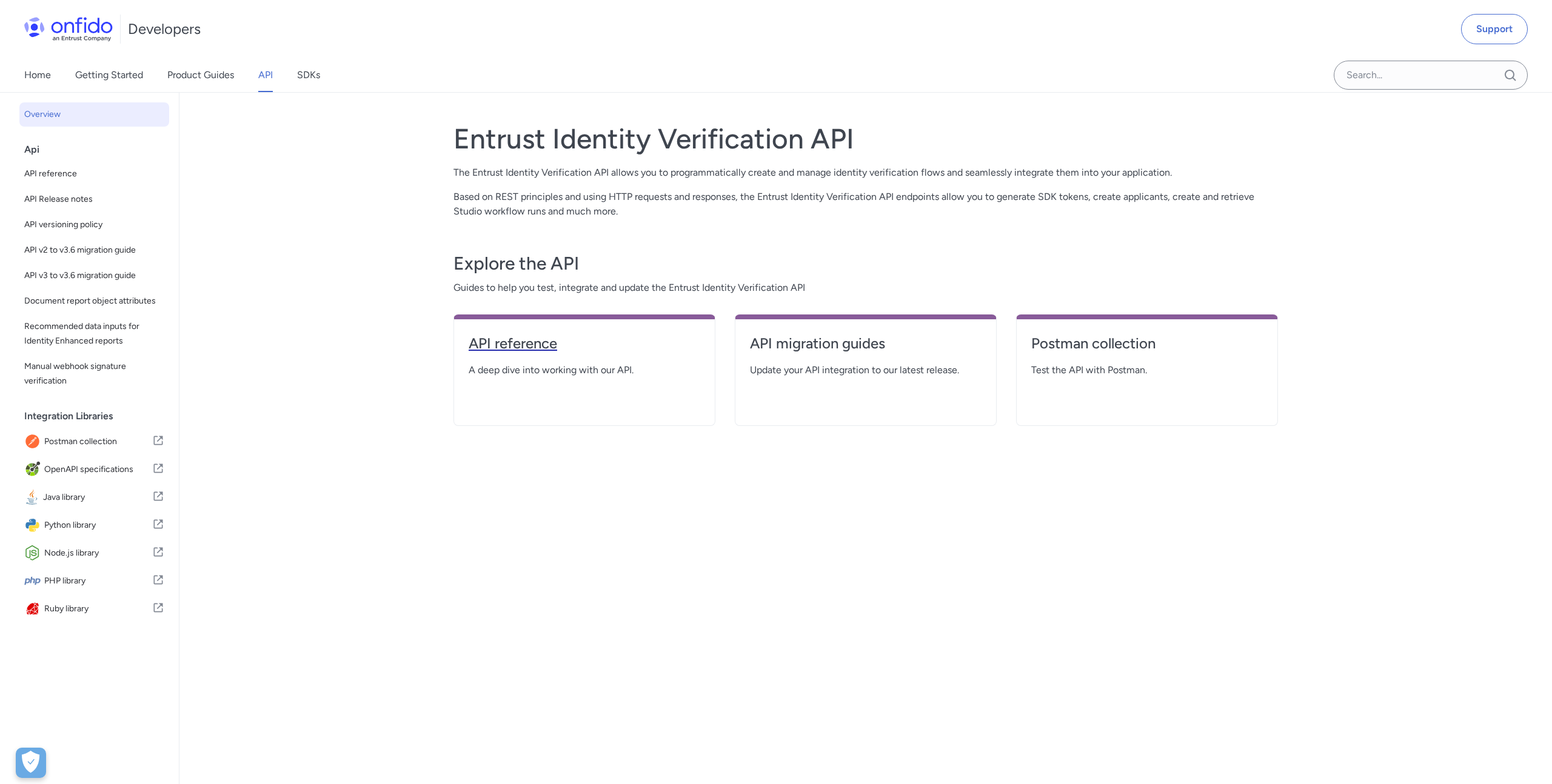
select select "http"
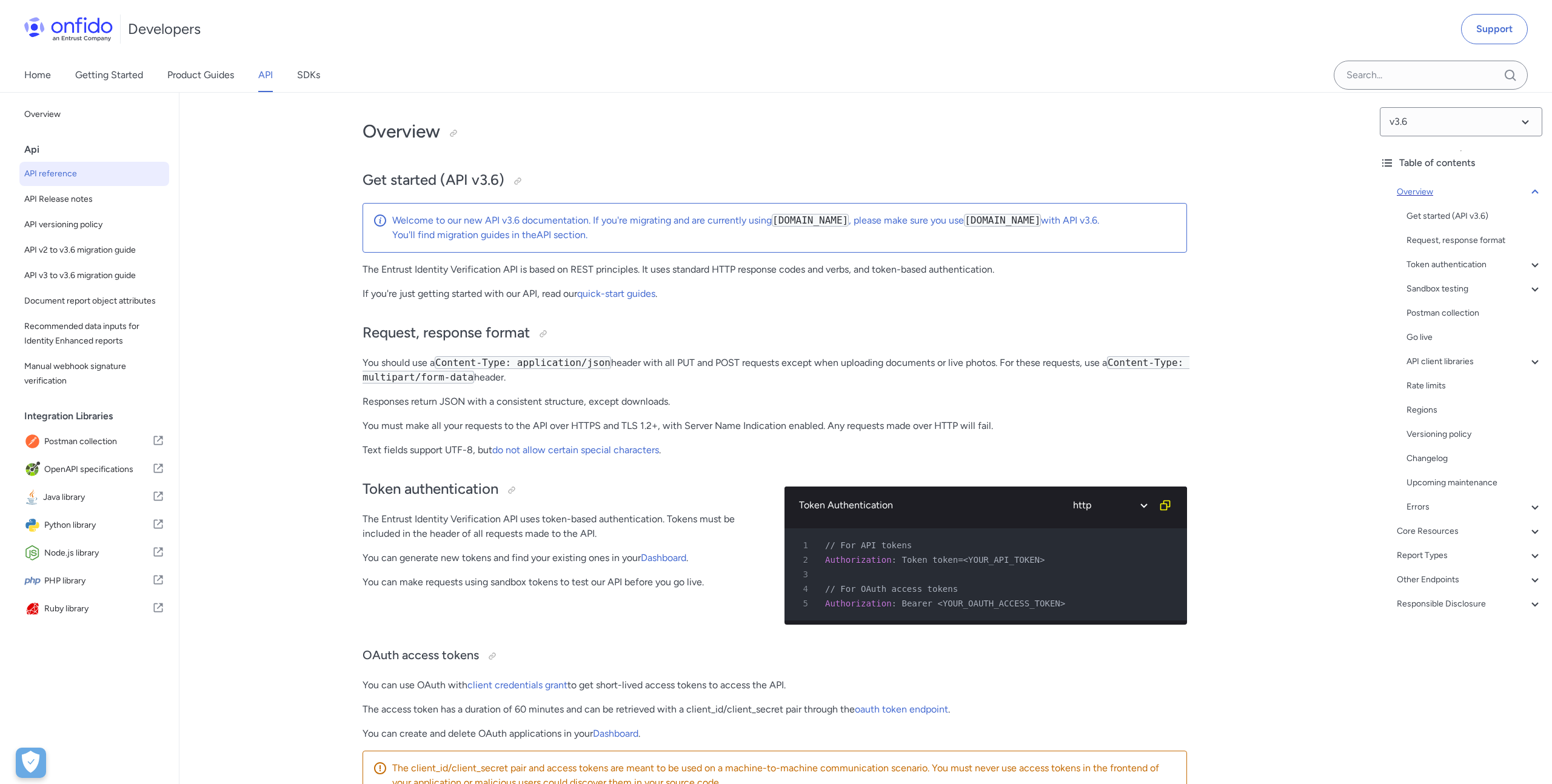
click at [1531, 193] on icon at bounding box center [1535, 192] width 7 height 4
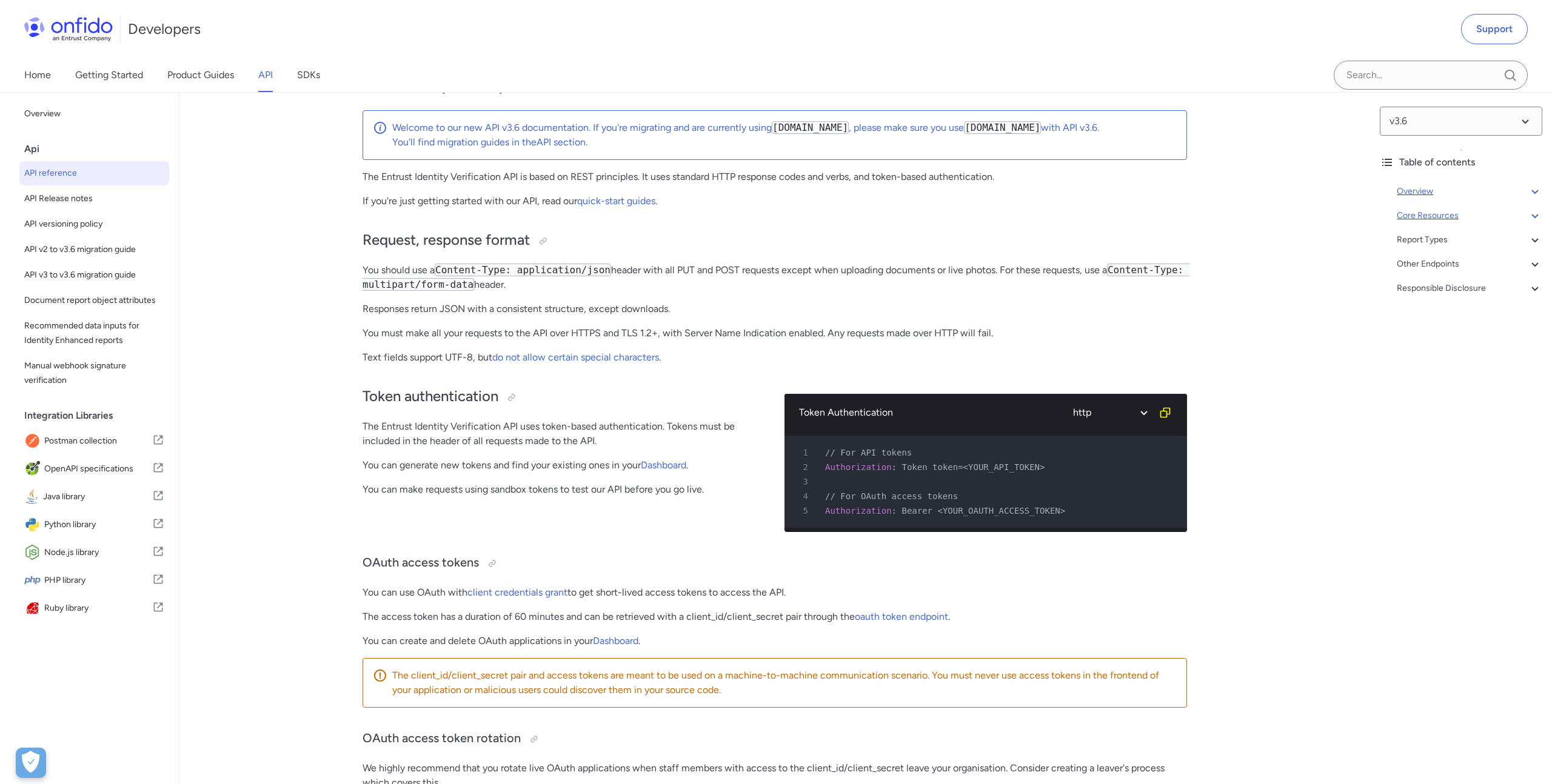
click at [1535, 218] on icon at bounding box center [1535, 215] width 15 height 15
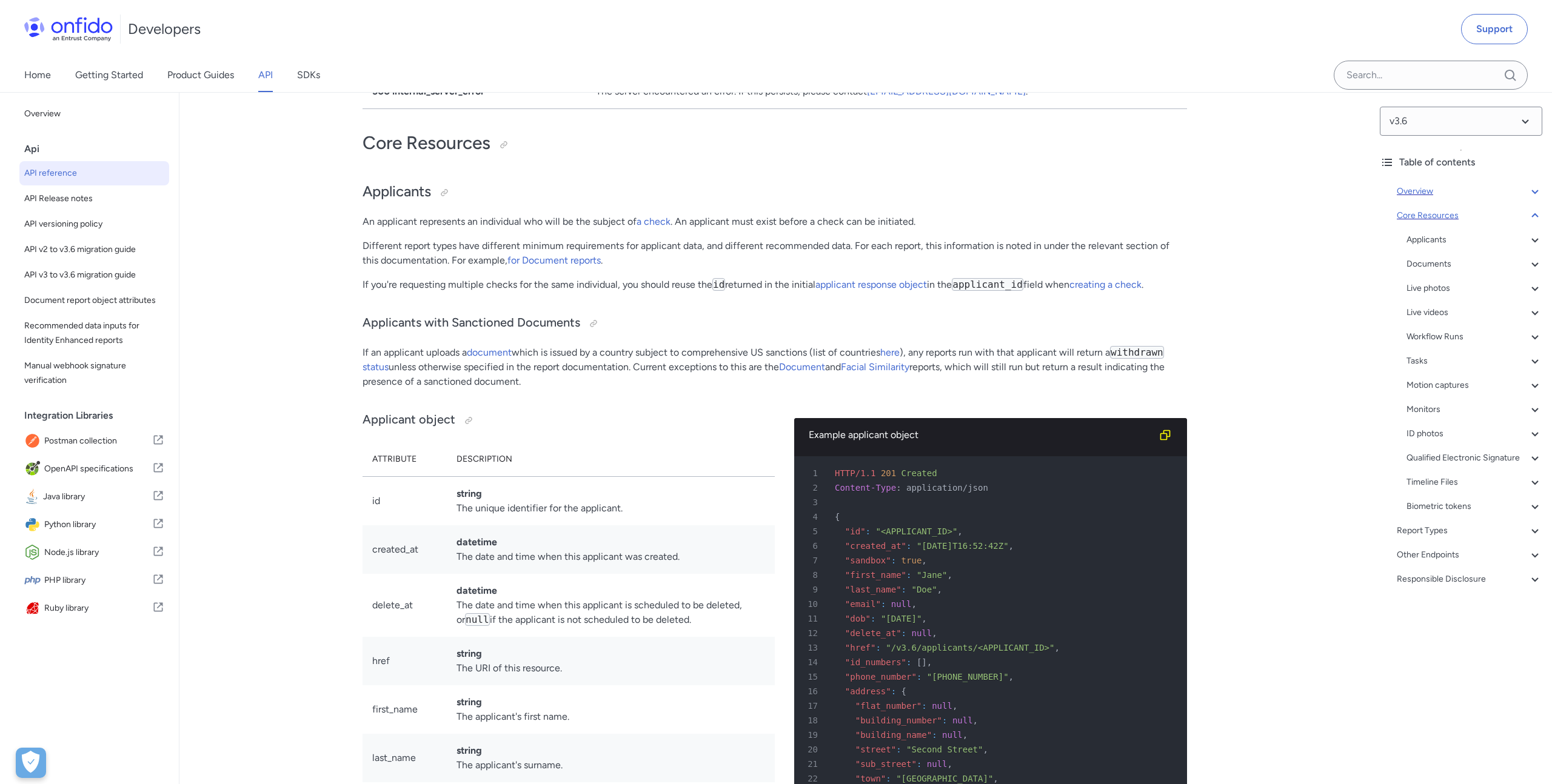
click at [1536, 217] on icon at bounding box center [1535, 215] width 15 height 15
click at [1429, 243] on div "Report Types" at bounding box center [1469, 240] width 145 height 15
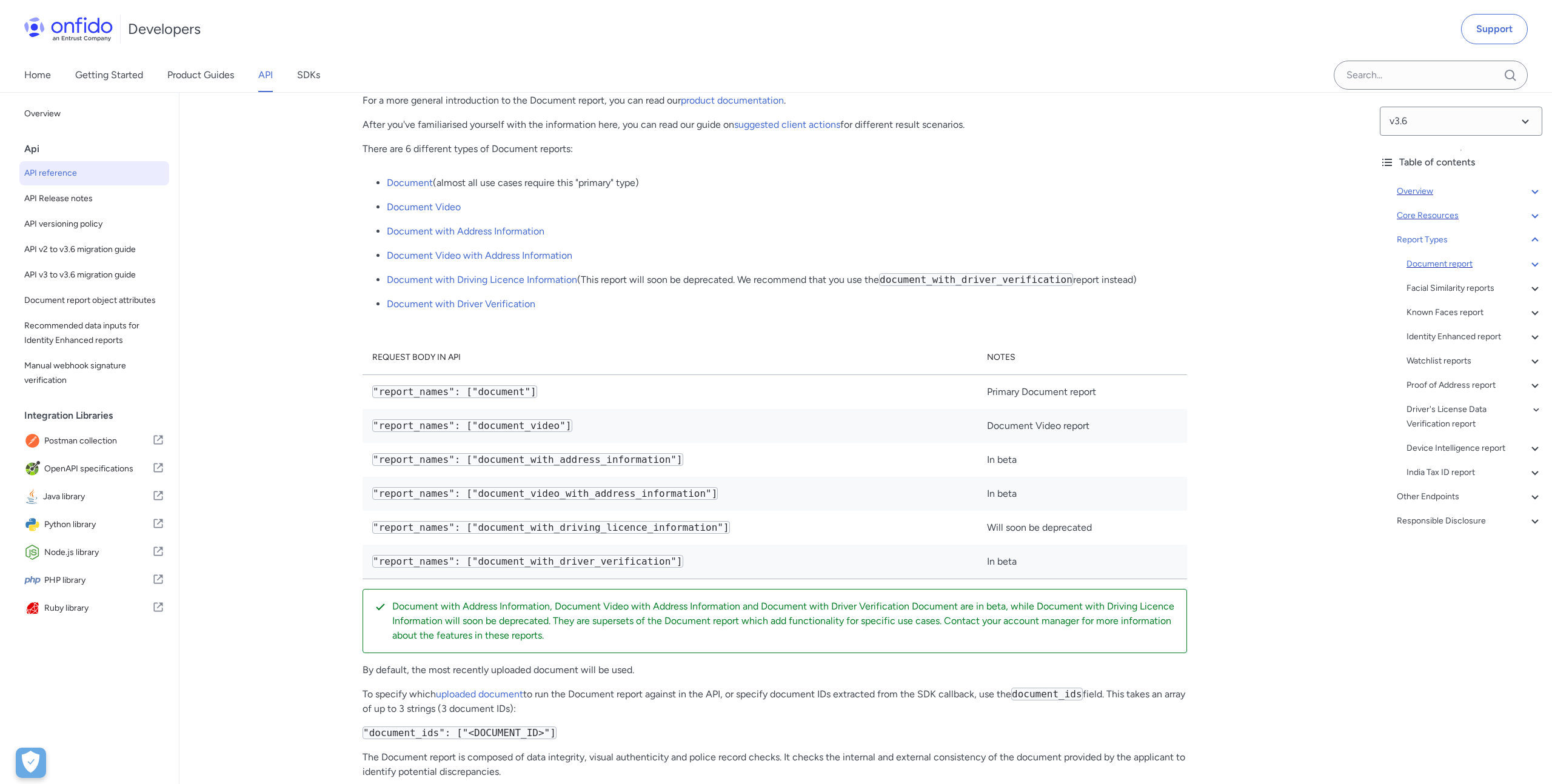
click at [1426, 262] on div "Document report" at bounding box center [1473, 264] width 136 height 15
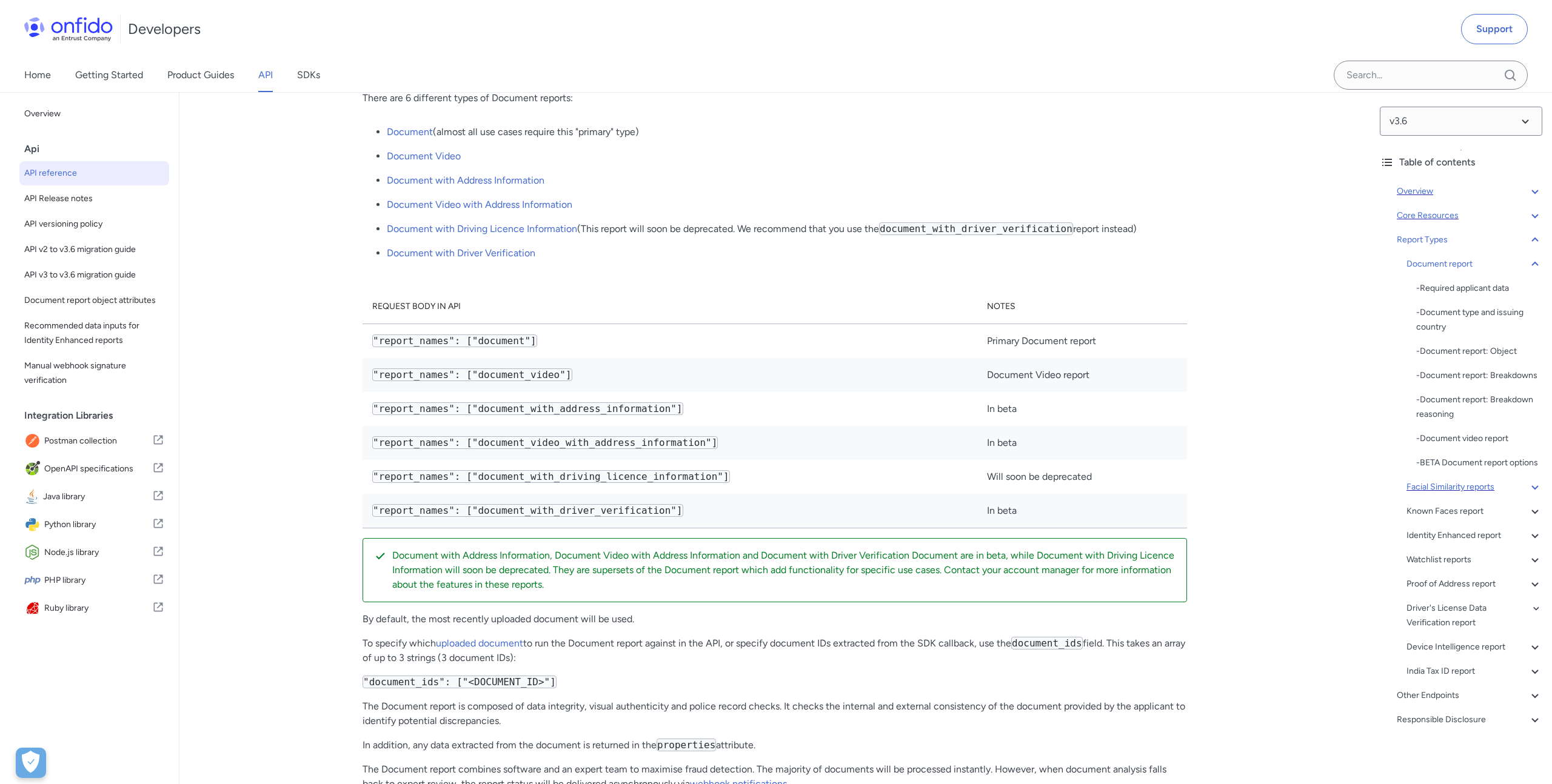
click at [1441, 489] on div "Facial Similarity reports" at bounding box center [1473, 487] width 136 height 15
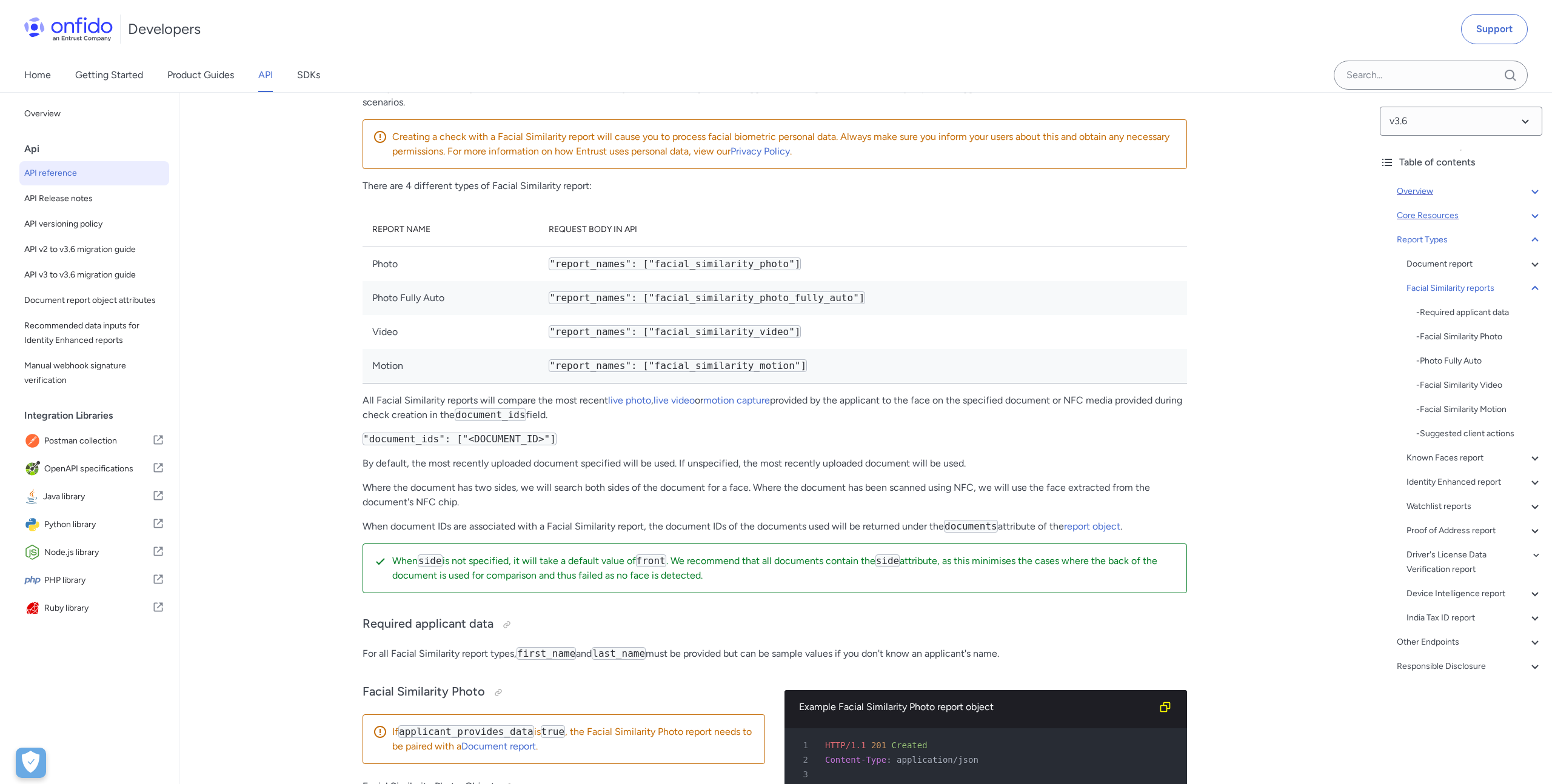
click at [586, 270] on code ""report_names": ["facial_similarity_photo"]" at bounding box center [675, 263] width 252 height 13
drag, startPoint x: 586, startPoint y: 392, endPoint x: 747, endPoint y: 391, distance: 161.0
click at [747, 270] on code ""report_names": ["facial_similarity_photo"]" at bounding box center [675, 263] width 252 height 13
click at [577, 281] on td ""report_names": ["facial_similarity_photo"]" at bounding box center [863, 264] width 648 height 35
drag, startPoint x: 577, startPoint y: 402, endPoint x: 695, endPoint y: 400, distance: 118.0
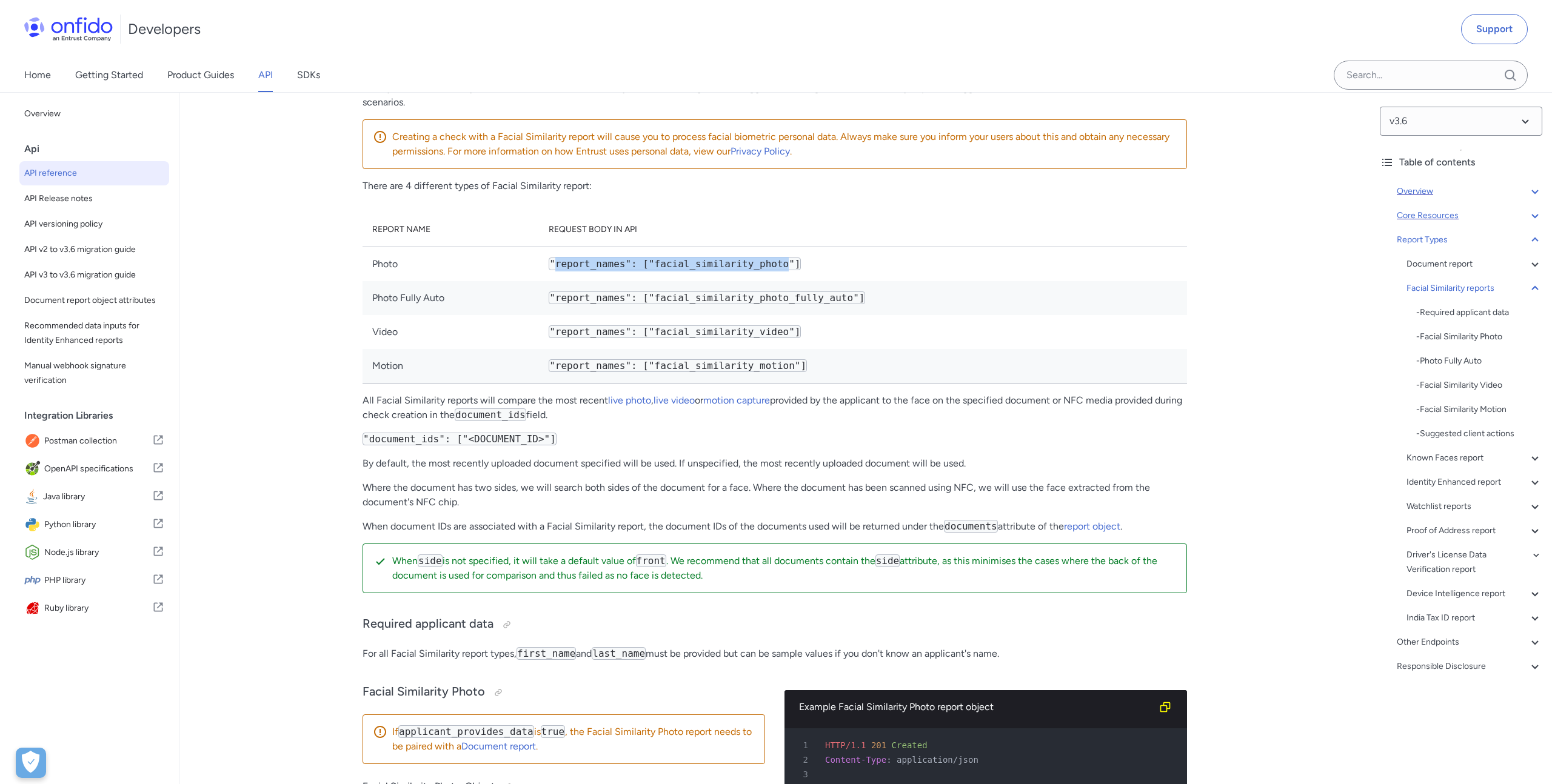
click at [695, 281] on td ""report_names": ["facial_similarity_photo"]" at bounding box center [863, 264] width 648 height 35
click at [1447, 264] on div "Document report" at bounding box center [1473, 264] width 136 height 15
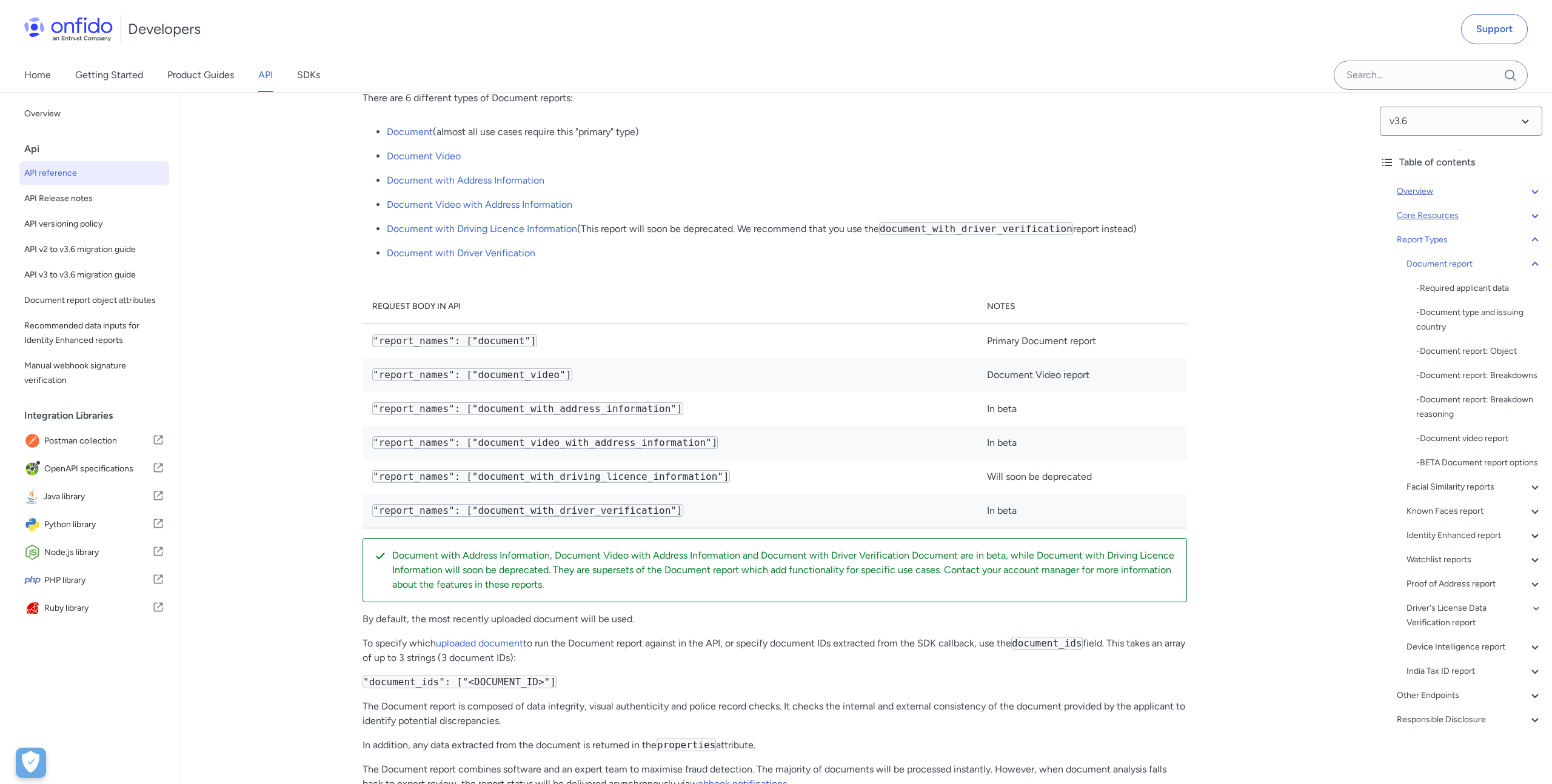
click at [434, 359] on td ""report_names": ["document"]" at bounding box center [670, 342] width 615 height 35
click at [563, 359] on td ""report_names": ["document"]" at bounding box center [670, 342] width 615 height 35
click at [388, 347] on code ""report_names": ["document"]" at bounding box center [454, 340] width 165 height 13
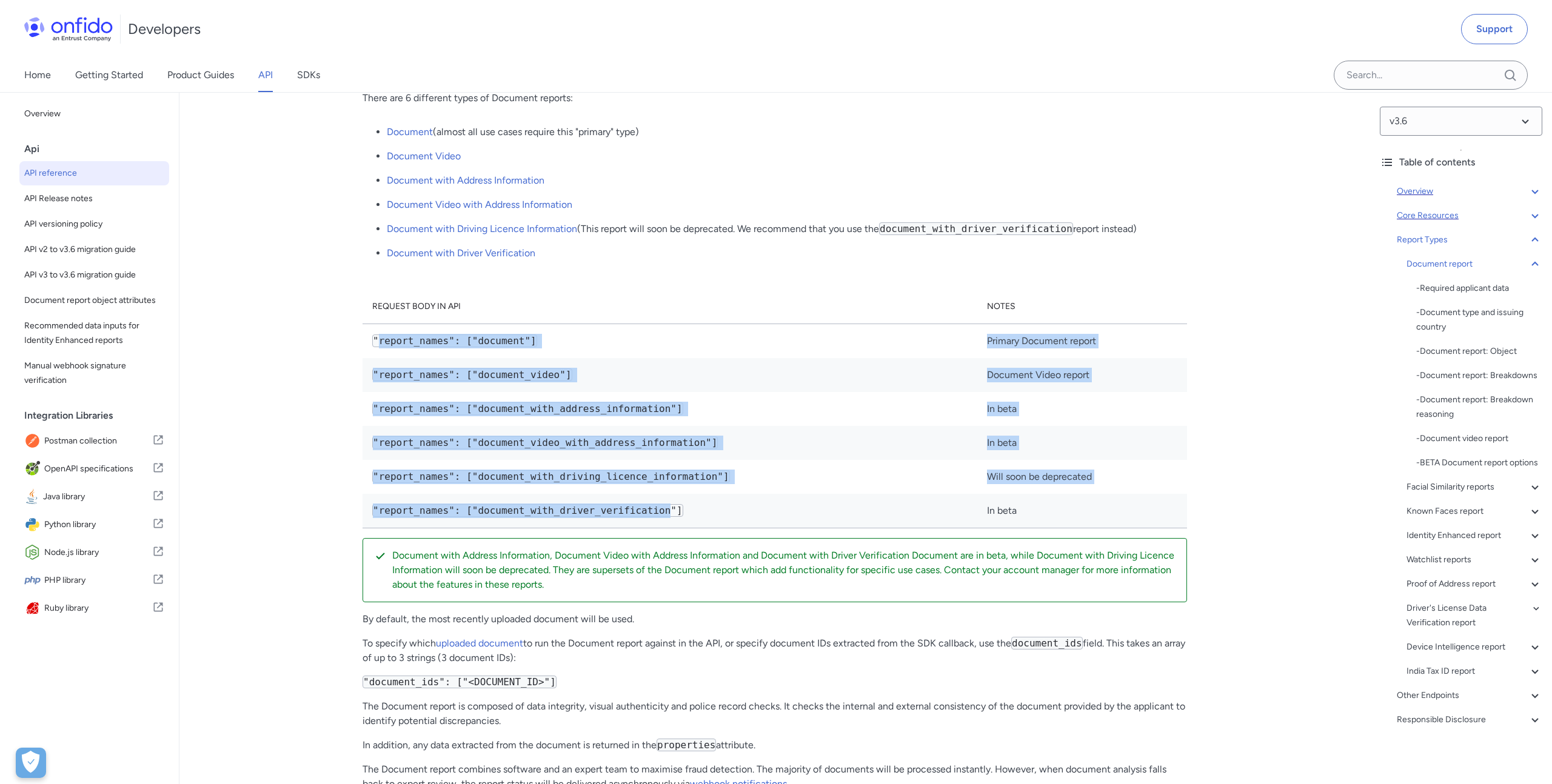
drag, startPoint x: 388, startPoint y: 490, endPoint x: 662, endPoint y: 661, distance: 323.0
click at [662, 528] on tbody ""report_names": ["document"] Primary Document report "report_names": ["document…" at bounding box center [775, 427] width 825 height 205
click at [1432, 692] on div "Other Endpoints" at bounding box center [1469, 695] width 145 height 15
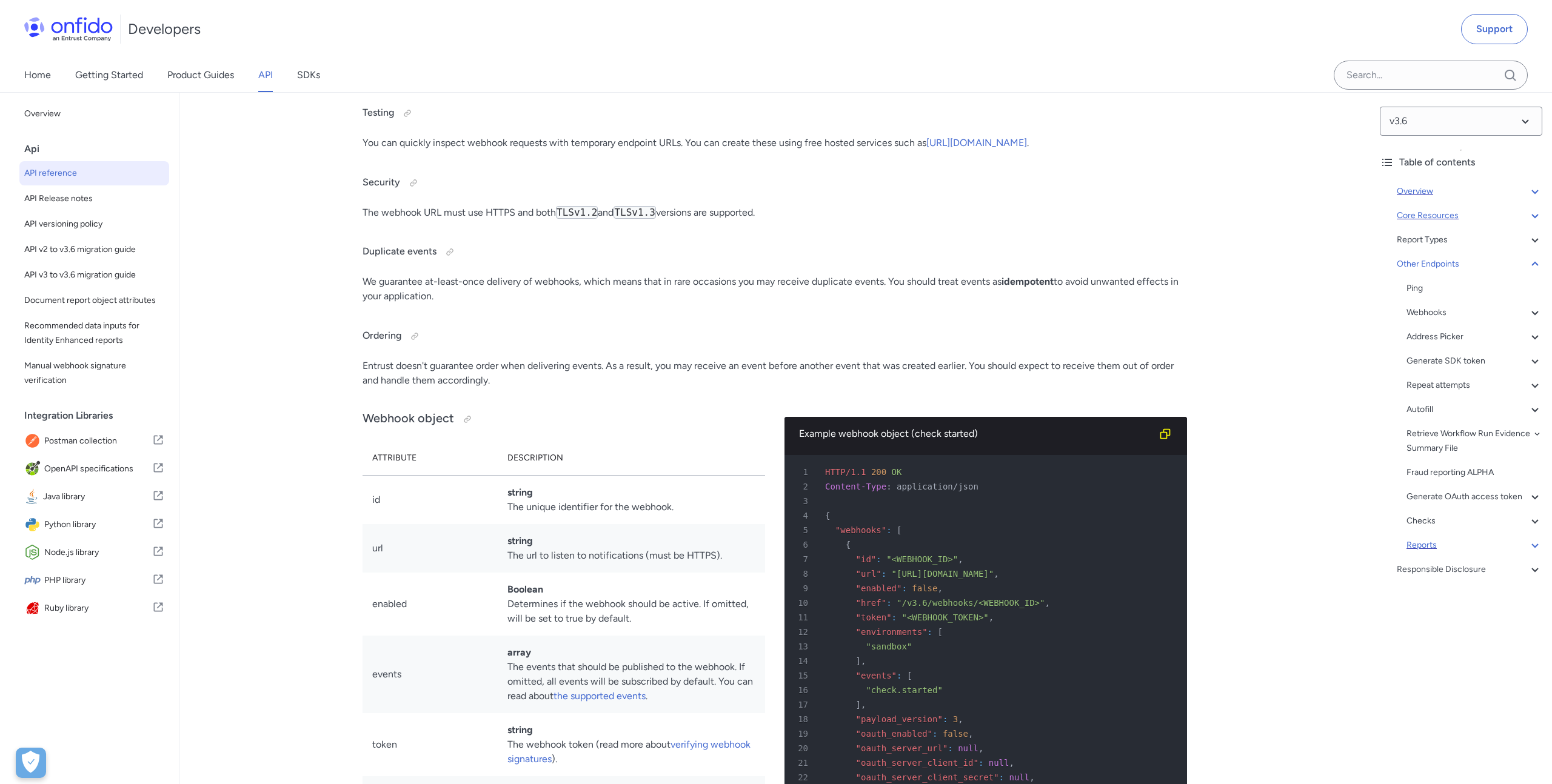
click at [1420, 541] on div "Reports" at bounding box center [1473, 545] width 136 height 15
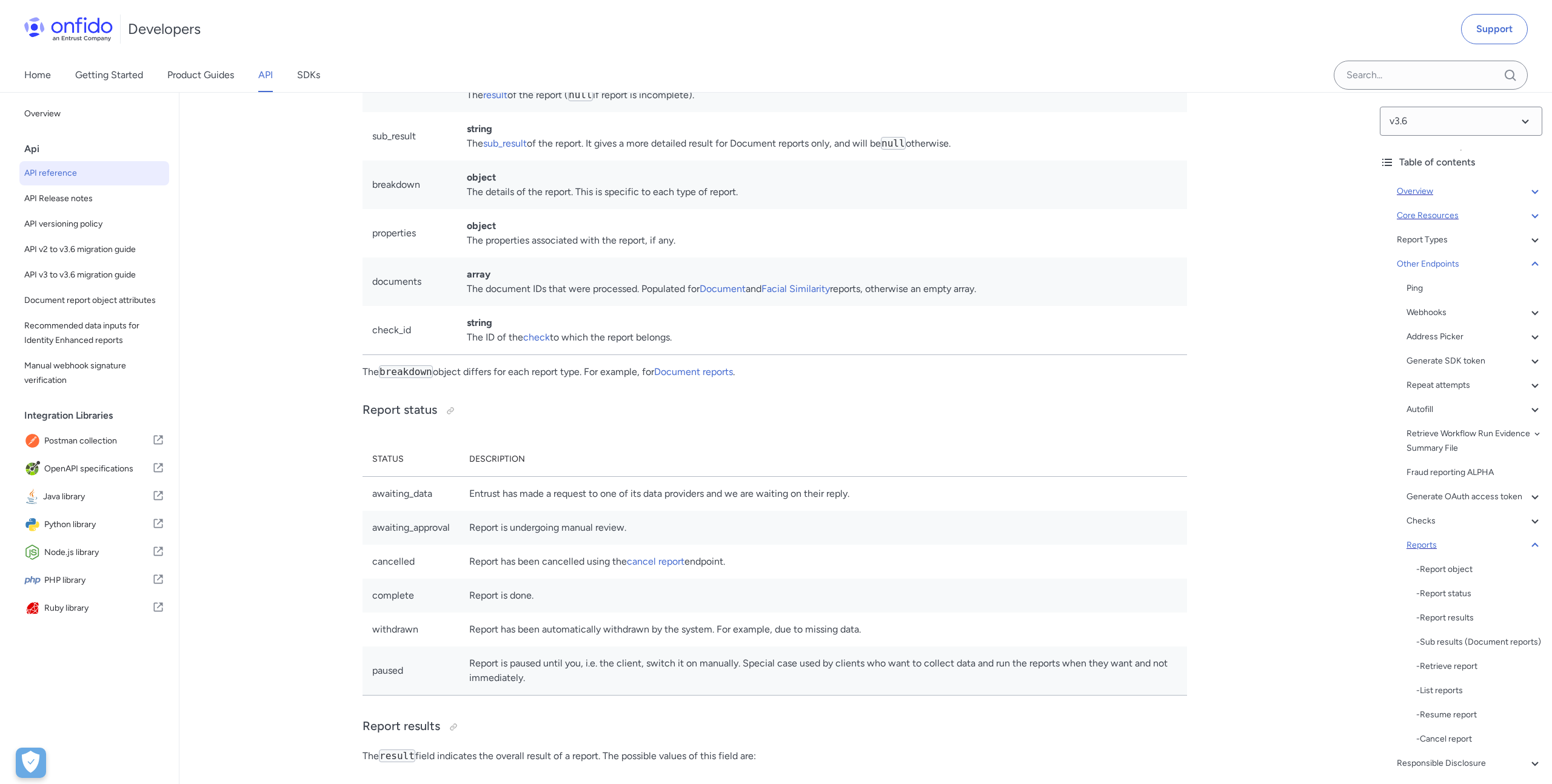
click at [1538, 544] on icon at bounding box center [1535, 545] width 15 height 15
click at [1534, 243] on icon at bounding box center [1535, 240] width 15 height 15
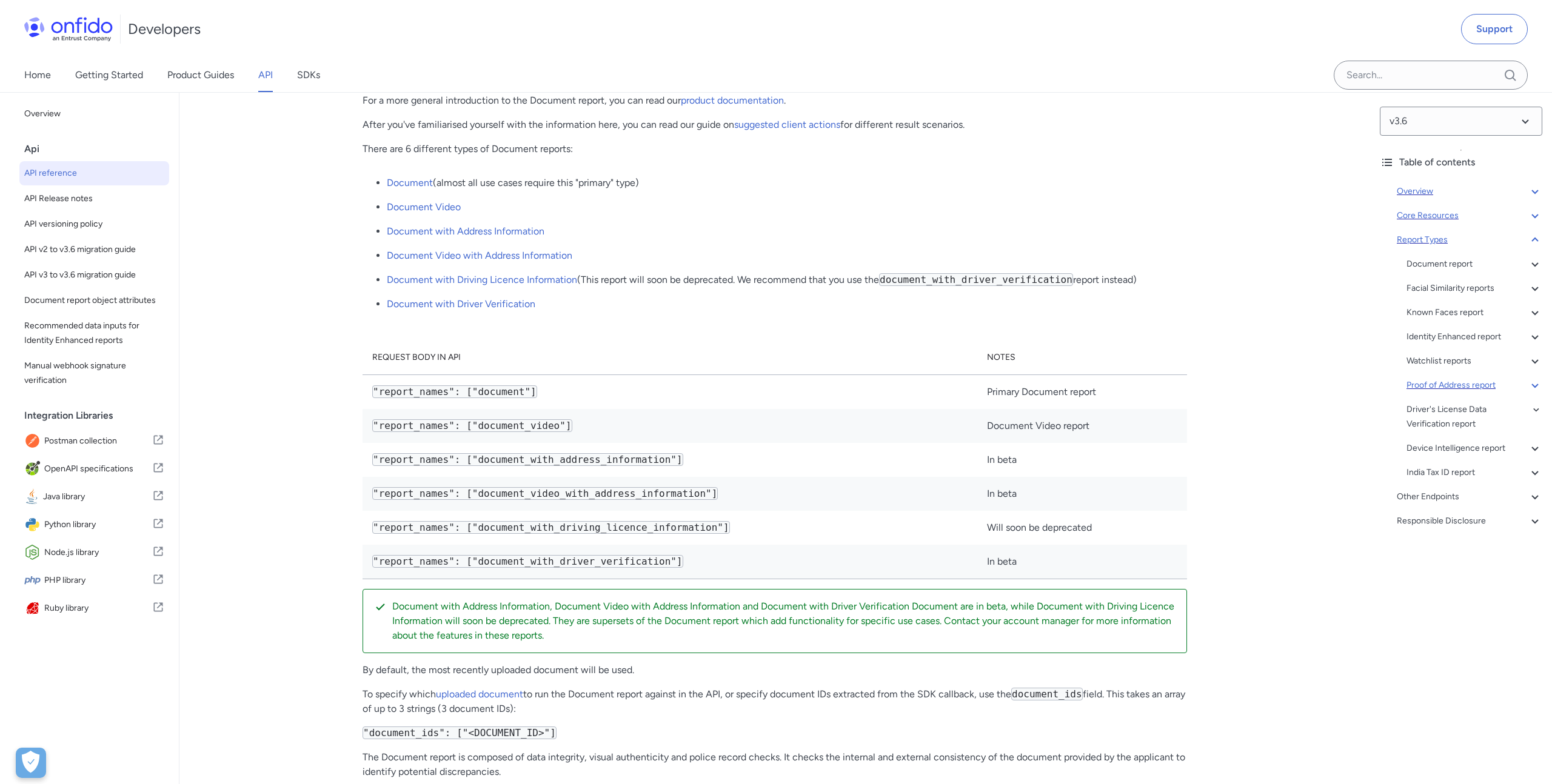
click at [1457, 387] on div "Proof of Address report" at bounding box center [1473, 385] width 136 height 15
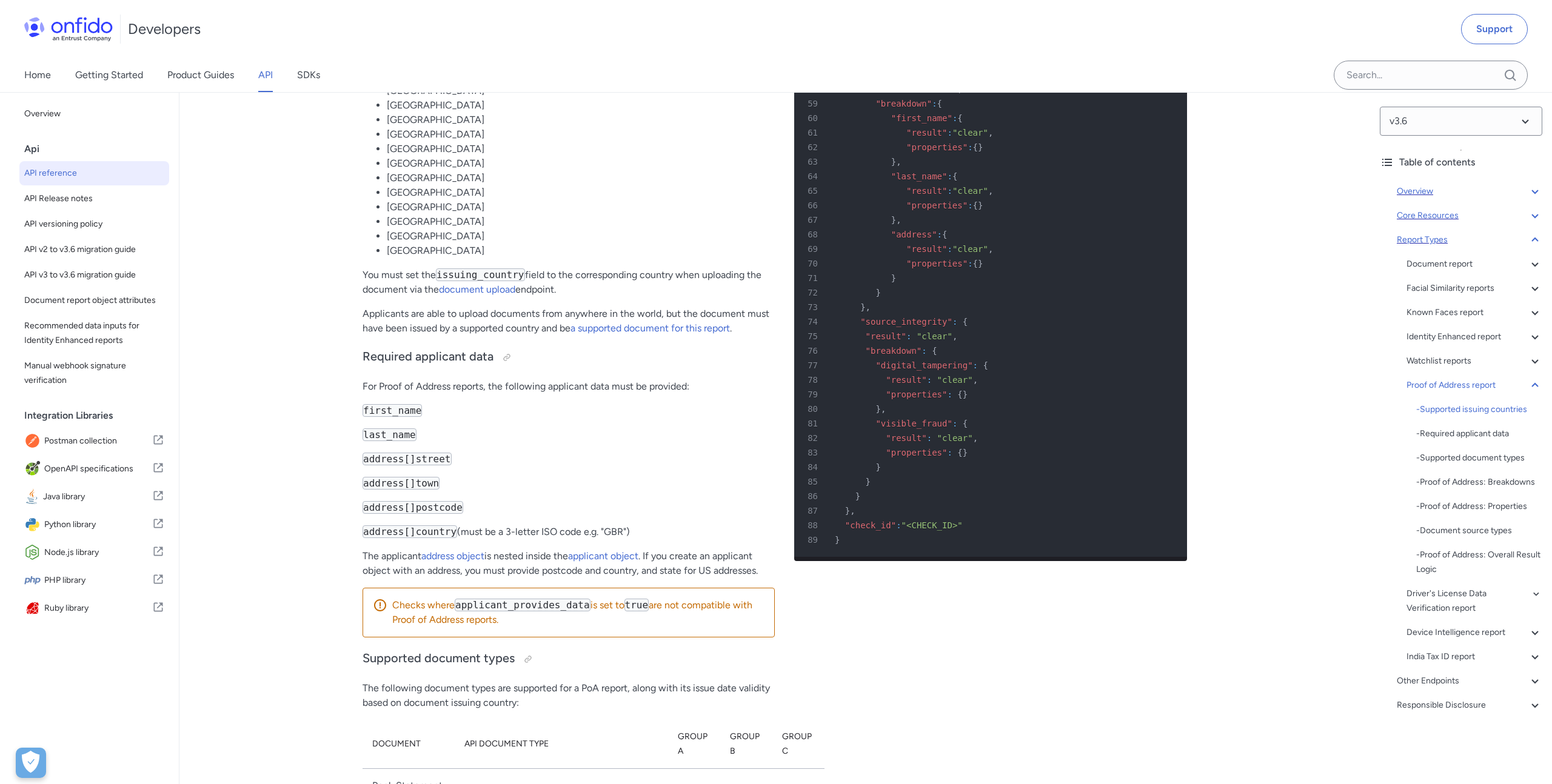
scroll to position [74734, 0]
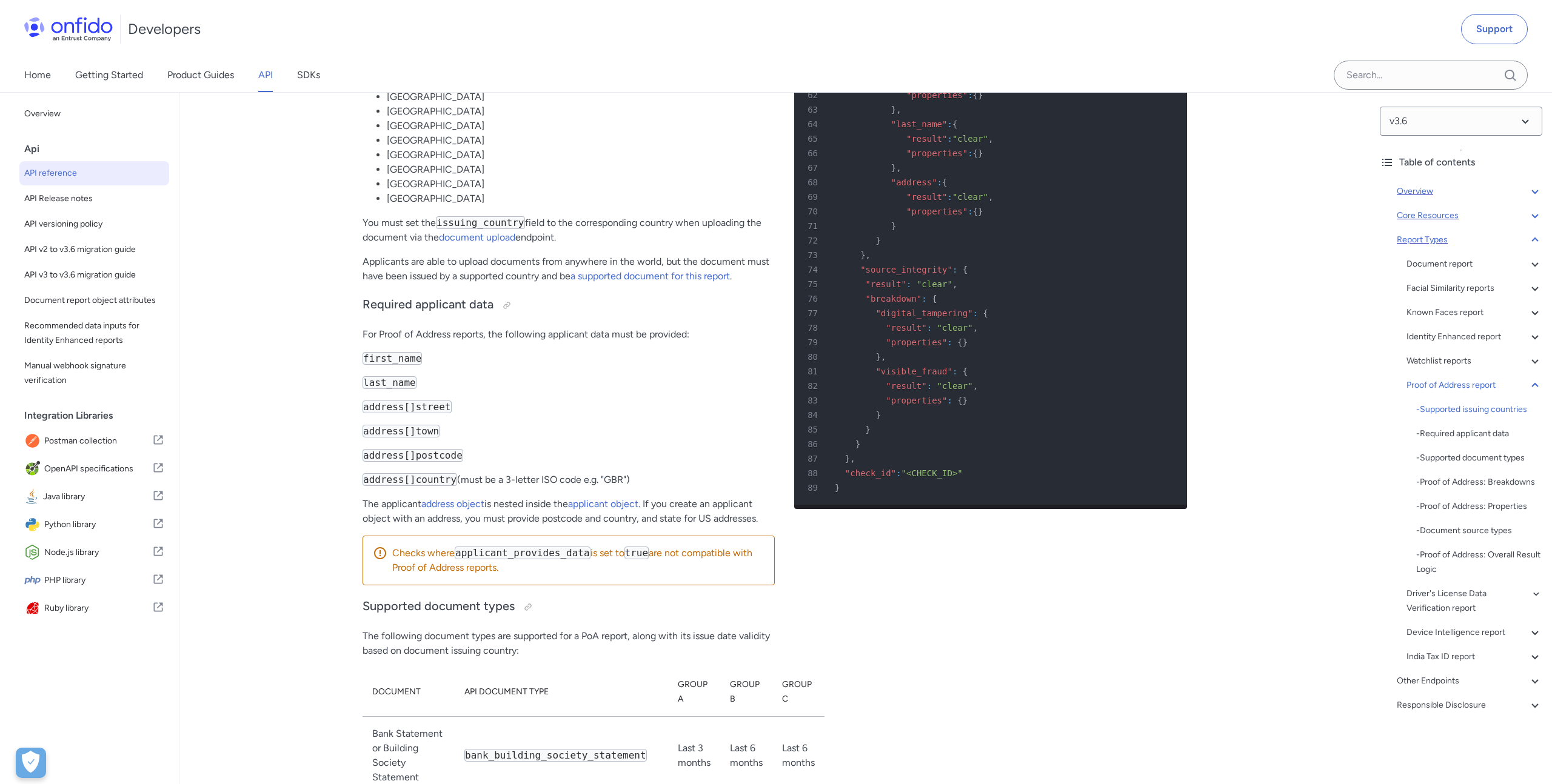
click at [900, 478] on span ":" at bounding box center [898, 473] width 5 height 9
drag, startPoint x: 965, startPoint y: 633, endPoint x: 833, endPoint y: 633, distance: 132.0
click at [833, 481] on div "88 "check_id" : "<CHECK_ID>"" at bounding box center [985, 473] width 371 height 15
click at [1430, 385] on div "Proof of Address report" at bounding box center [1473, 385] width 136 height 15
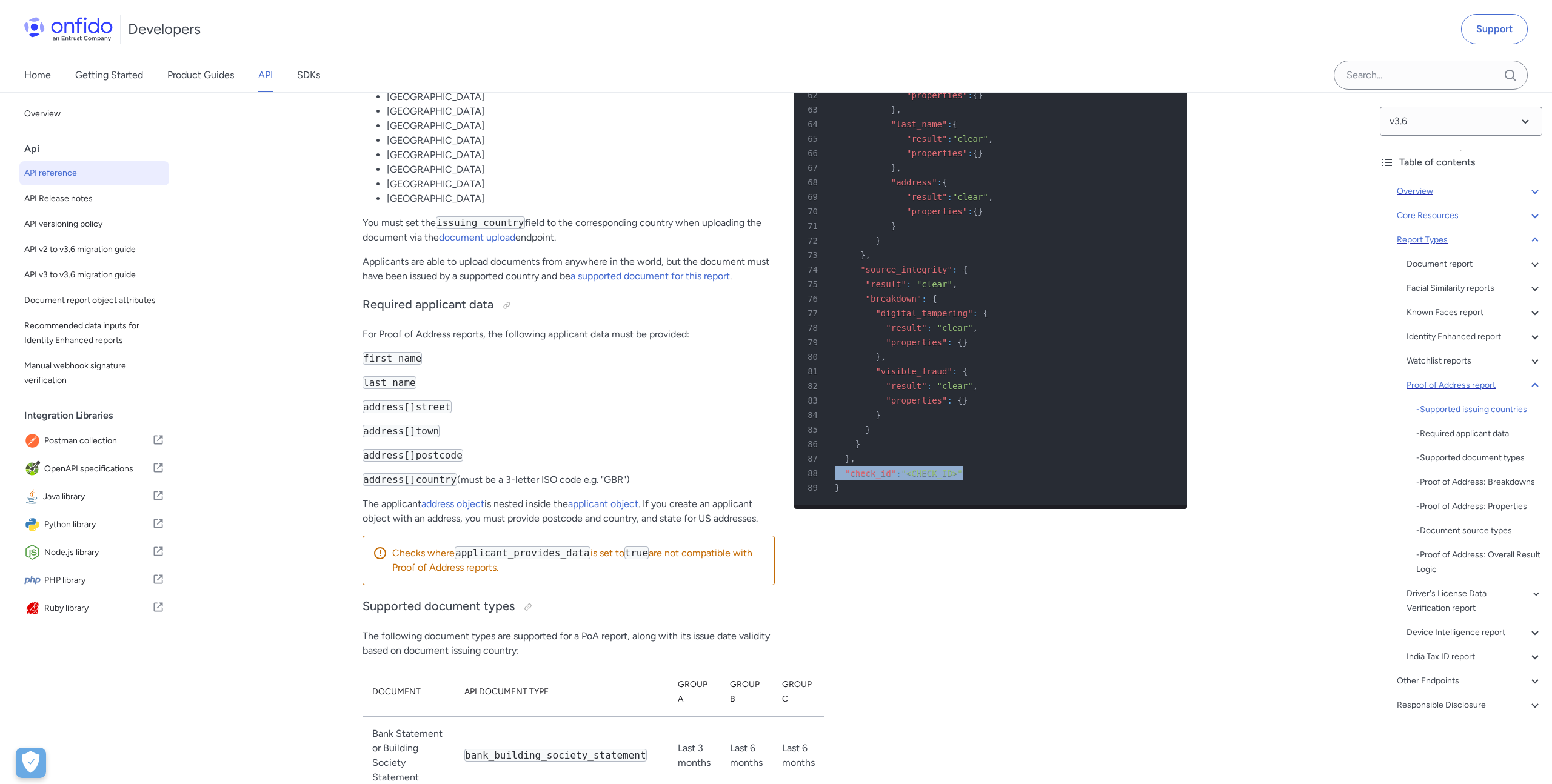
scroll to position [73908, 0]
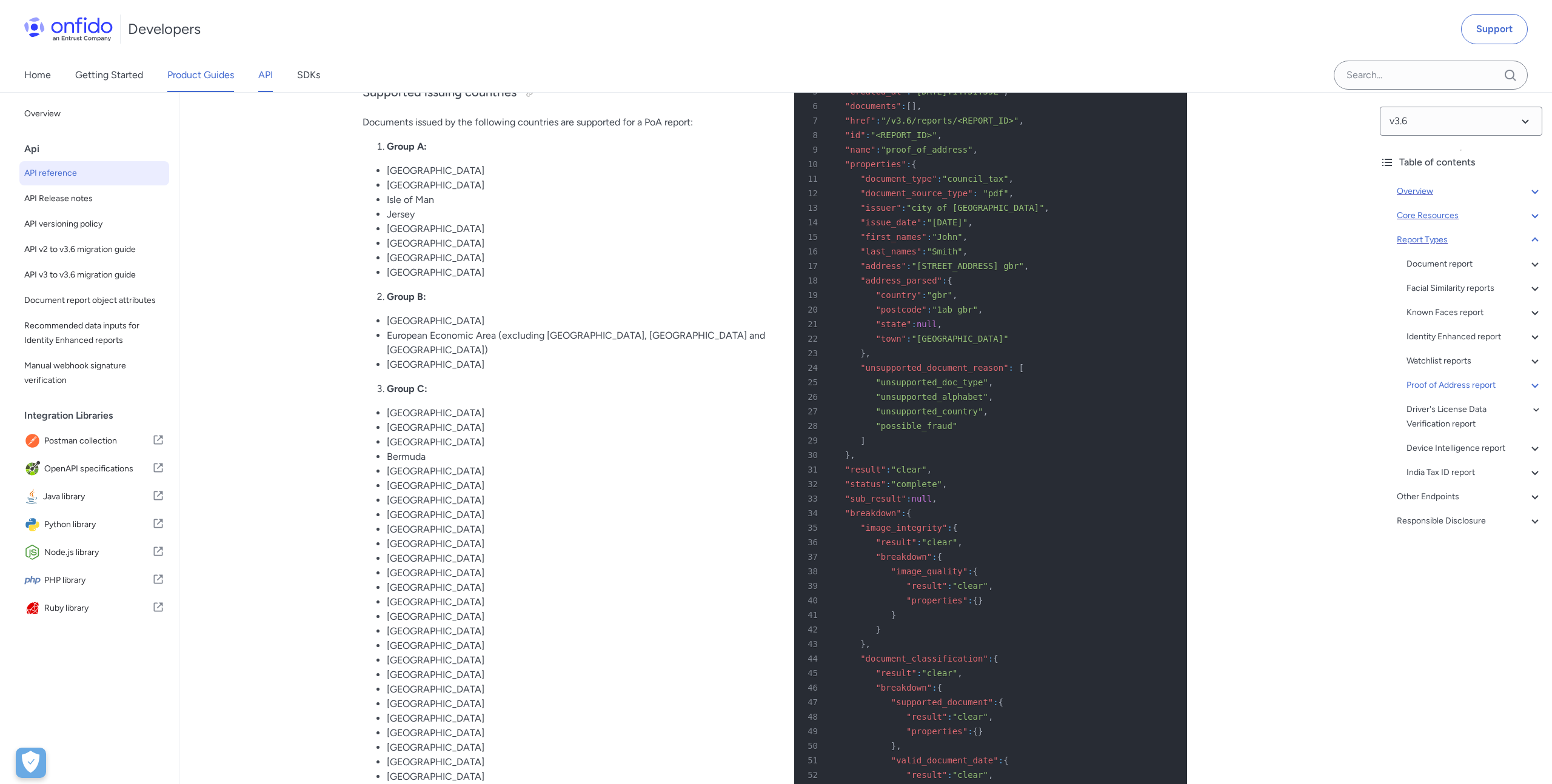
click at [199, 77] on link "Product Guides" at bounding box center [200, 74] width 67 height 34
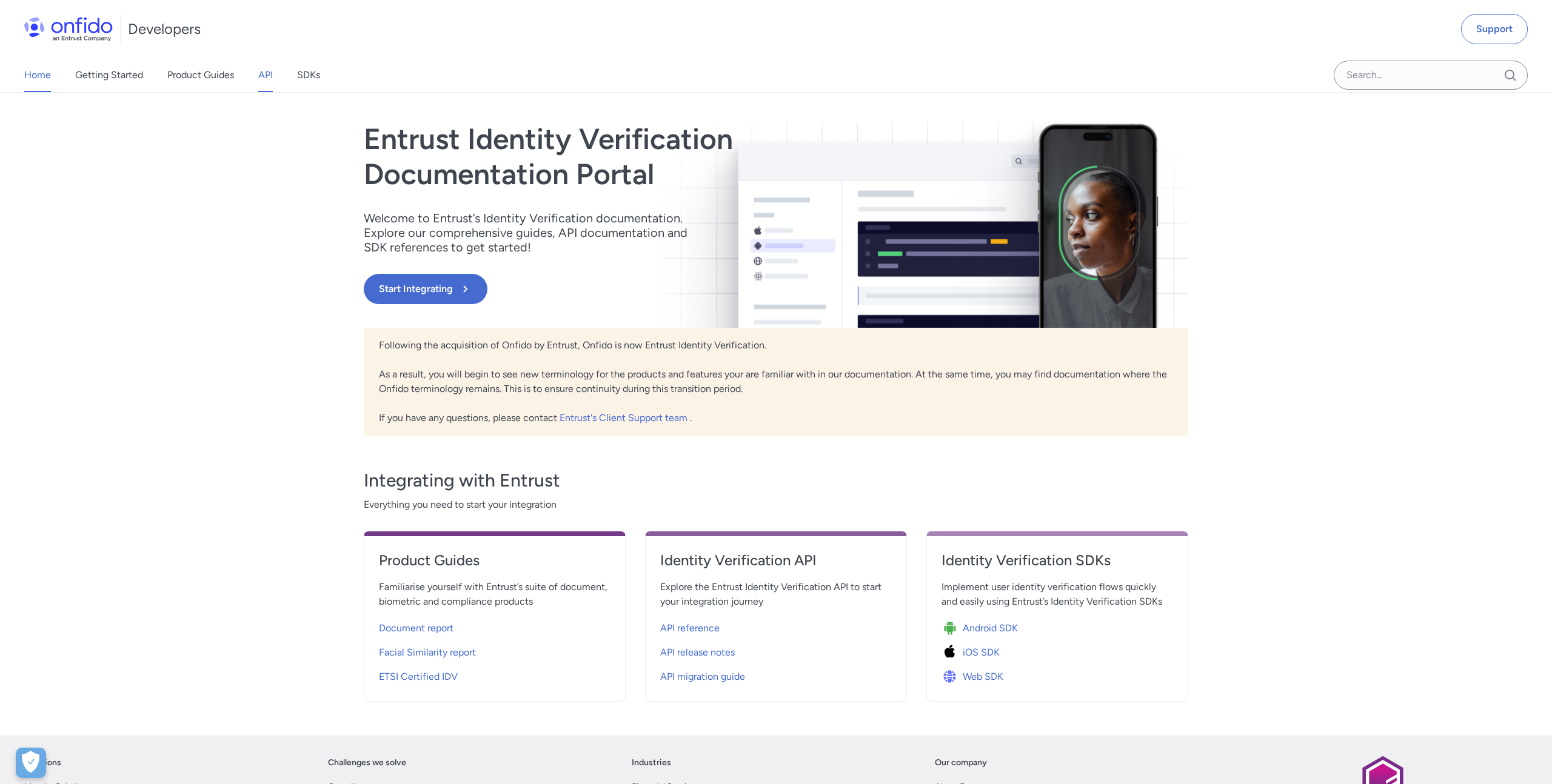
click at [268, 80] on link "API" at bounding box center [265, 74] width 15 height 34
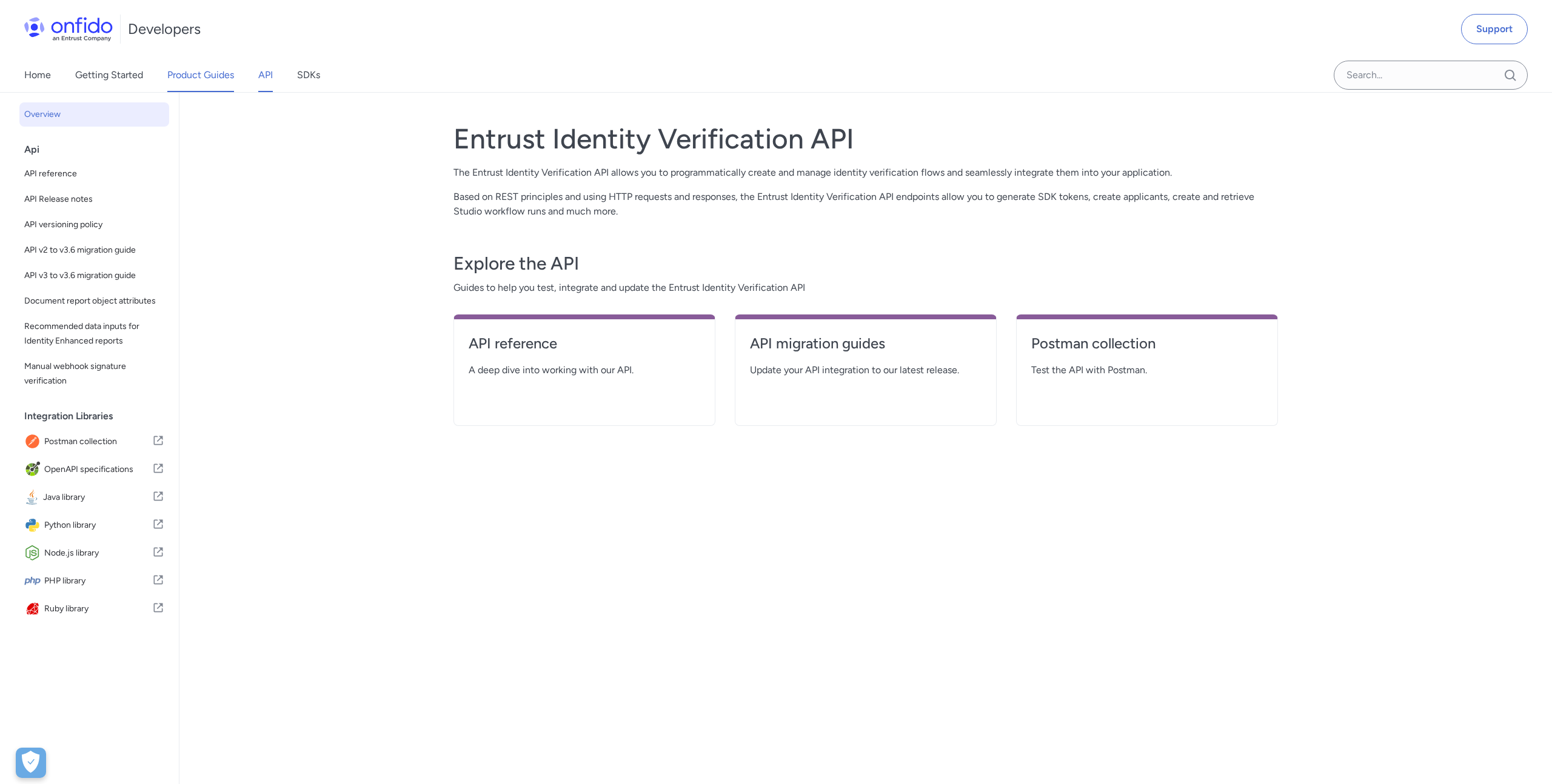
click at [208, 66] on link "Product Guides" at bounding box center [200, 74] width 67 height 34
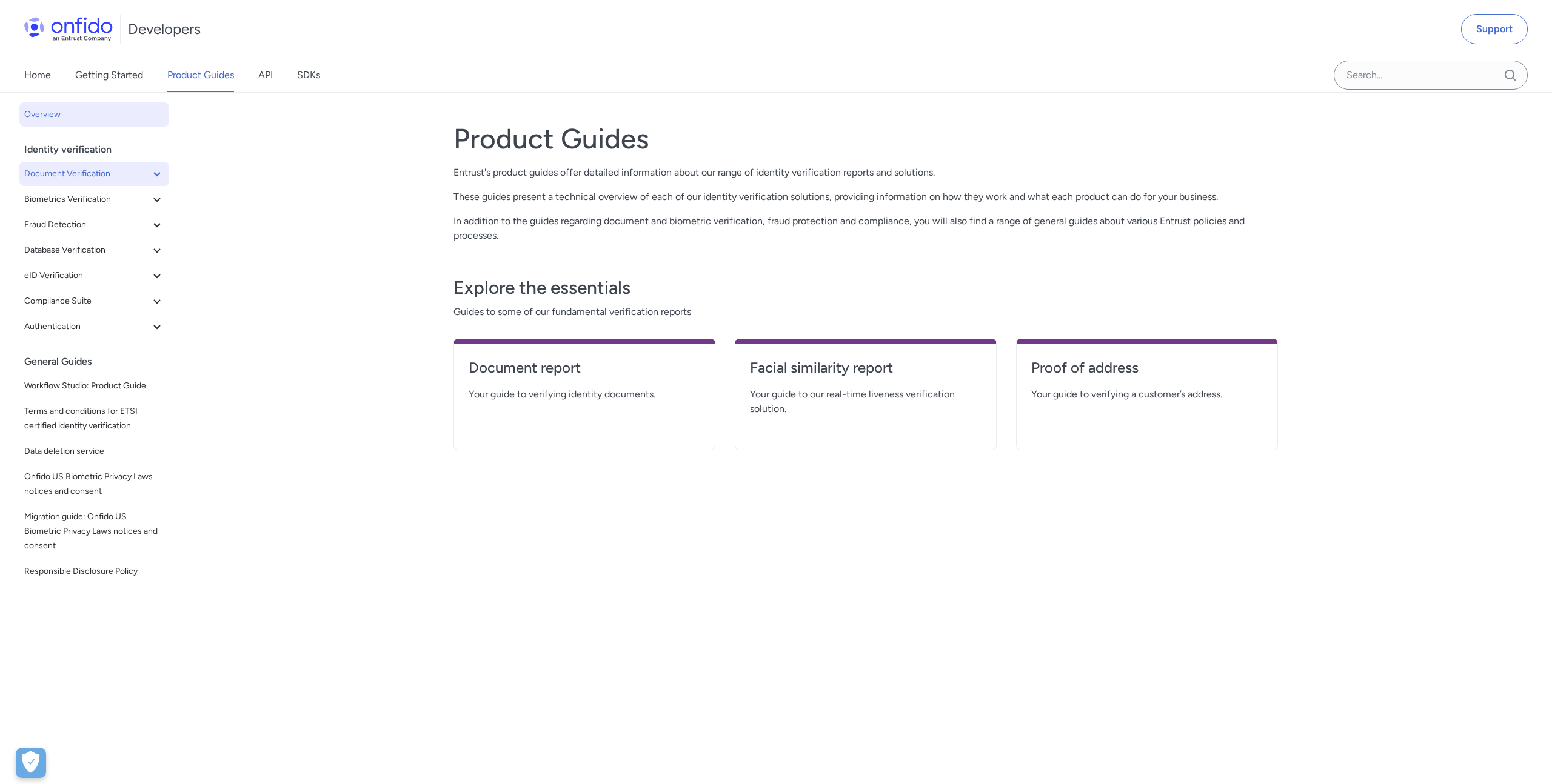
click at [149, 176] on icon at bounding box center [156, 174] width 15 height 15
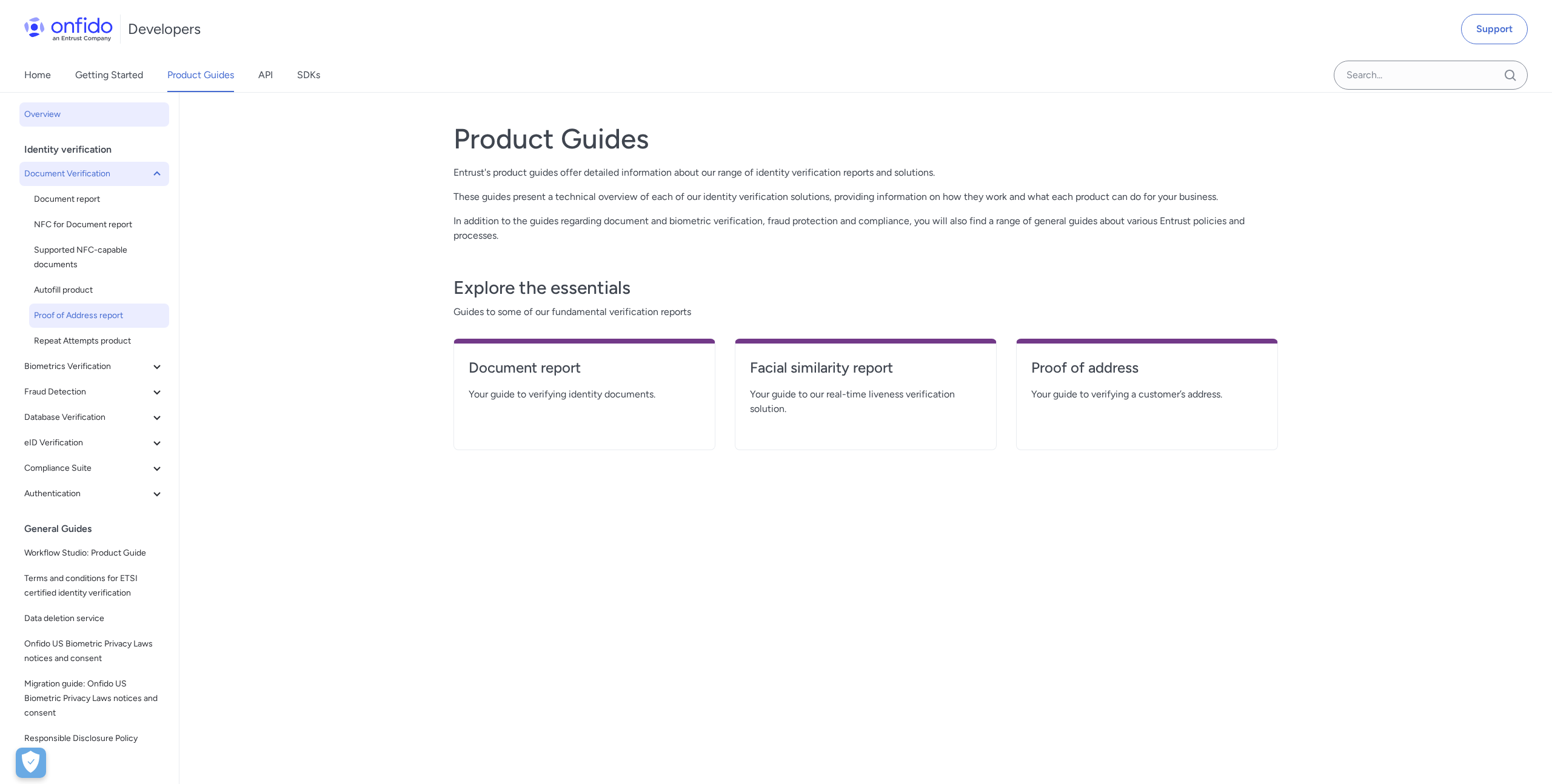
click at [117, 327] on link "Proof of Address report" at bounding box center [99, 316] width 140 height 24
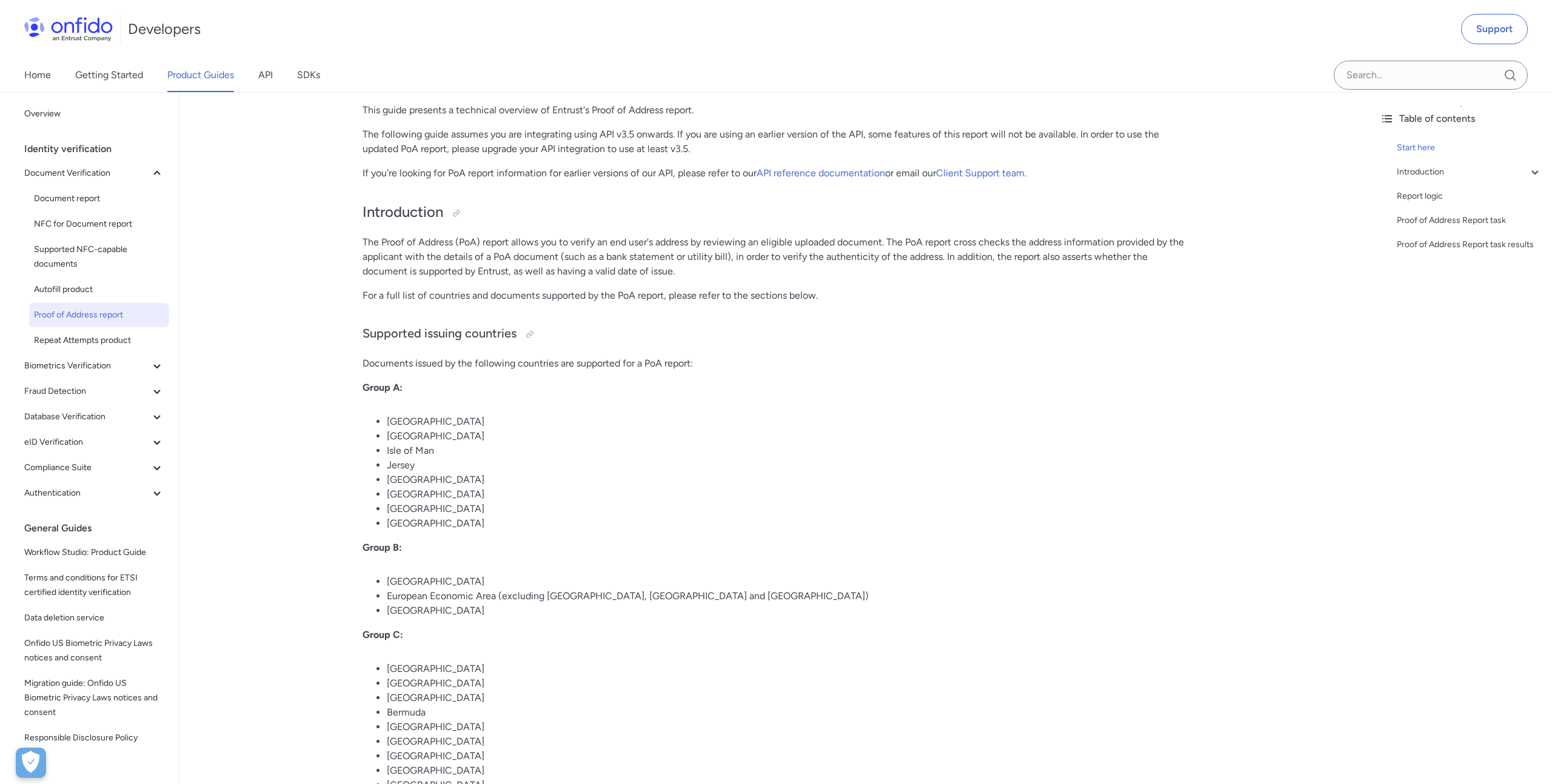
scroll to position [103, 0]
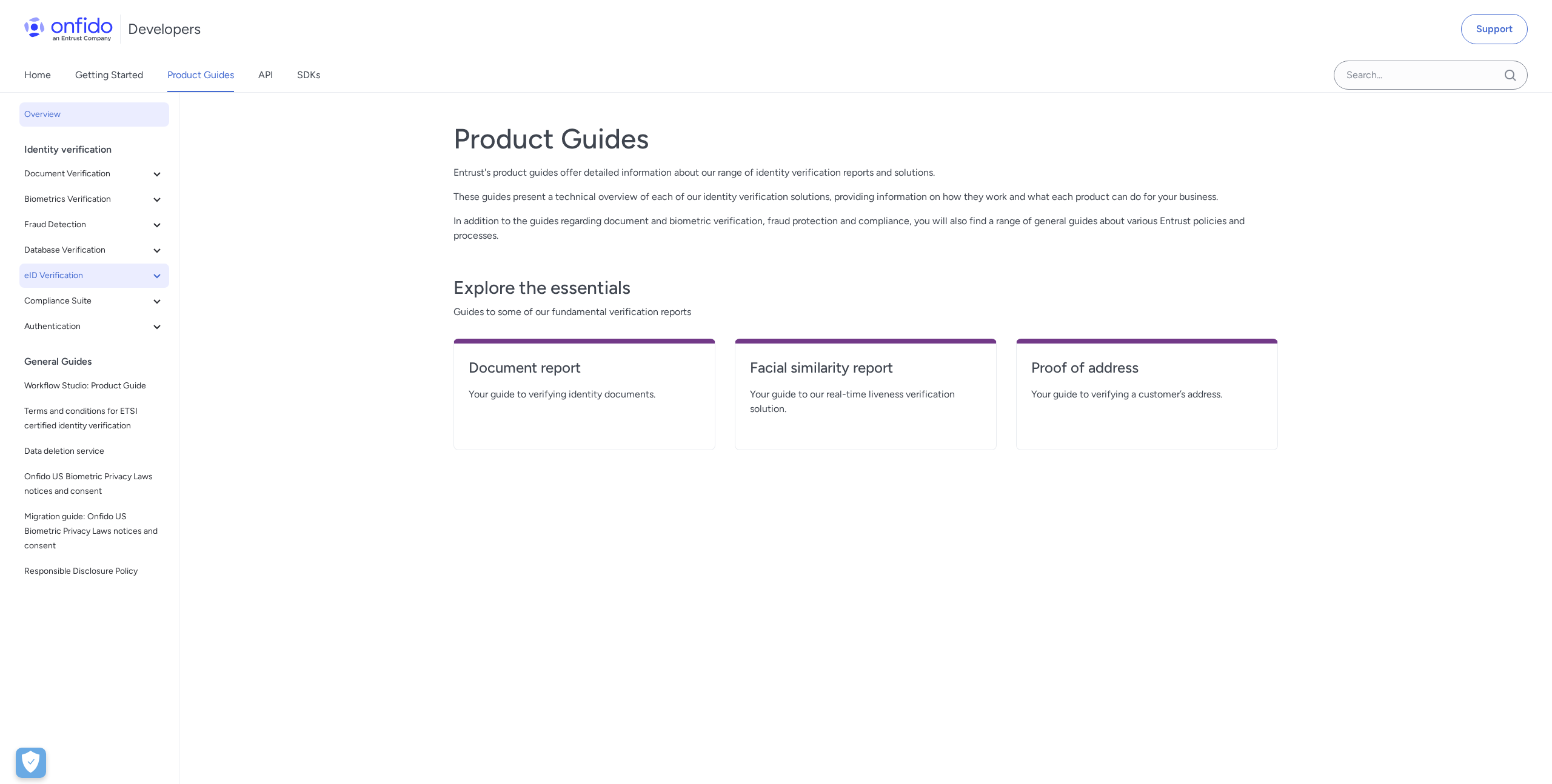
click at [81, 280] on span "eID Verification" at bounding box center [86, 275] width 125 height 15
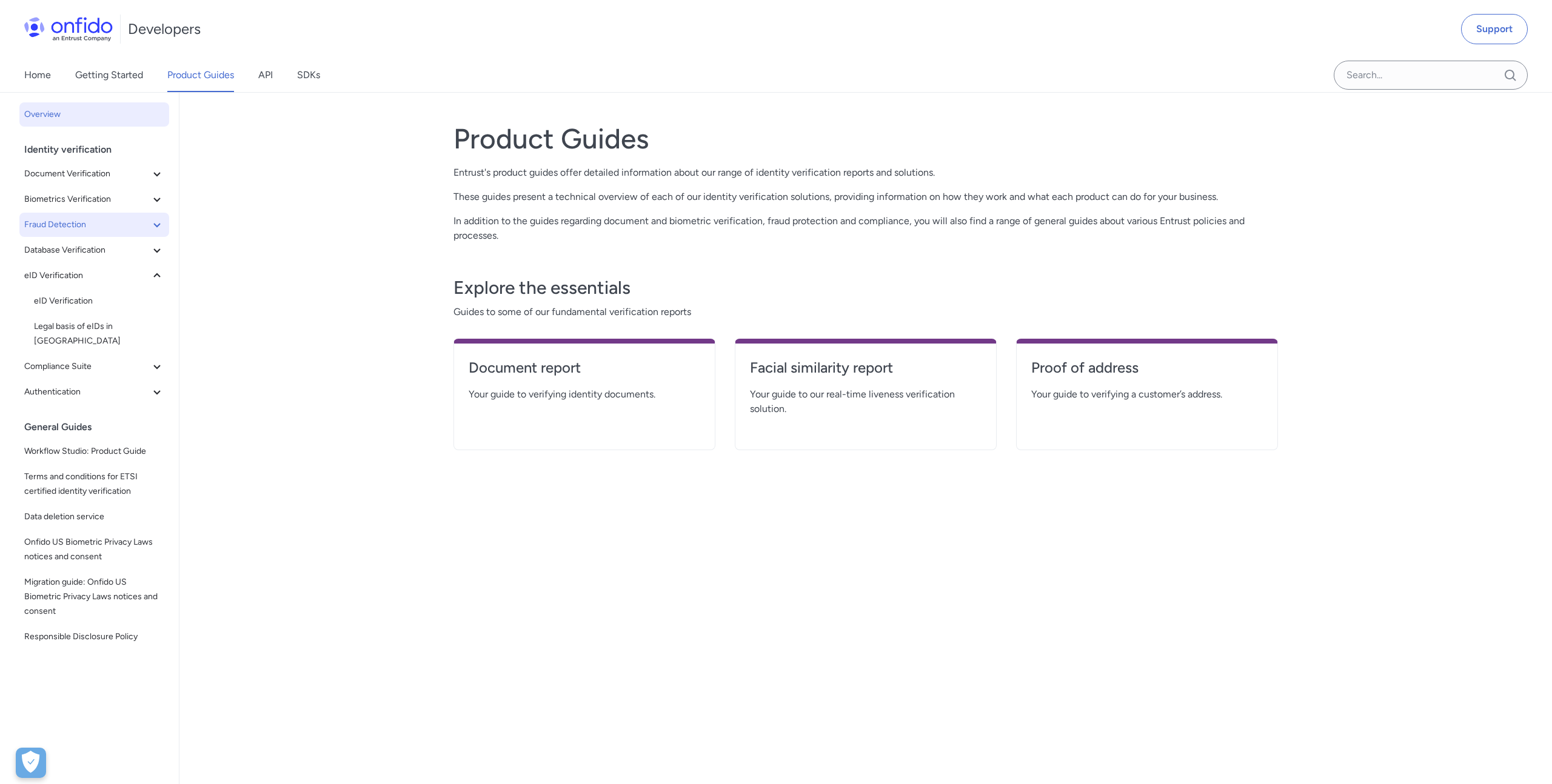
click at [155, 229] on icon at bounding box center [156, 224] width 15 height 15
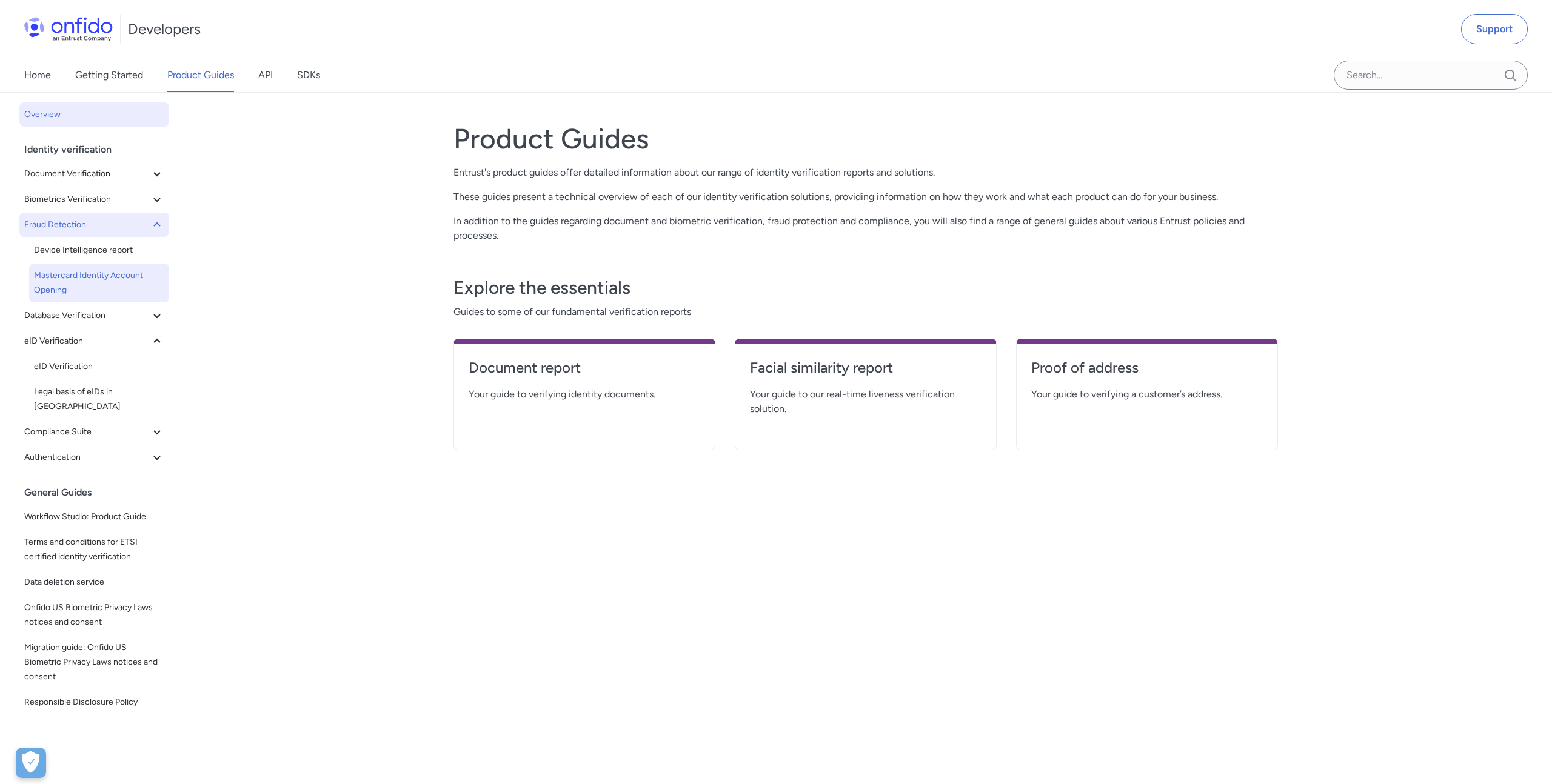
click at [113, 288] on span "Mastercard Identity Account Opening" at bounding box center [98, 283] width 130 height 29
